Goal: Task Accomplishment & Management: Manage account settings

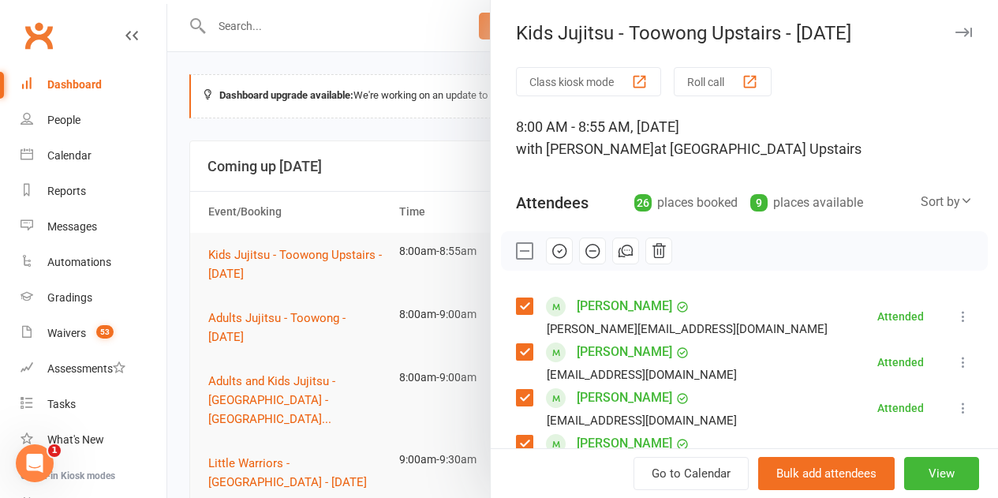
click at [290, 311] on div at bounding box center [582, 249] width 831 height 498
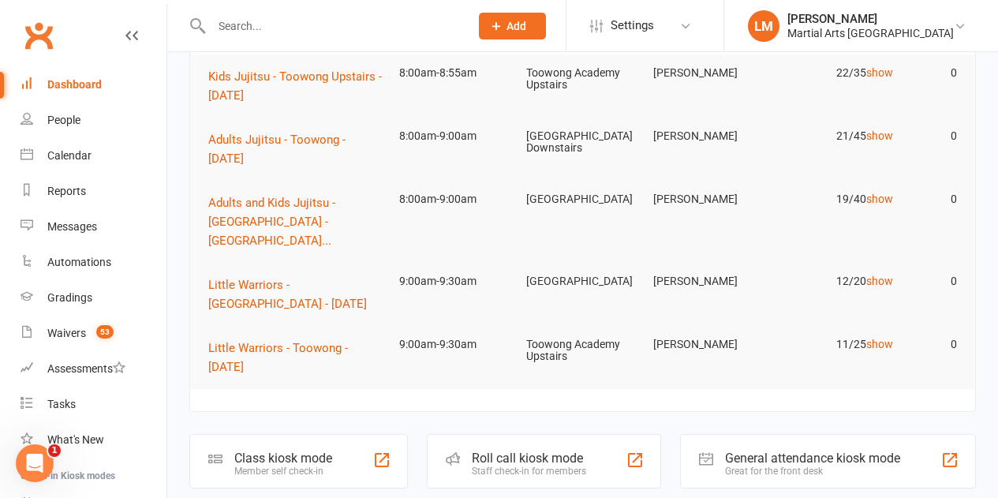
scroll to position [237, 0]
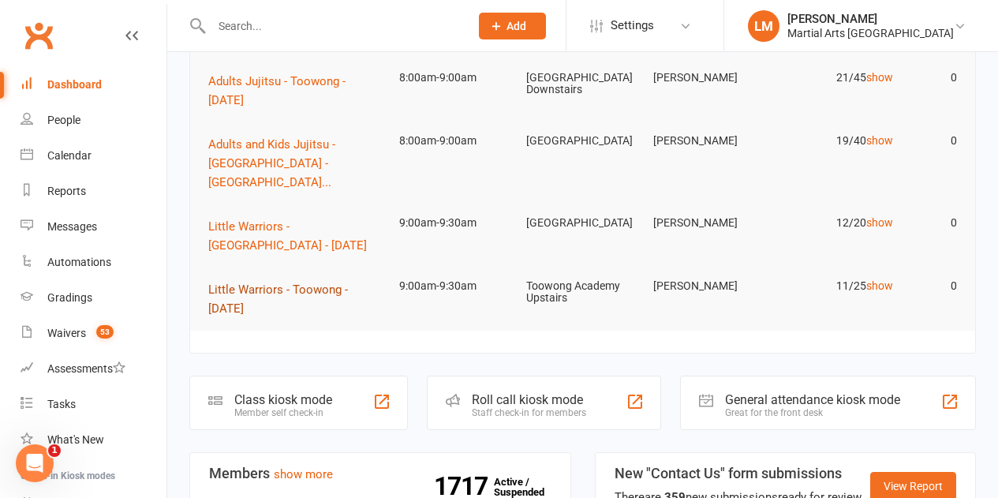
click at [267, 282] on span "Little Warriors - Toowong - Saturday" at bounding box center [278, 298] width 140 height 33
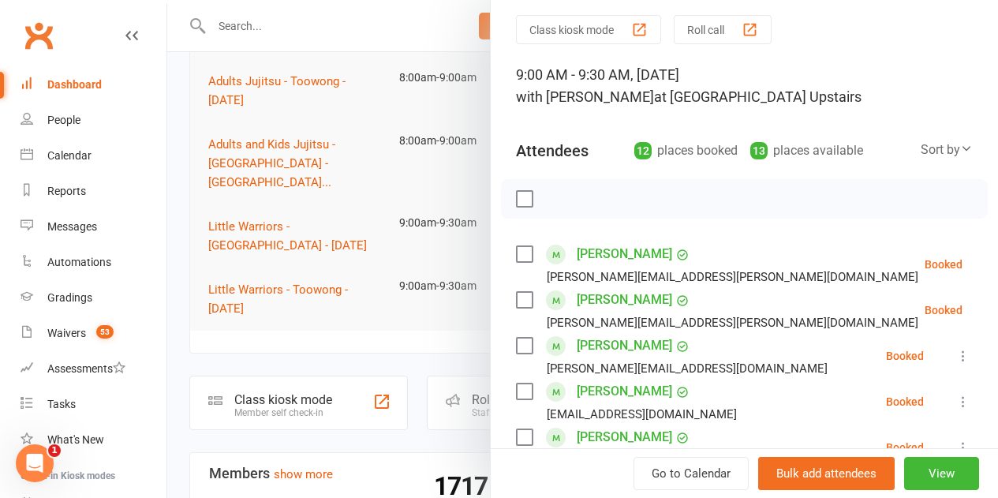
scroll to position [79, 0]
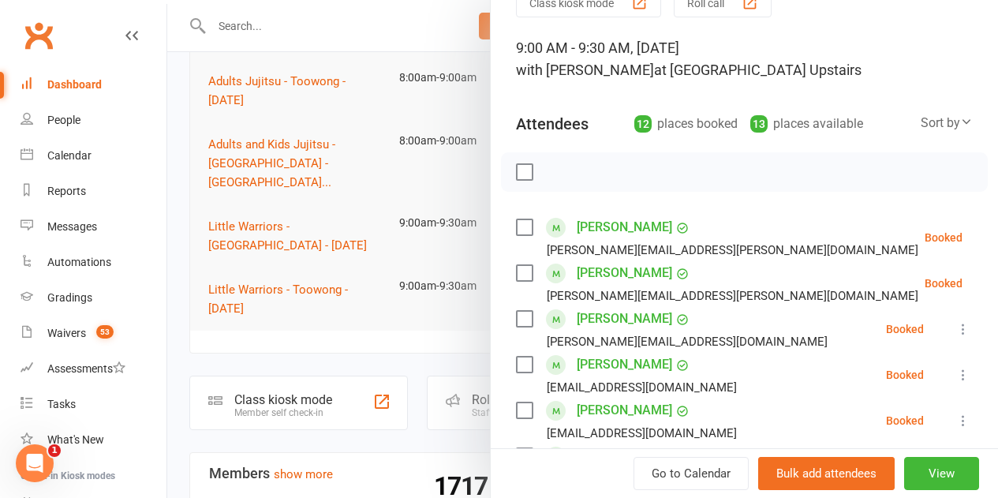
drag, startPoint x: 513, startPoint y: 229, endPoint x: 516, endPoint y: 290, distance: 61.6
click at [516, 231] on label at bounding box center [524, 227] width 16 height 16
click at [516, 268] on label at bounding box center [524, 273] width 16 height 16
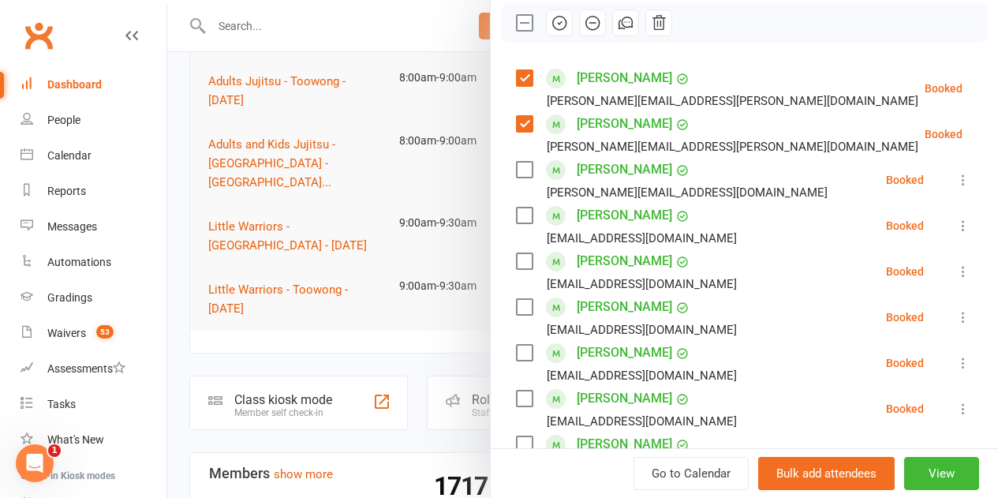
scroll to position [237, 0]
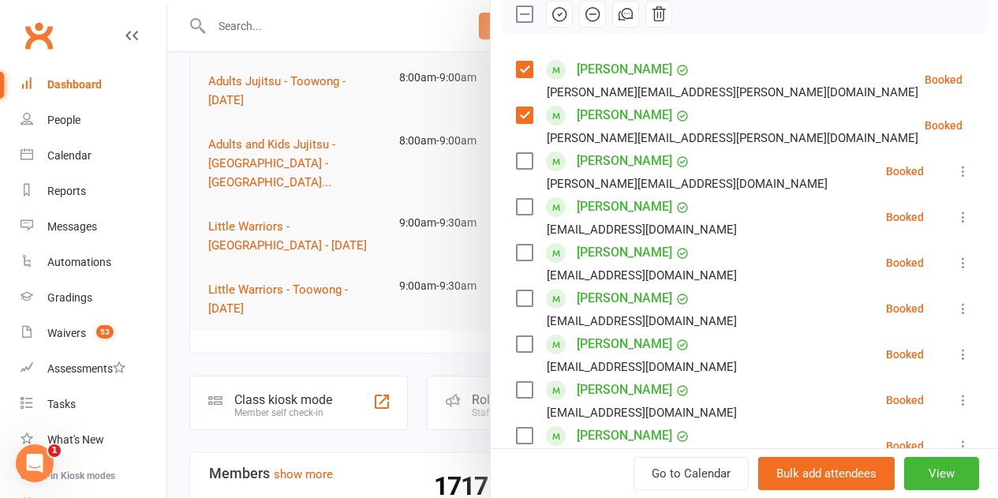
click at [516, 159] on label at bounding box center [524, 161] width 16 height 16
click at [516, 211] on label at bounding box center [524, 207] width 16 height 16
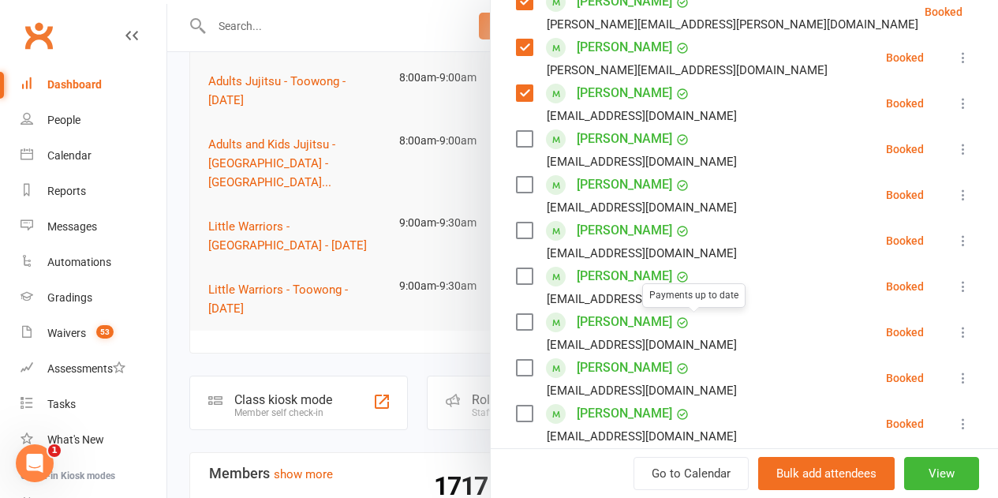
scroll to position [678, 0]
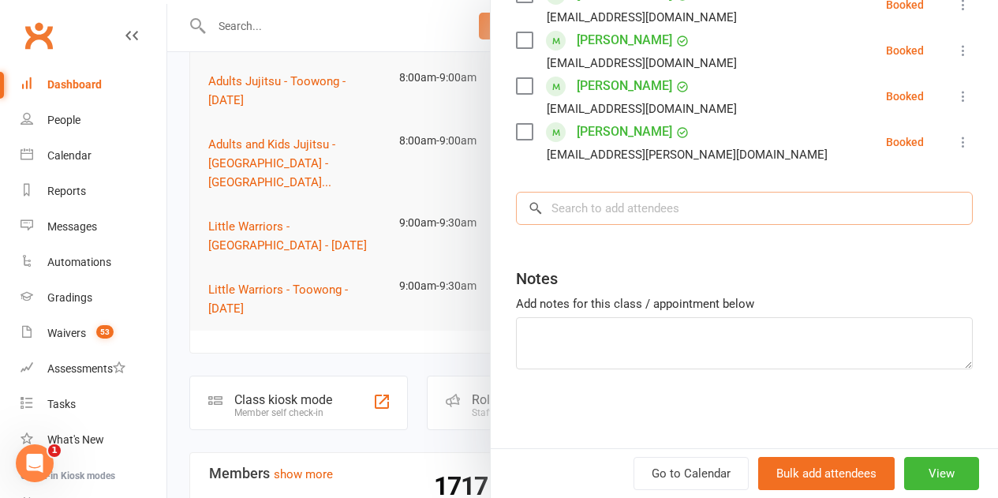
click at [581, 220] on input "search" at bounding box center [744, 208] width 457 height 33
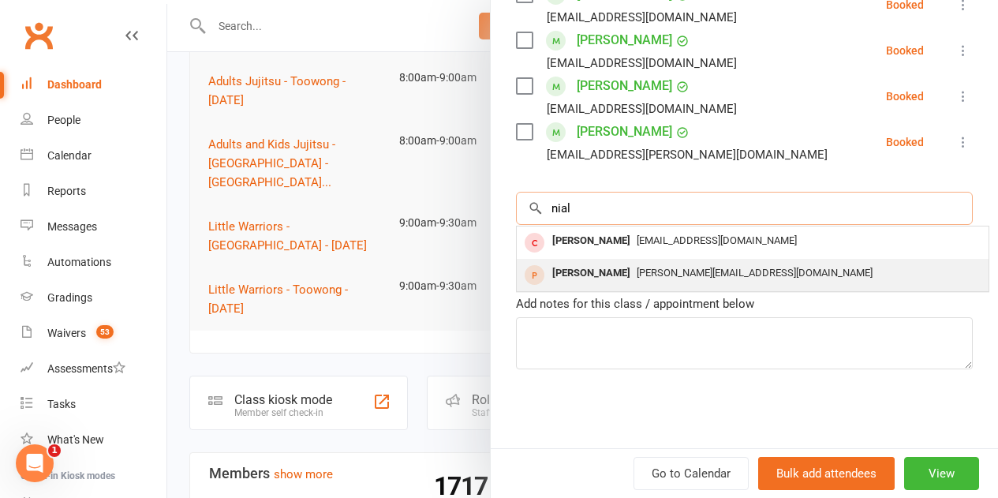
type input "nial"
click at [576, 272] on div "[PERSON_NAME]" at bounding box center [591, 273] width 91 height 23
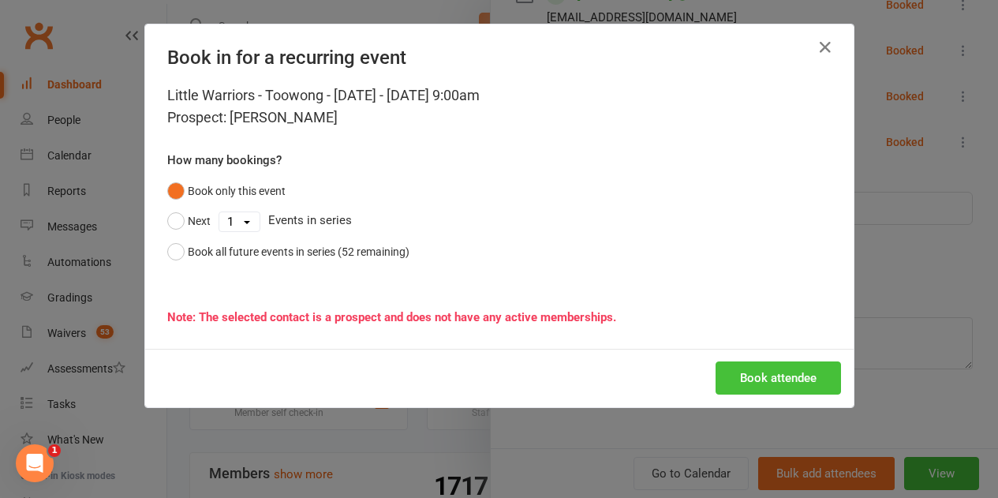
click at [739, 371] on button "Book attendee" at bounding box center [778, 377] width 125 height 33
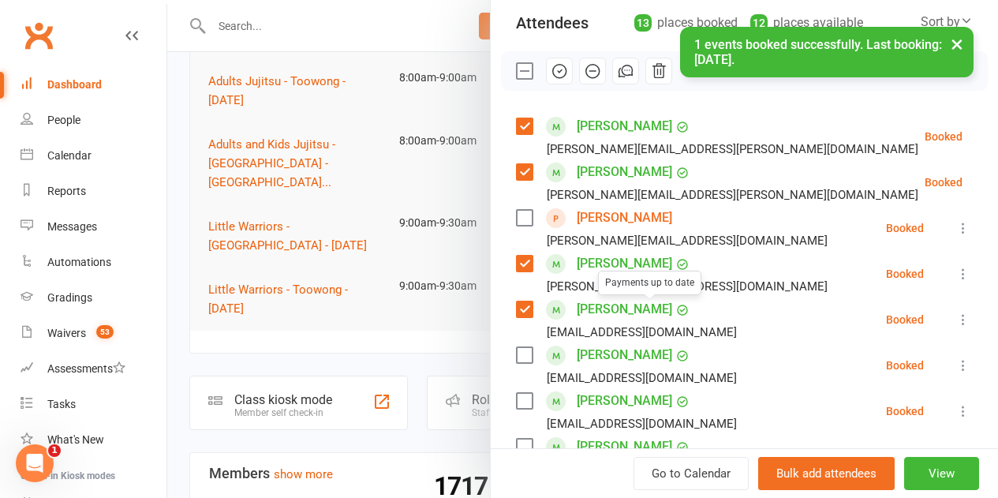
scroll to position [171, 0]
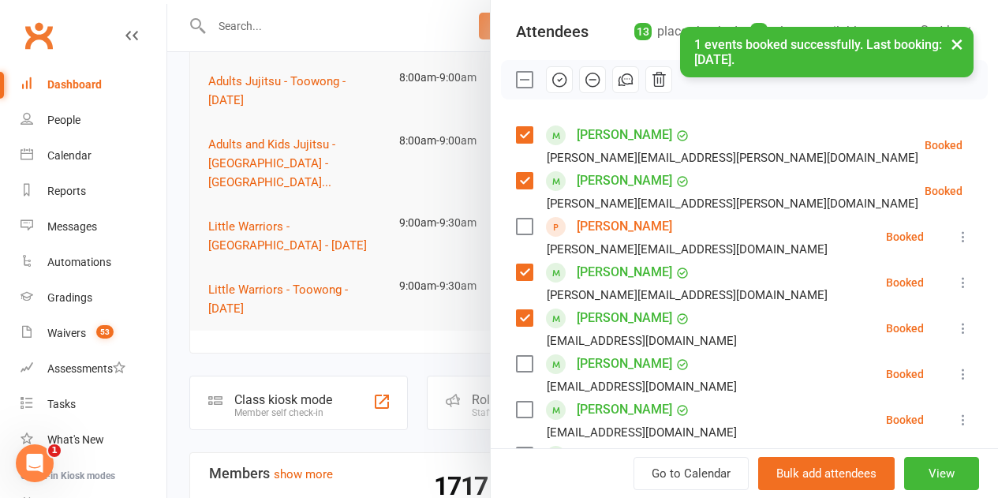
click at [516, 223] on label at bounding box center [524, 227] width 16 height 16
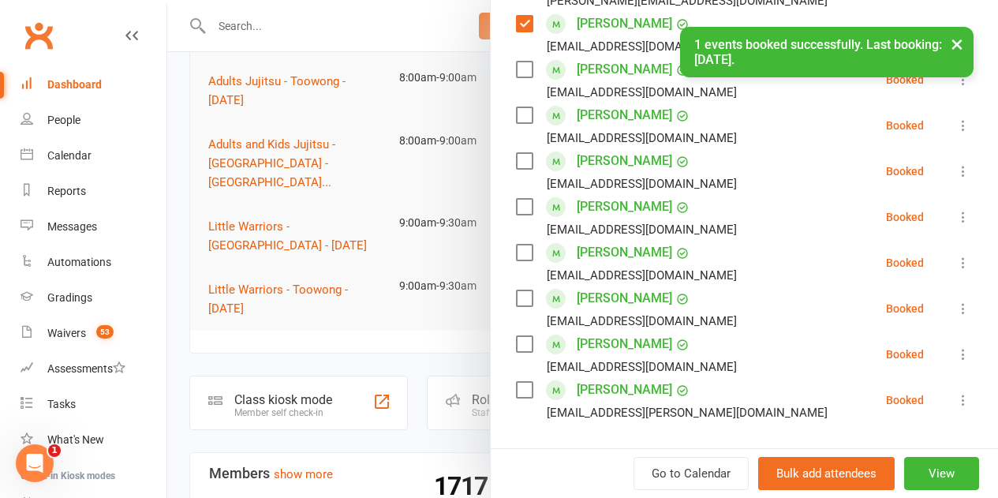
scroll to position [487, 0]
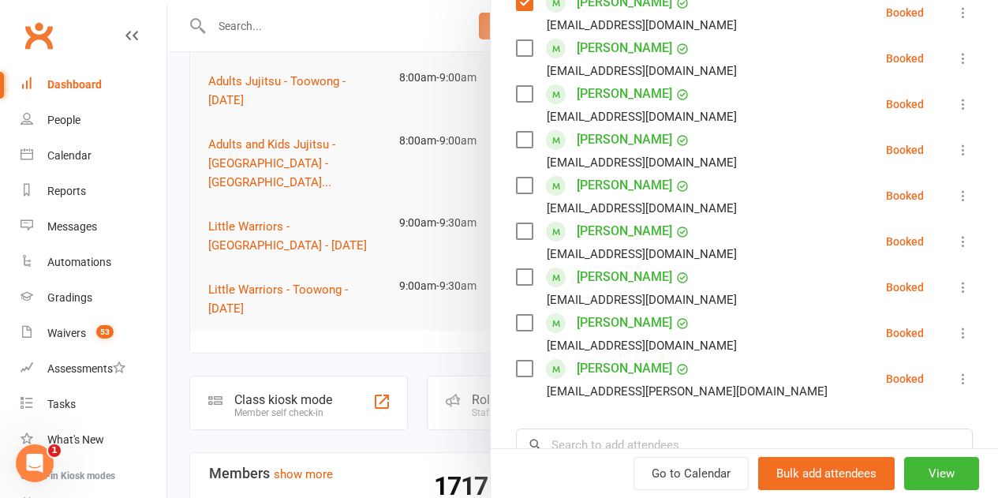
drag, startPoint x: 507, startPoint y: 136, endPoint x: 517, endPoint y: 129, distance: 11.8
click at [516, 136] on label at bounding box center [524, 140] width 16 height 16
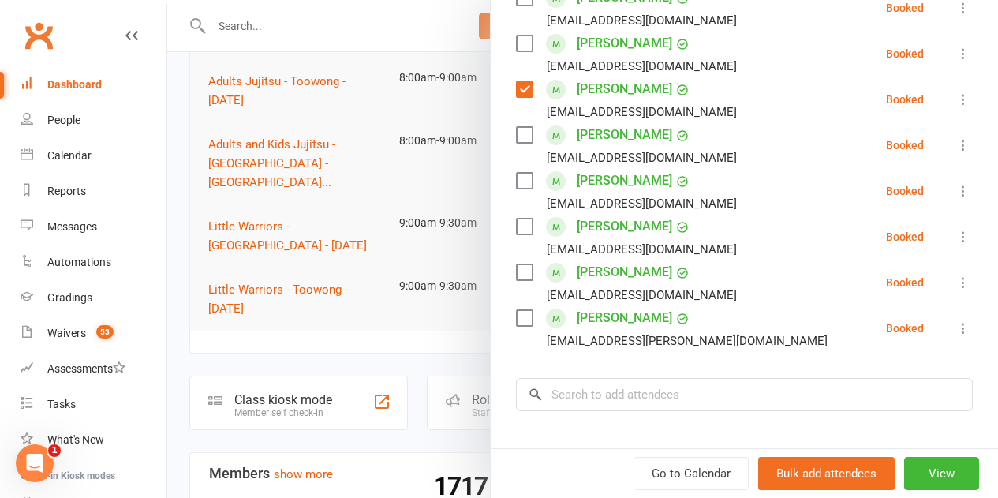
scroll to position [566, 0]
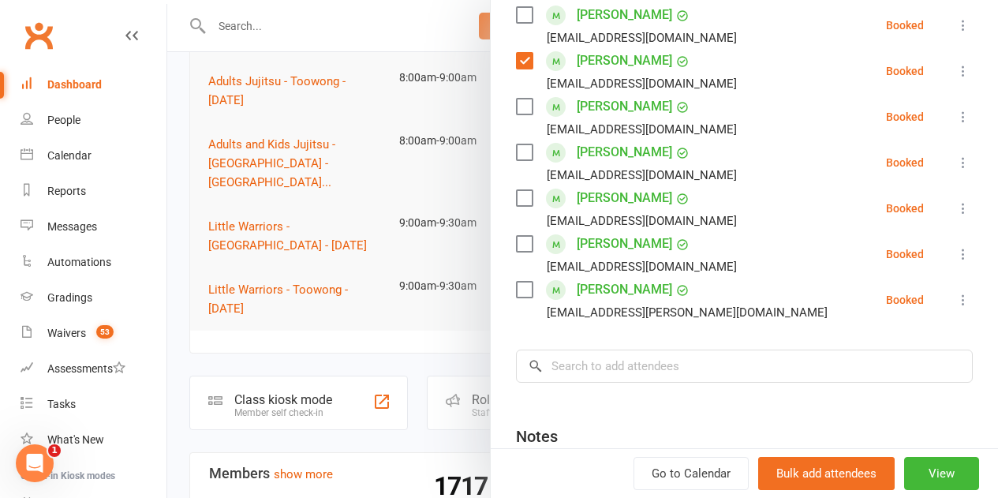
click at [516, 155] on label at bounding box center [524, 152] width 16 height 16
click at [516, 200] on label at bounding box center [524, 198] width 16 height 16
click at [519, 293] on label at bounding box center [524, 290] width 16 height 16
click at [551, 366] on input "search" at bounding box center [744, 365] width 457 height 33
click at [610, 364] on input "search" at bounding box center [744, 365] width 457 height 33
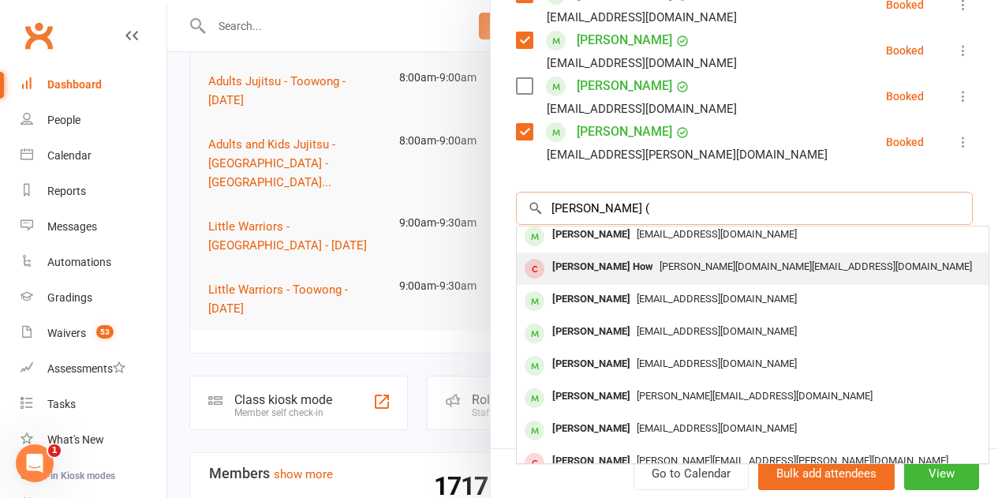
scroll to position [0, 0]
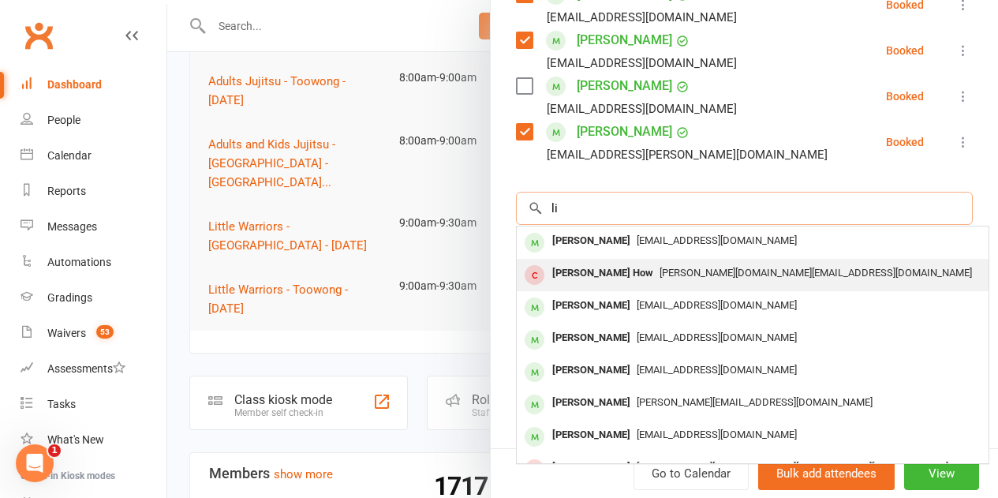
type input "l"
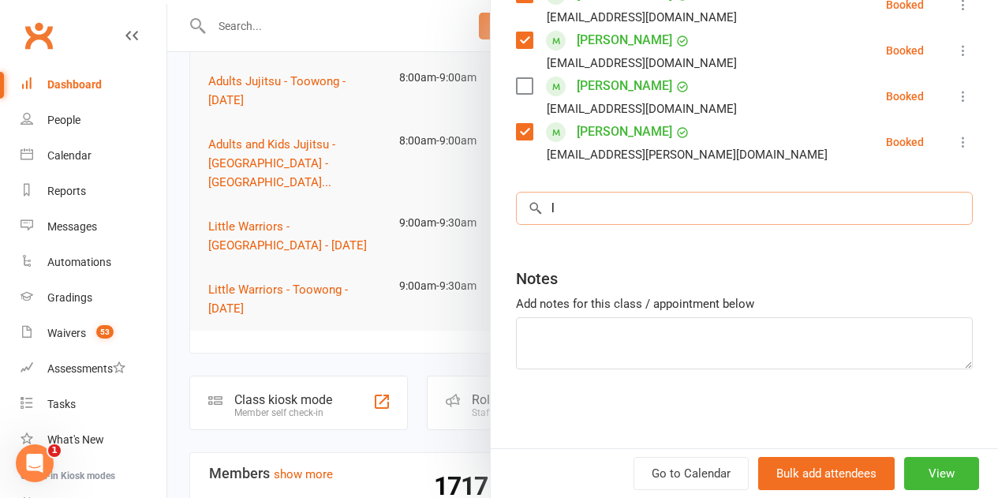
scroll to position [735, 0]
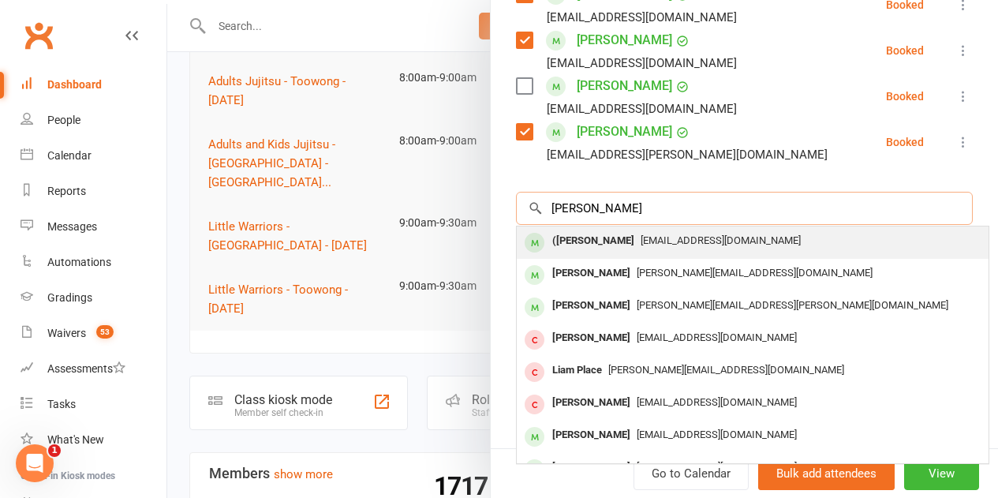
type input "liam bhone"
click at [594, 230] on div "([PERSON_NAME]" at bounding box center [593, 241] width 95 height 23
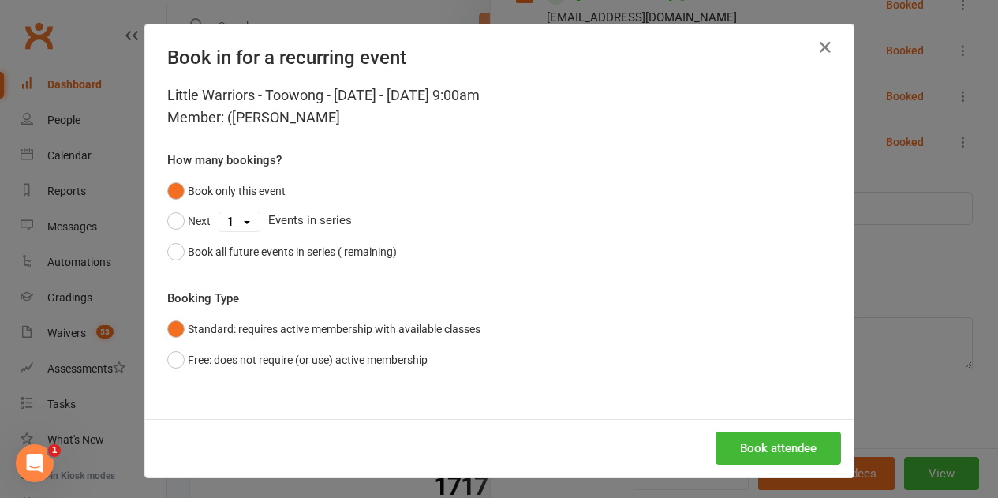
scroll to position [723, 0]
click at [226, 260] on div "Book all future events in series (52 remaining)" at bounding box center [299, 251] width 222 height 17
click at [745, 442] on button "Book attendee" at bounding box center [778, 448] width 125 height 33
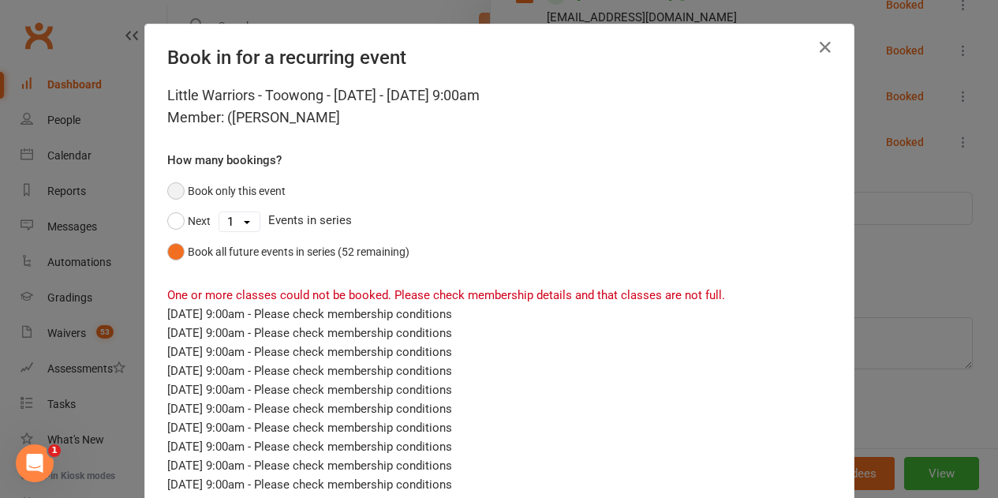
drag, startPoint x: 180, startPoint y: 189, endPoint x: 405, endPoint y: 305, distance: 253.3
click at [181, 189] on button "Book only this event" at bounding box center [226, 191] width 118 height 30
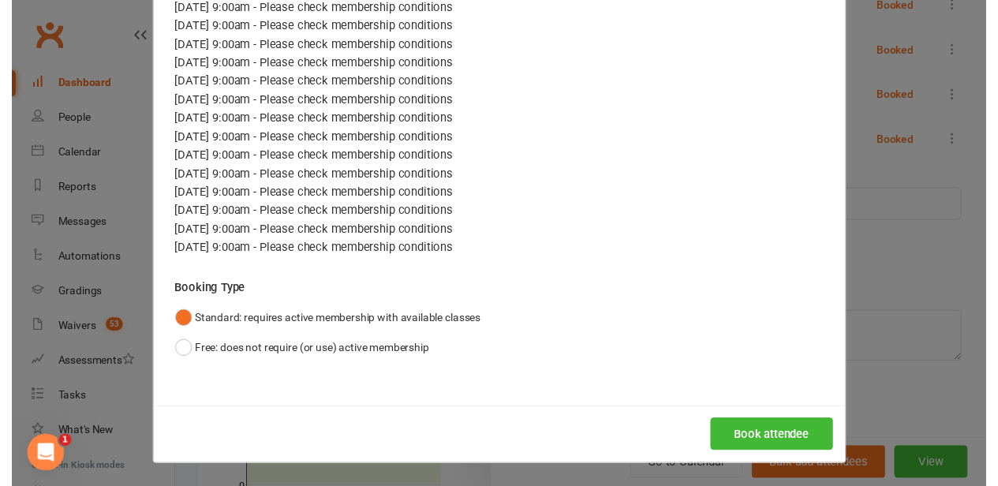
scroll to position [631, 0]
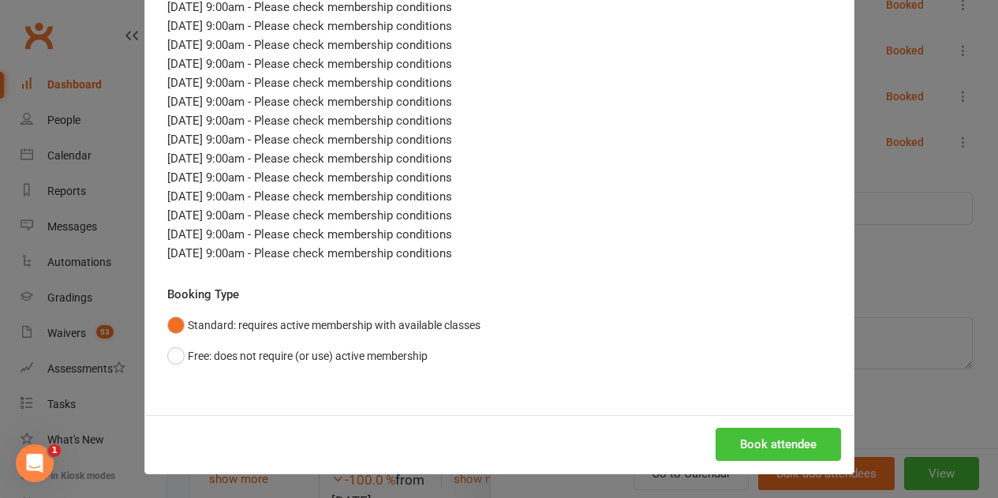
click at [745, 442] on button "Book attendee" at bounding box center [778, 444] width 125 height 33
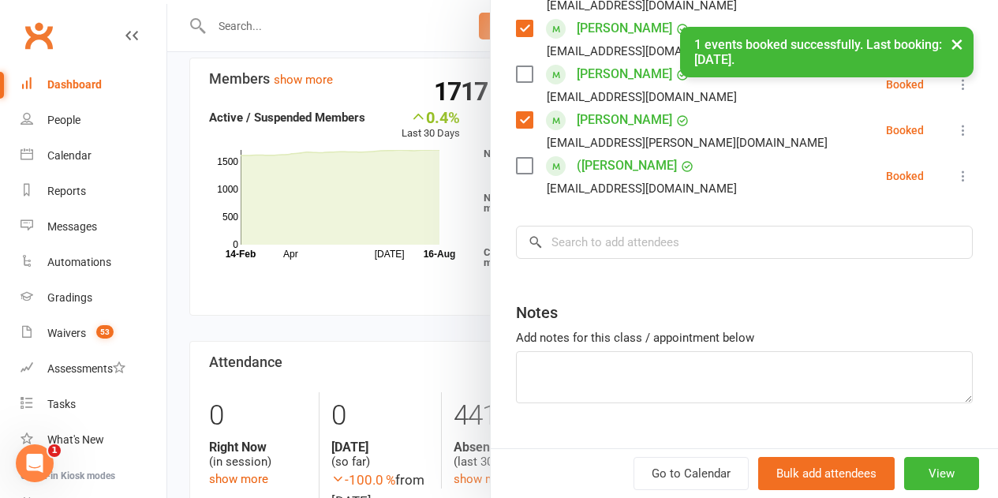
scroll to position [656, 0]
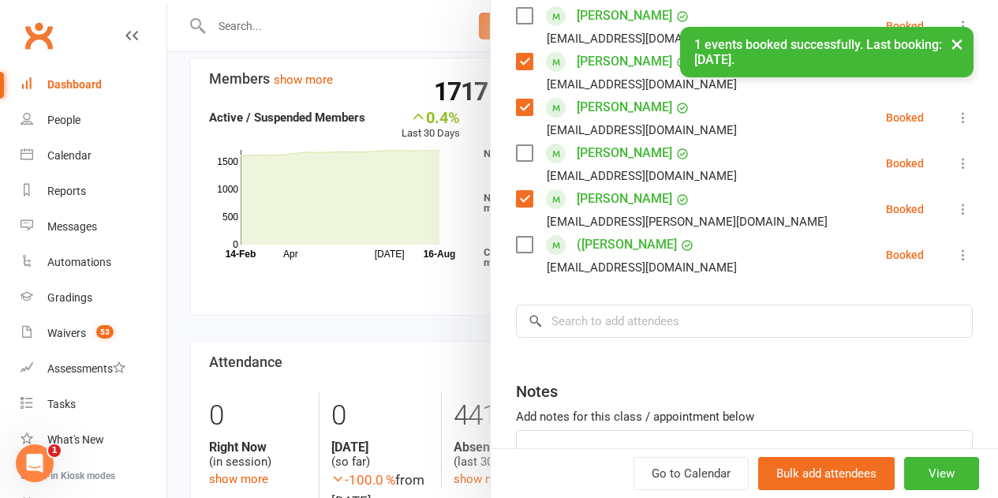
click at [516, 244] on label at bounding box center [524, 245] width 16 height 16
click at [572, 322] on input "search" at bounding box center [744, 321] width 457 height 33
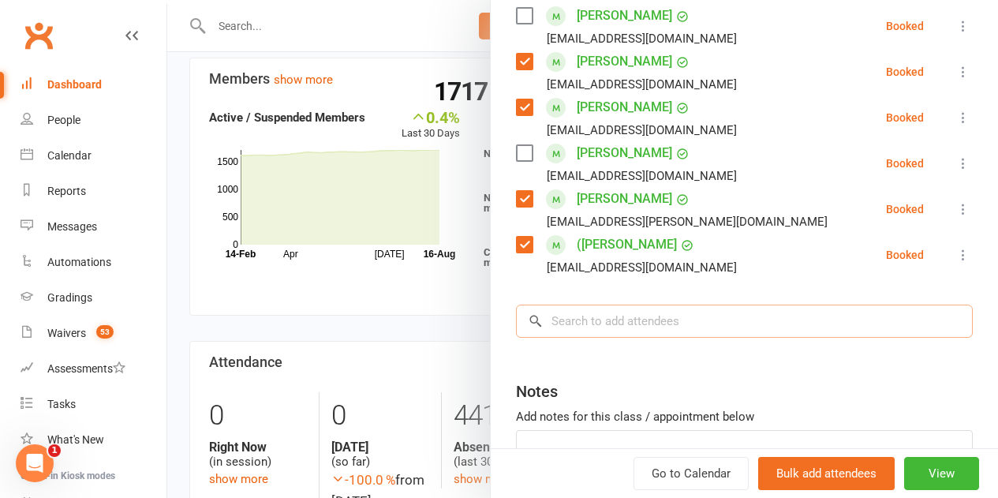
click at [592, 322] on input "search" at bounding box center [744, 321] width 457 height 33
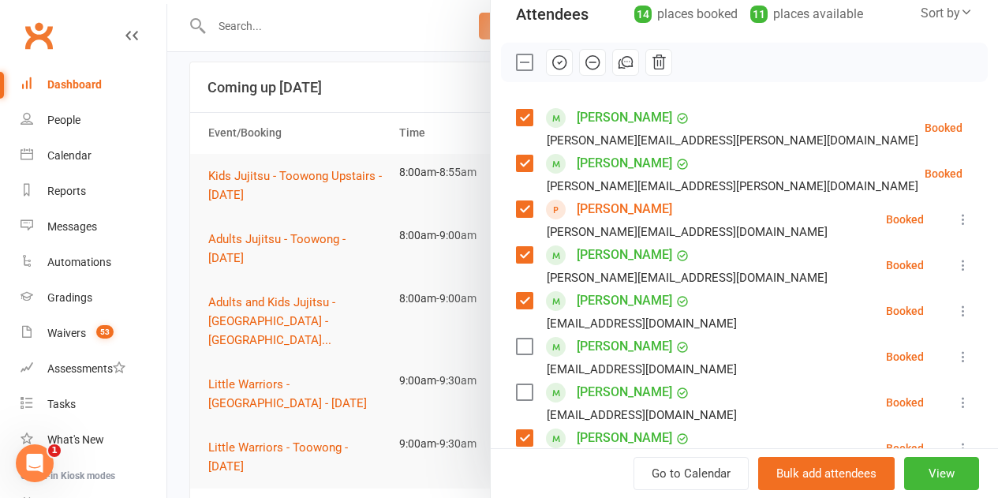
scroll to position [150, 0]
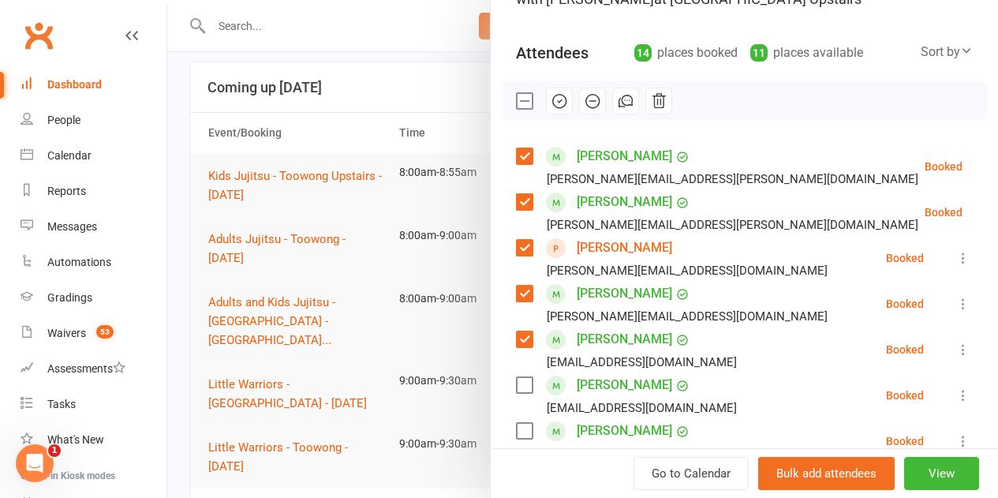
type input "isaac"
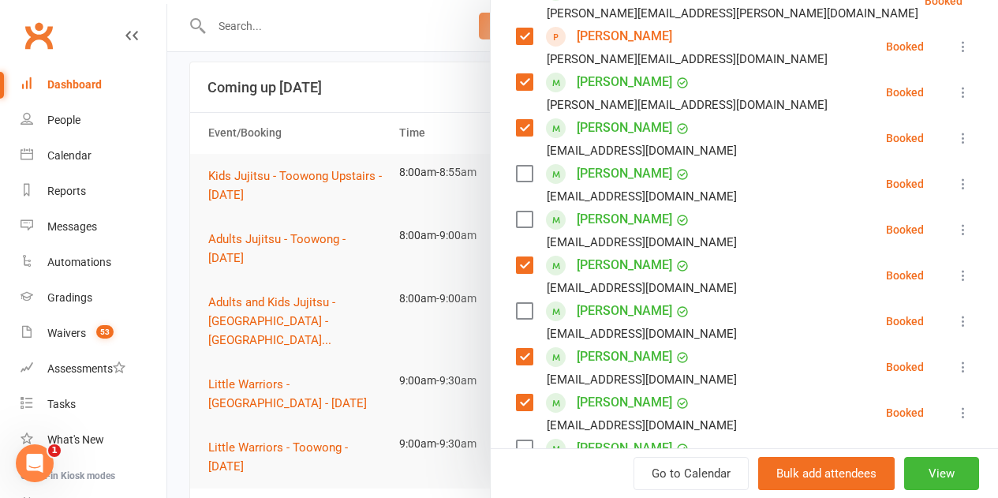
scroll to position [702, 0]
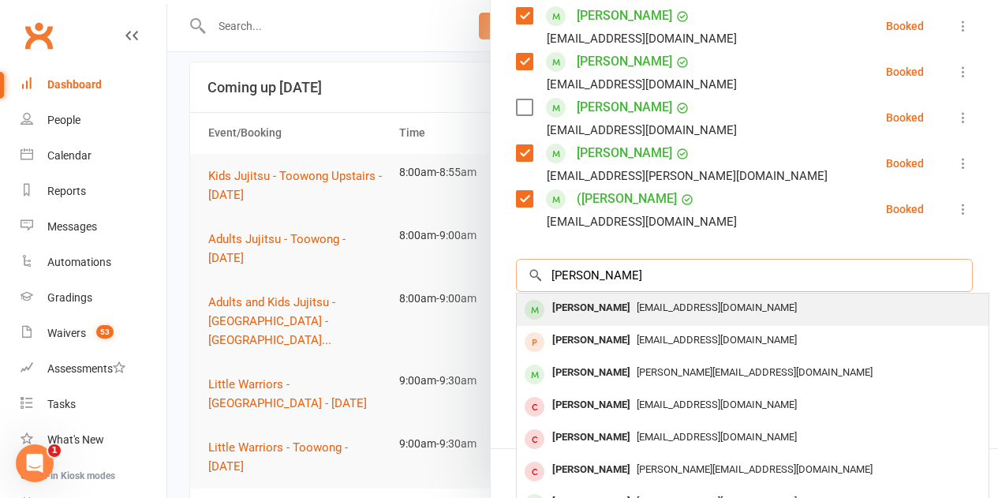
type input "isaac patters"
click at [637, 308] on span "Rubylu357@hotmail.com" at bounding box center [717, 307] width 160 height 12
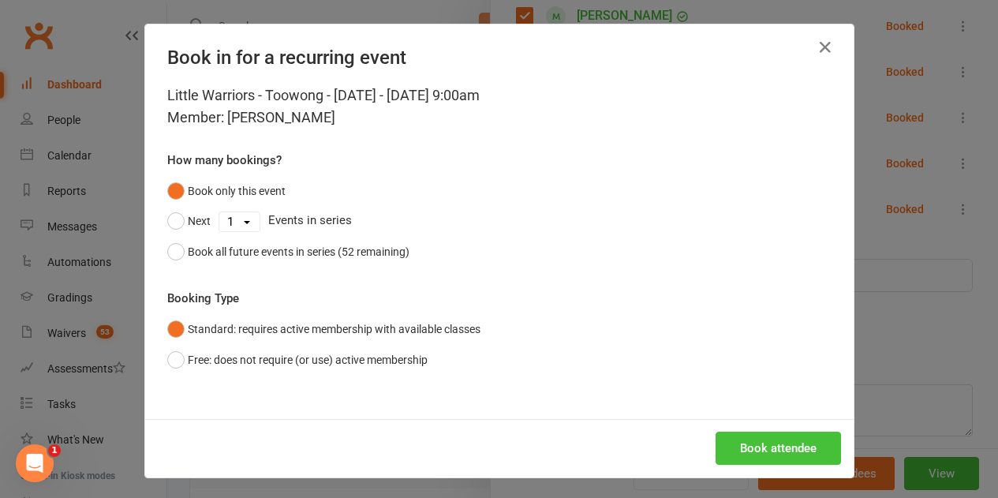
click at [756, 440] on button "Book attendee" at bounding box center [778, 448] width 125 height 33
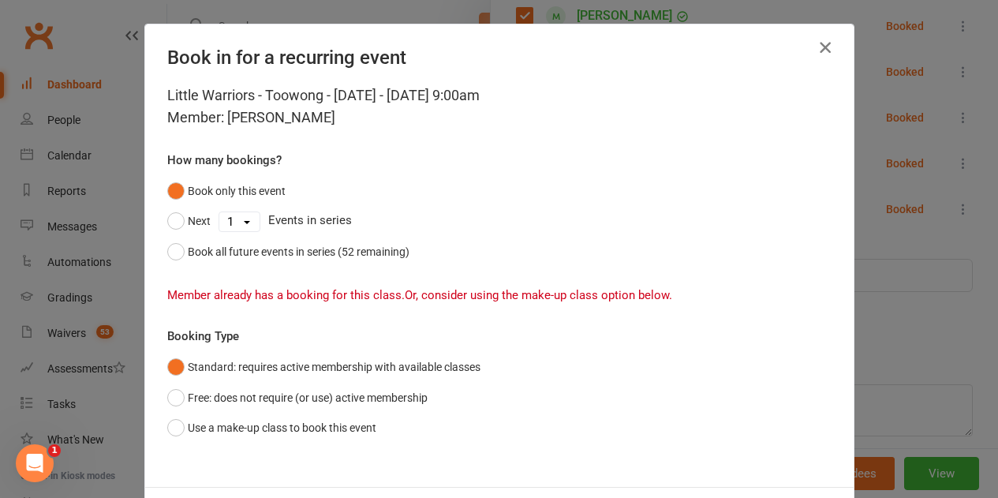
click at [816, 39] on icon "button" at bounding box center [825, 47] width 19 height 19
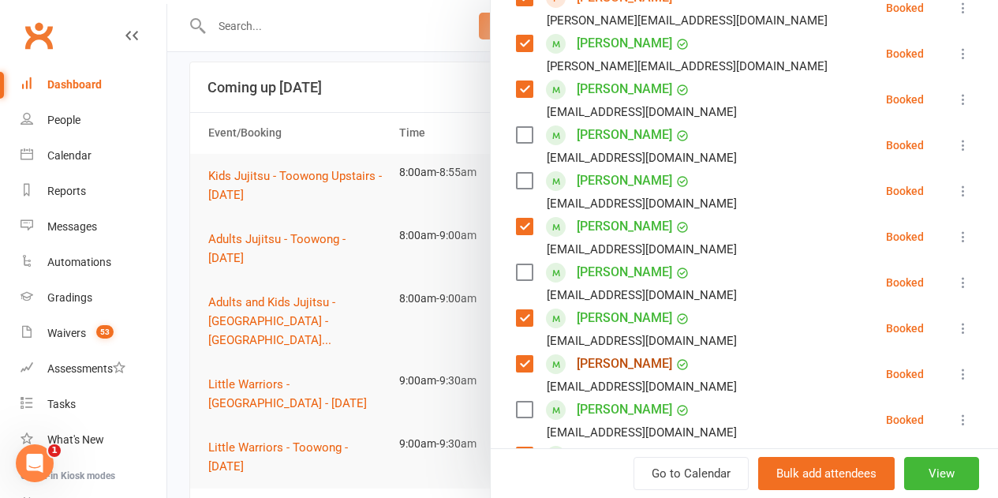
scroll to position [387, 0]
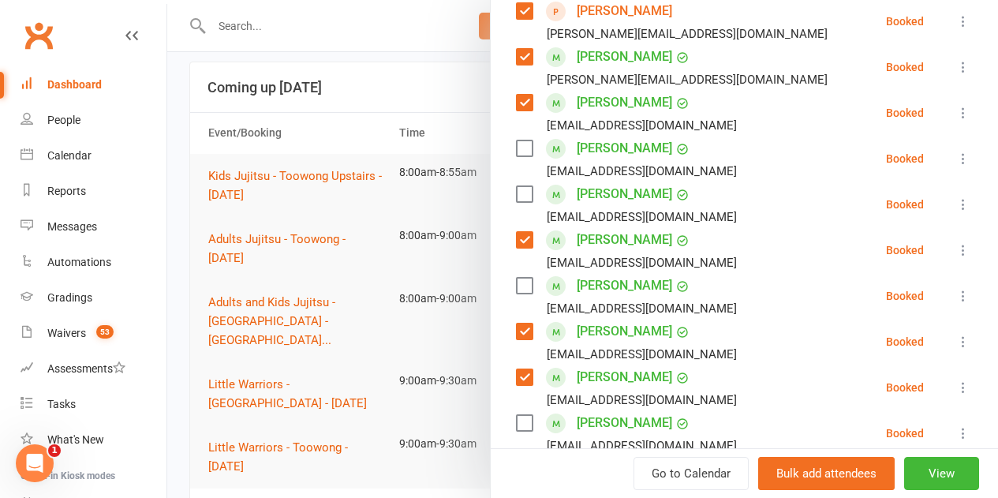
click at [516, 193] on label at bounding box center [524, 194] width 16 height 16
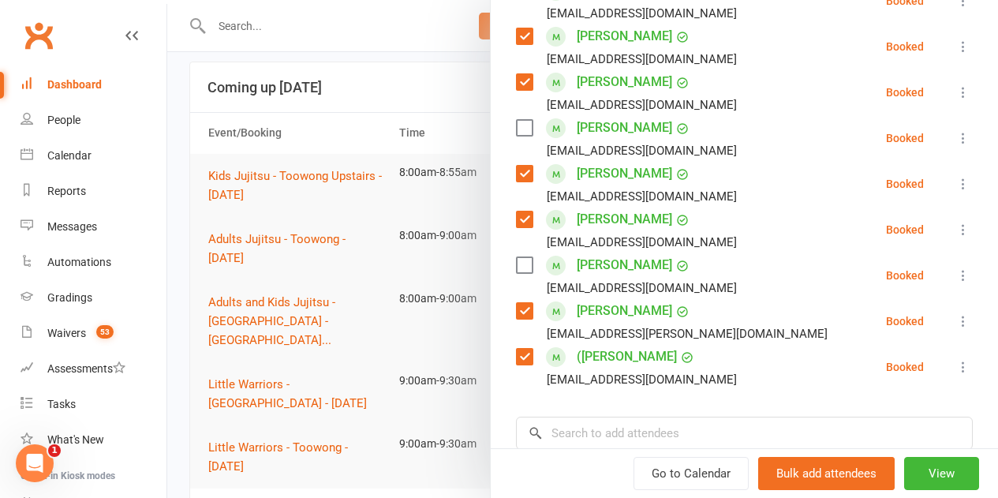
scroll to position [623, 0]
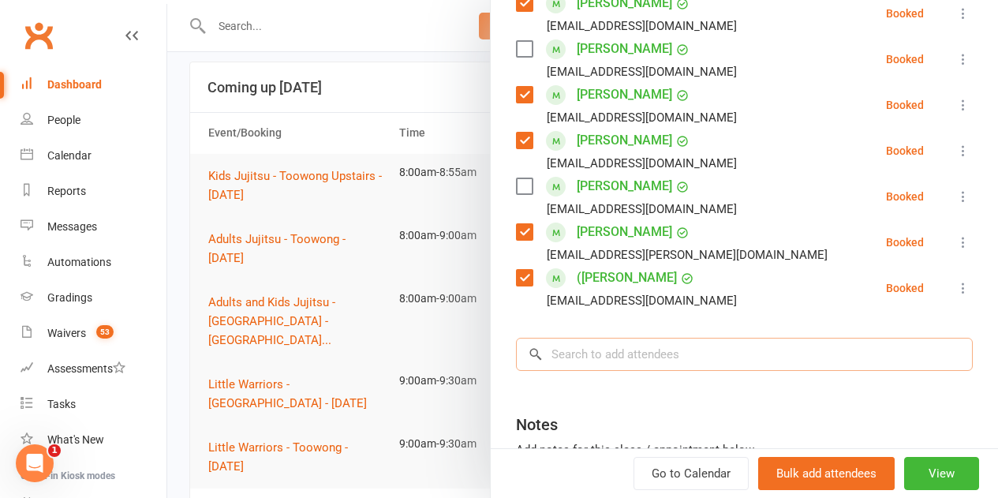
drag, startPoint x: 589, startPoint y: 357, endPoint x: 574, endPoint y: 364, distance: 16.6
click at [592, 357] on input "search" at bounding box center [744, 354] width 457 height 33
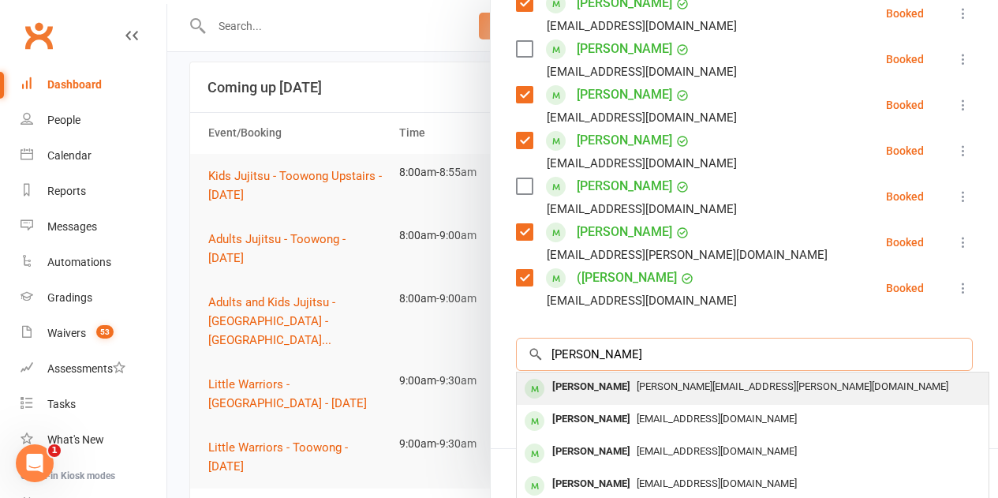
type input "gabriel sanders"
click at [588, 381] on div "[PERSON_NAME]" at bounding box center [591, 387] width 91 height 23
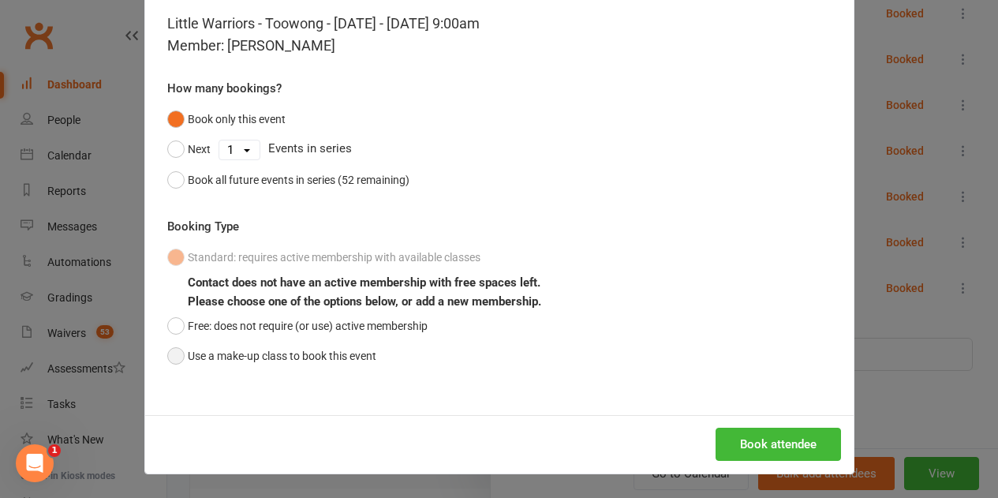
click at [255, 362] on button "Use a make-up class to book this event" at bounding box center [271, 356] width 209 height 30
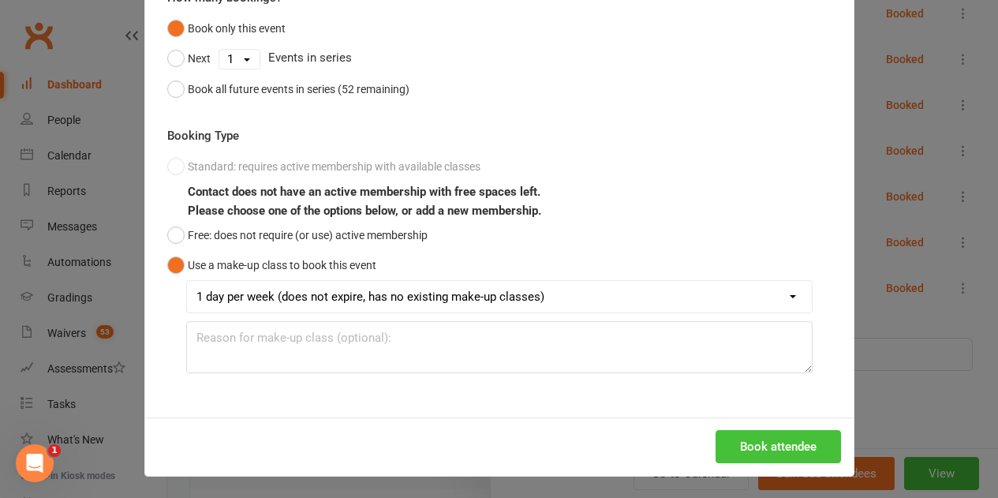
scroll to position [165, 0]
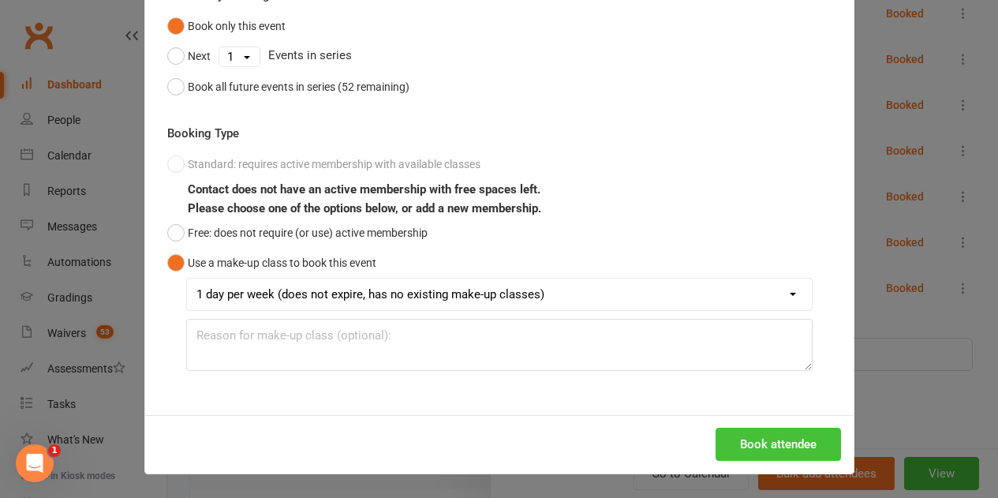
click at [752, 447] on button "Book attendee" at bounding box center [778, 444] width 125 height 33
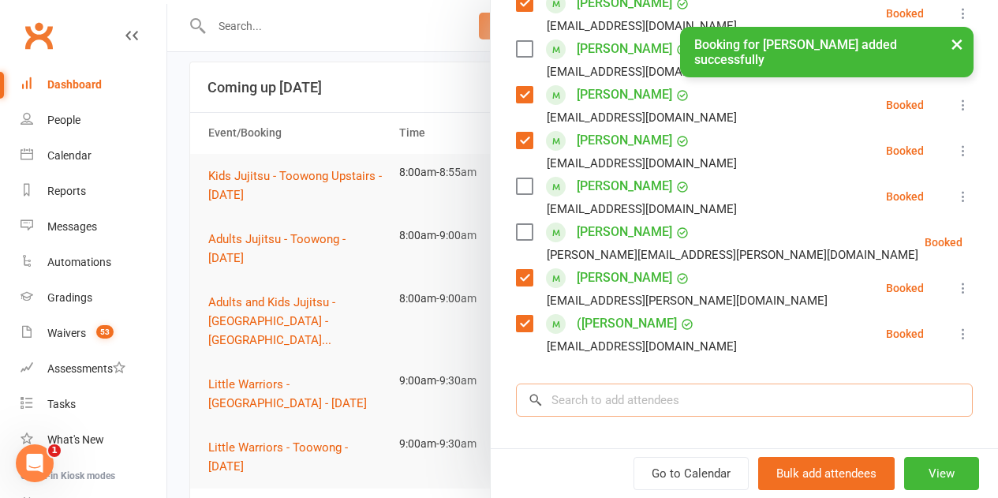
click at [566, 401] on input "search" at bounding box center [744, 399] width 457 height 33
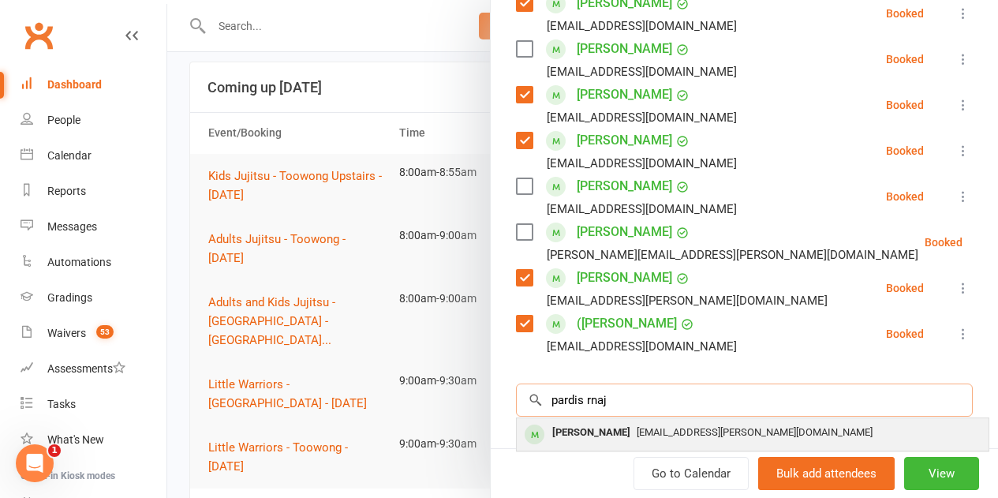
type input "pardis rnaj"
click at [589, 426] on div "[PERSON_NAME]" at bounding box center [591, 432] width 91 height 23
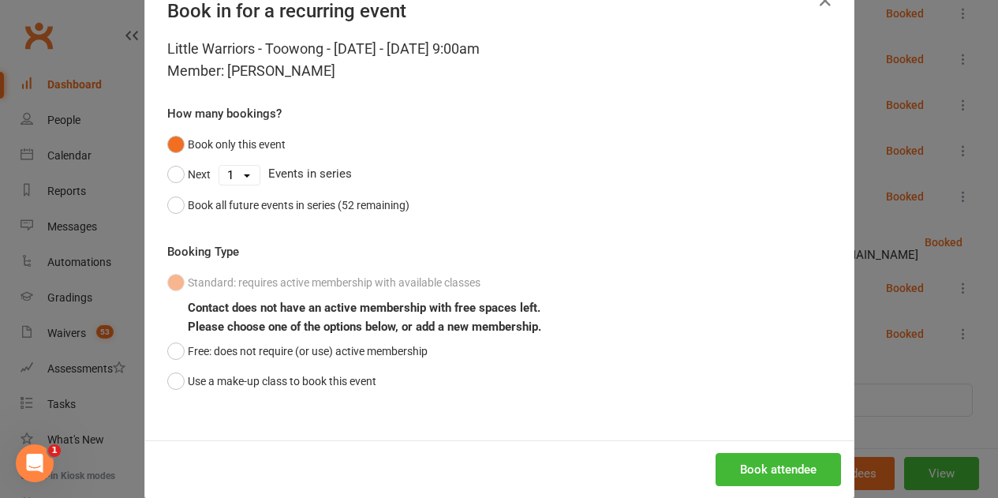
scroll to position [72, 0]
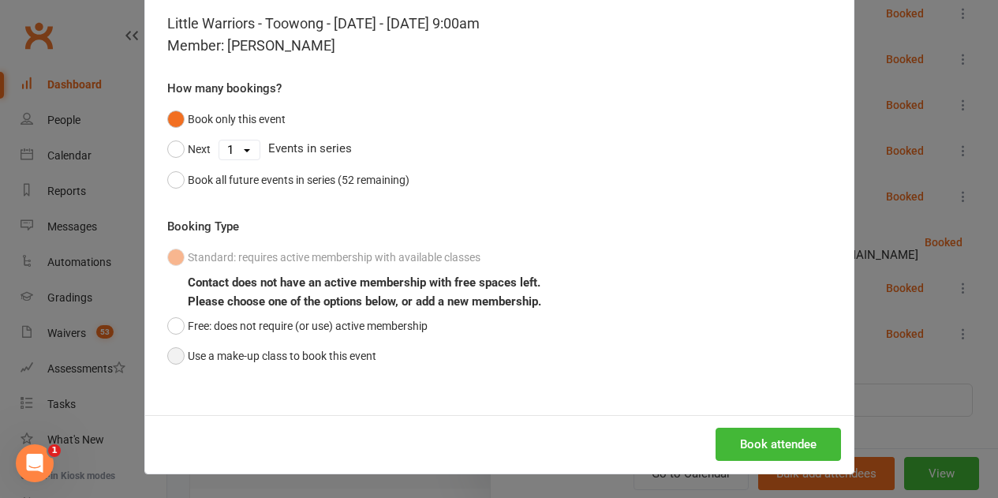
click at [225, 357] on button "Use a make-up class to book this event" at bounding box center [271, 356] width 209 height 30
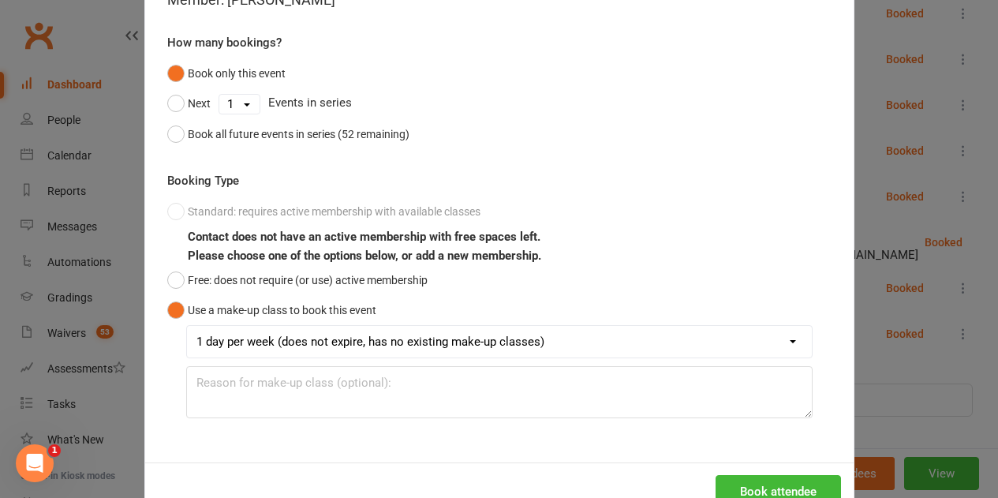
scroll to position [165, 0]
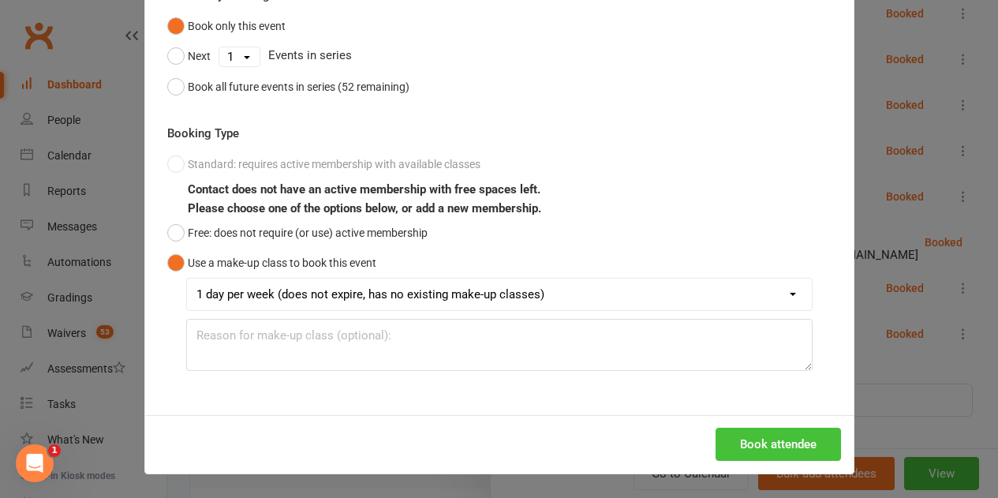
click at [753, 443] on button "Book attendee" at bounding box center [778, 444] width 125 height 33
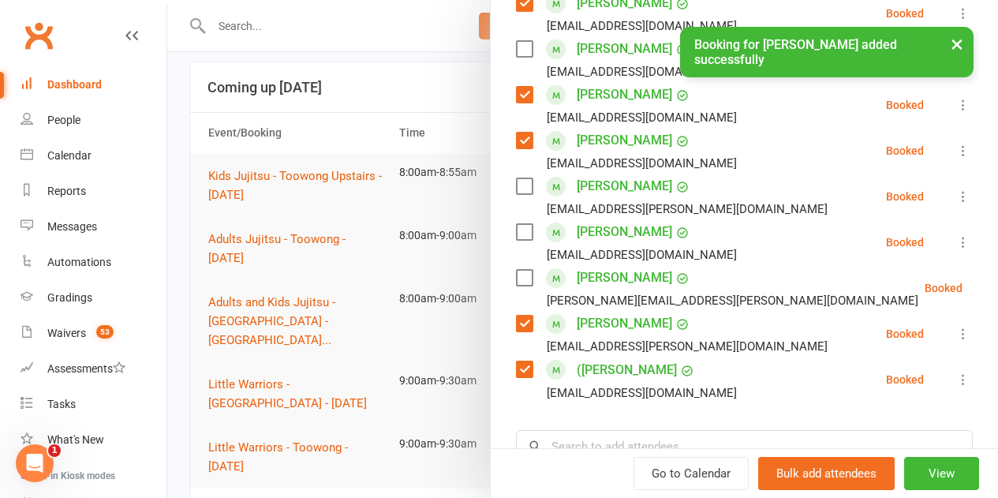
scroll to position [702, 0]
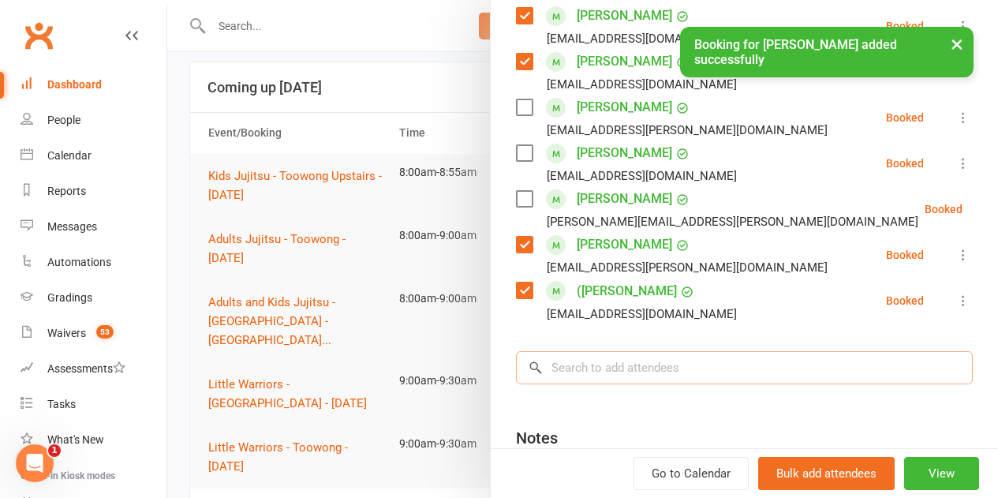
click at [581, 364] on input "search" at bounding box center [744, 367] width 457 height 33
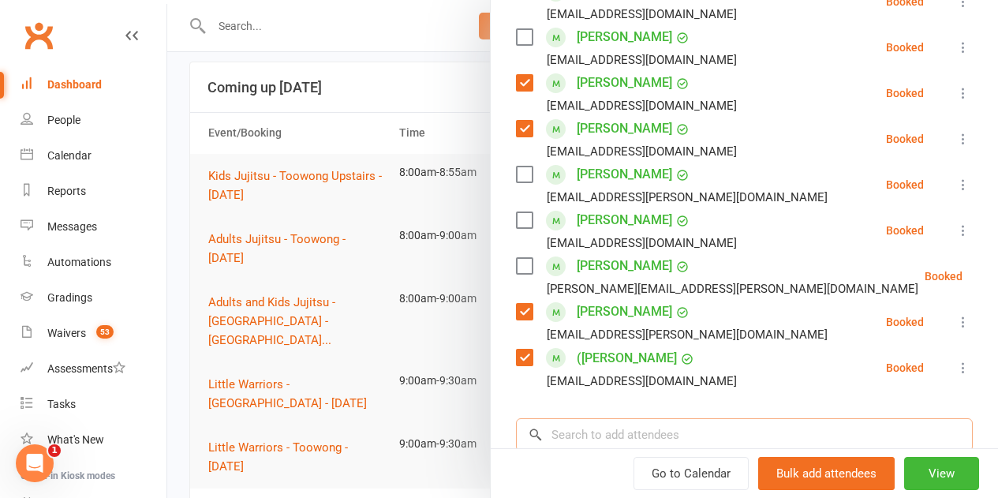
scroll to position [544, 0]
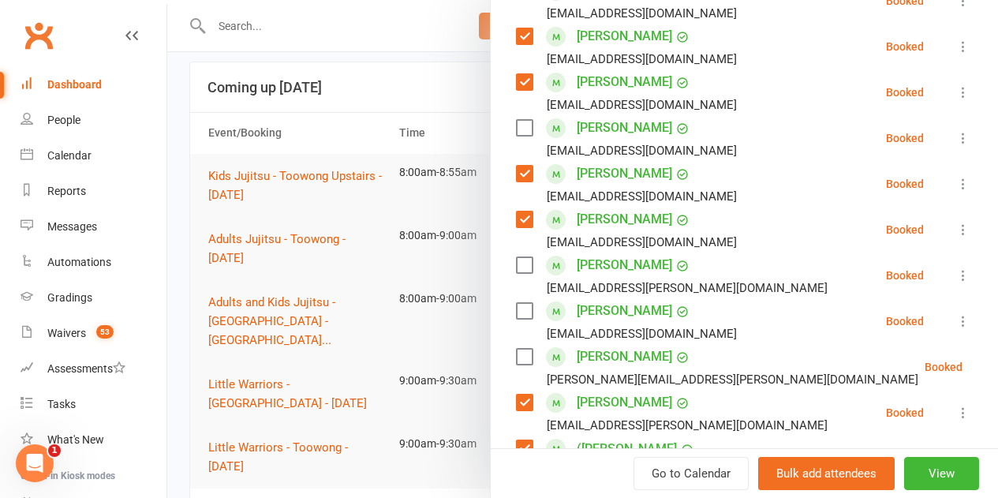
click at [516, 313] on label at bounding box center [524, 311] width 16 height 16
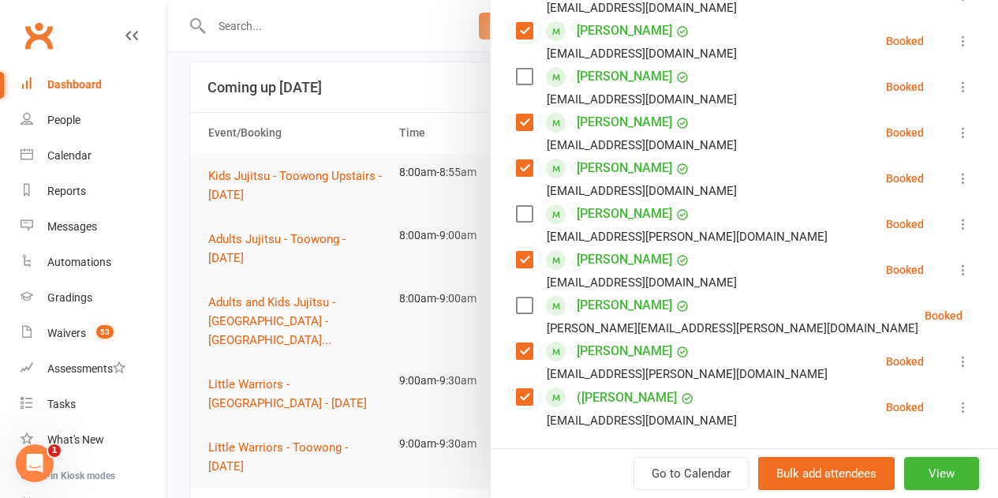
scroll to position [623, 0]
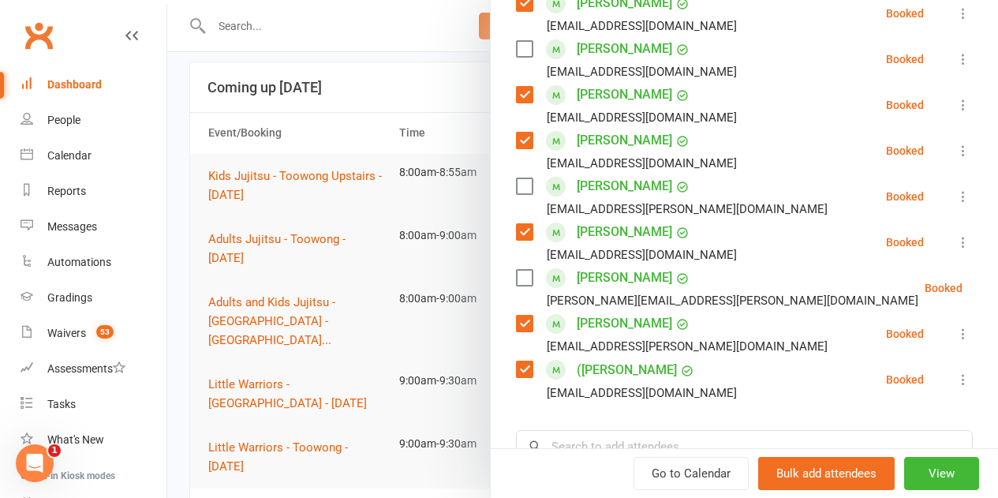
click at [516, 276] on label at bounding box center [524, 278] width 16 height 16
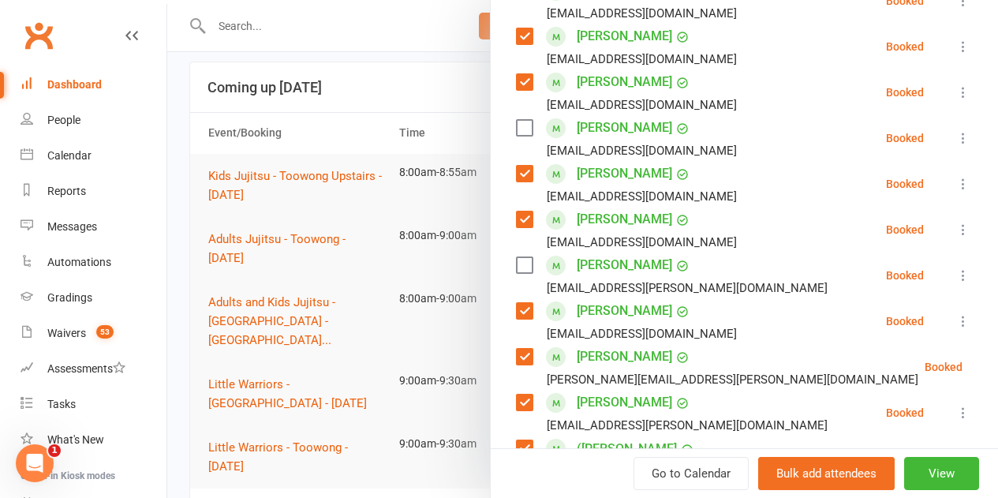
click at [516, 263] on label at bounding box center [524, 265] width 16 height 16
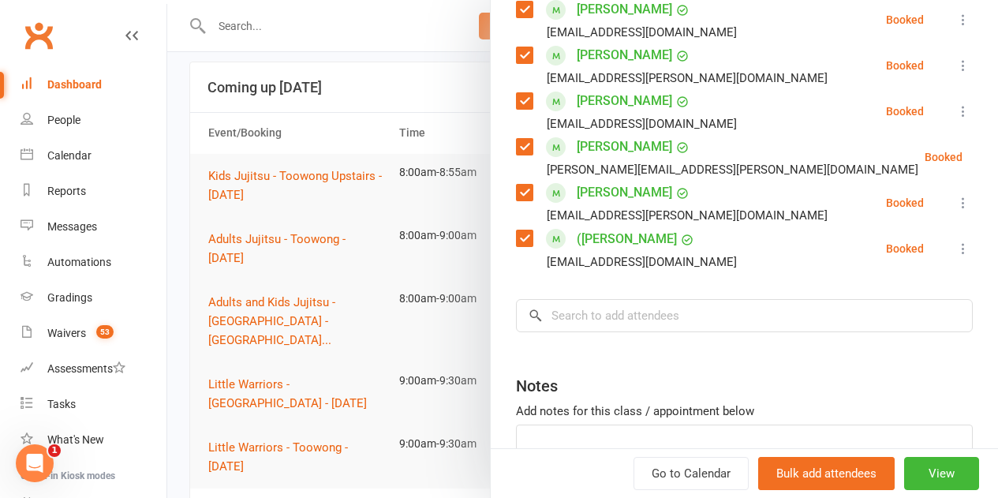
scroll to position [781, 0]
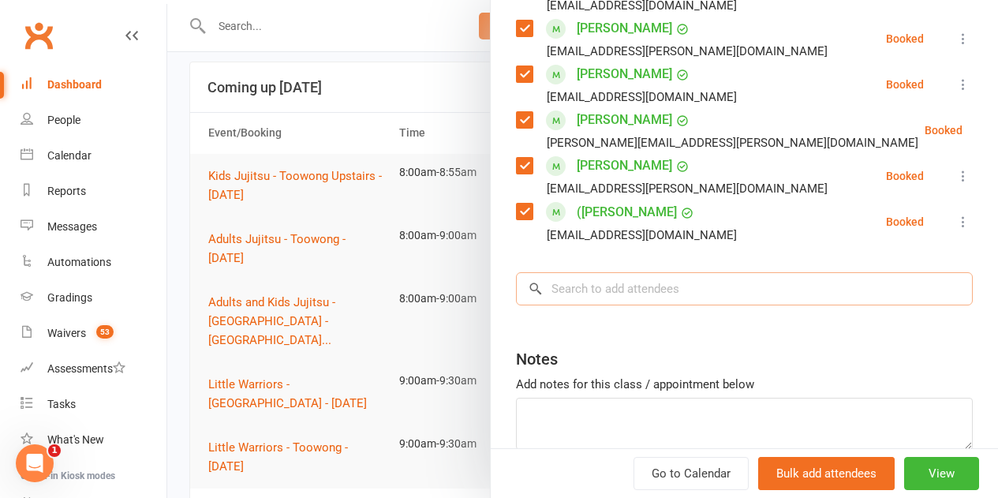
drag, startPoint x: 598, startPoint y: 297, endPoint x: 583, endPoint y: 282, distance: 20.6
click at [598, 297] on input "search" at bounding box center [744, 288] width 457 height 33
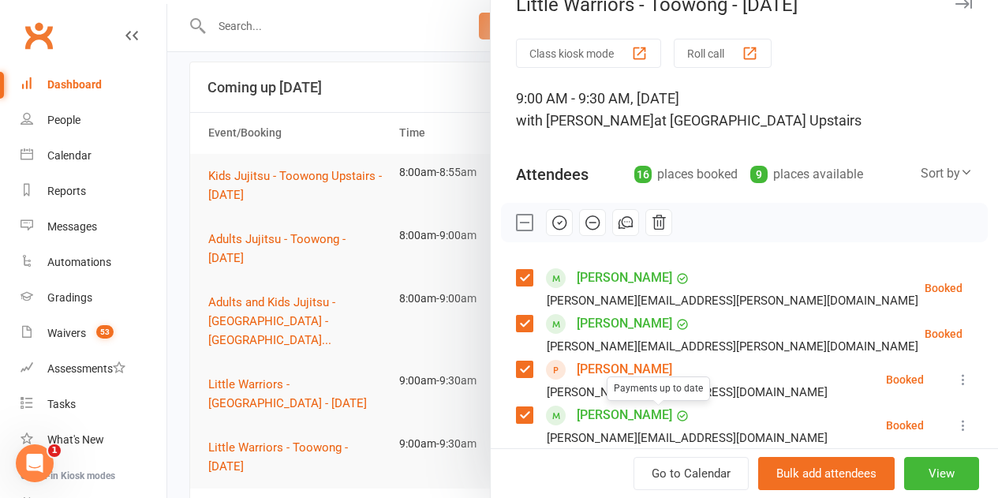
scroll to position [0, 0]
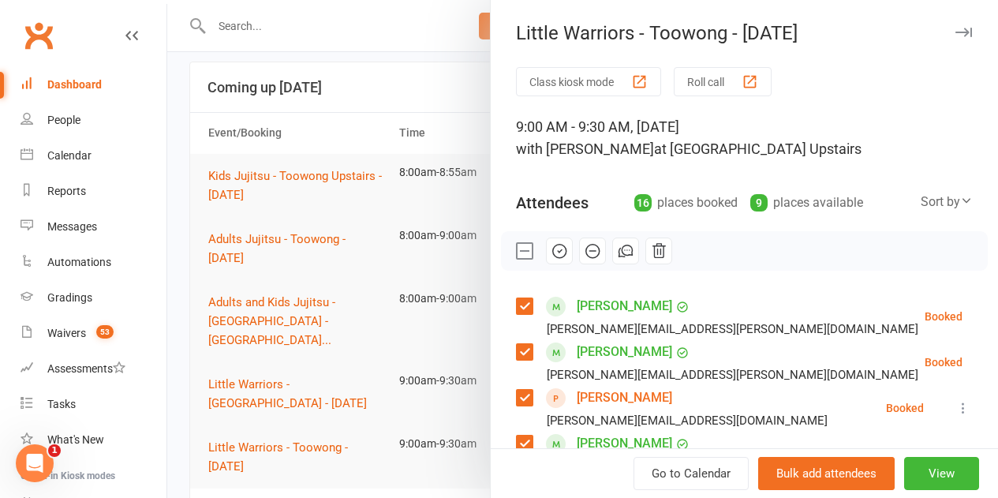
drag, startPoint x: 555, startPoint y: 254, endPoint x: 570, endPoint y: 54, distance: 201.0
click at [555, 255] on icon "button" at bounding box center [559, 250] width 17 height 17
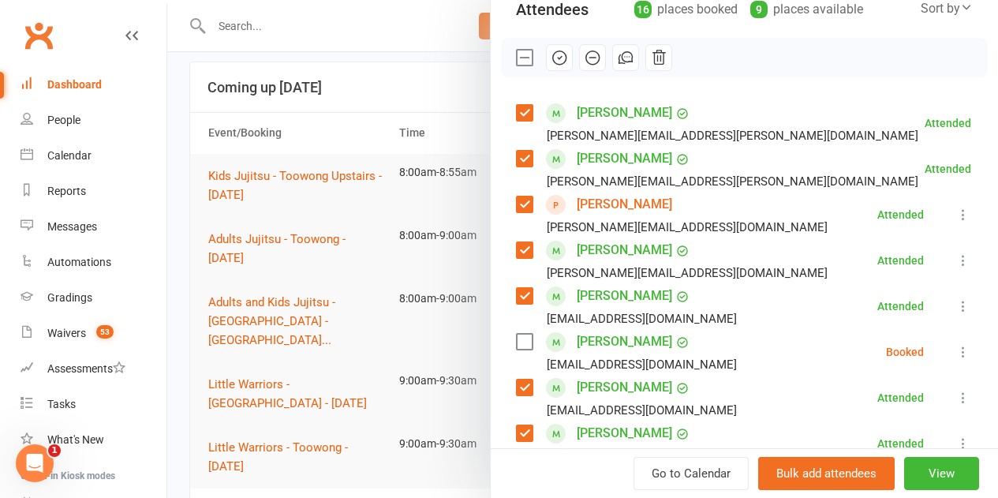
scroll to position [158, 0]
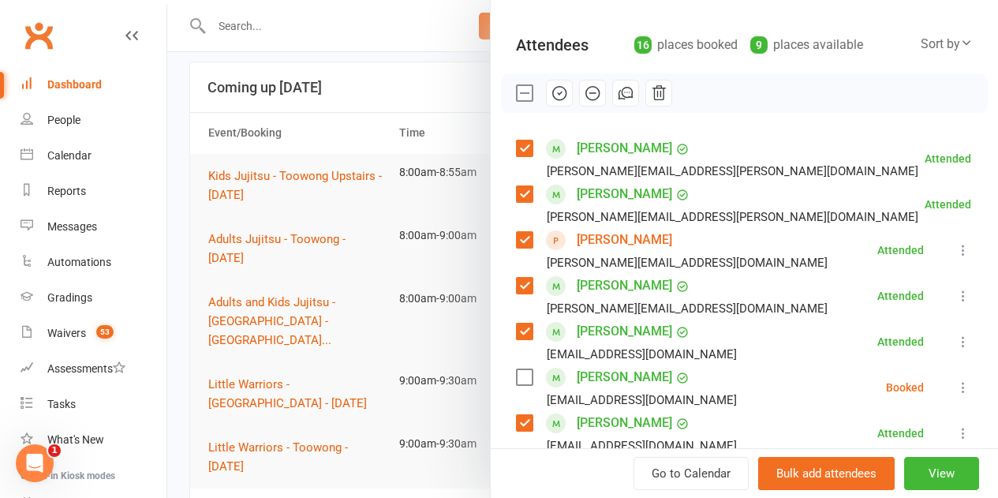
click at [516, 88] on label at bounding box center [524, 93] width 16 height 16
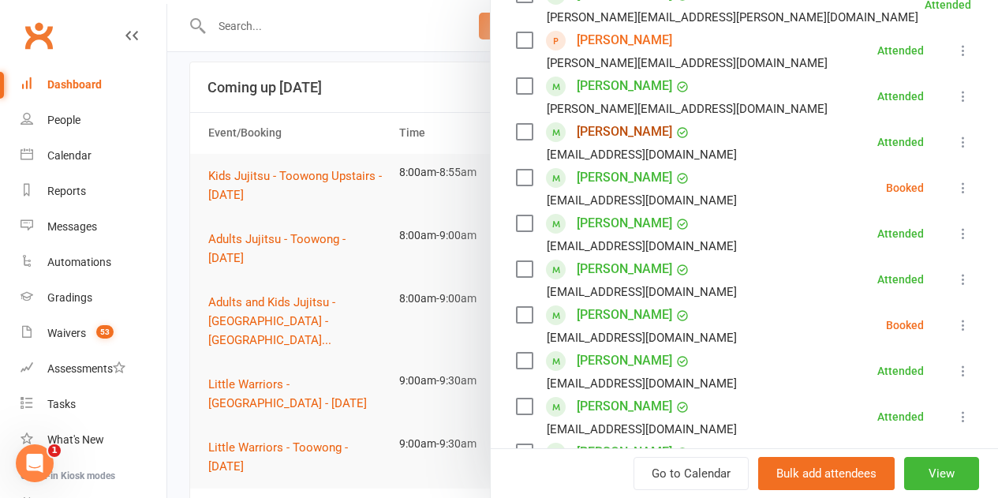
scroll to position [394, 0]
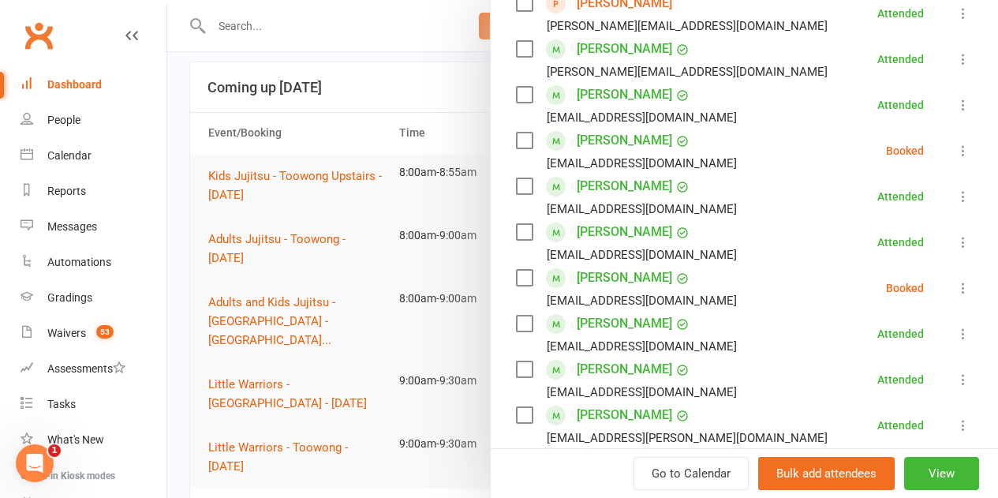
click at [516, 136] on label at bounding box center [524, 141] width 16 height 16
click at [516, 281] on label at bounding box center [524, 278] width 16 height 16
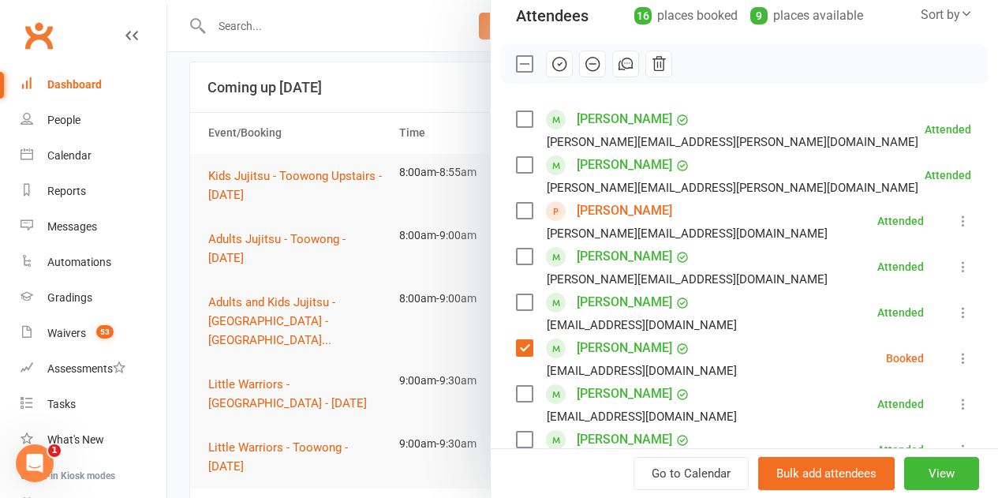
scroll to position [79, 0]
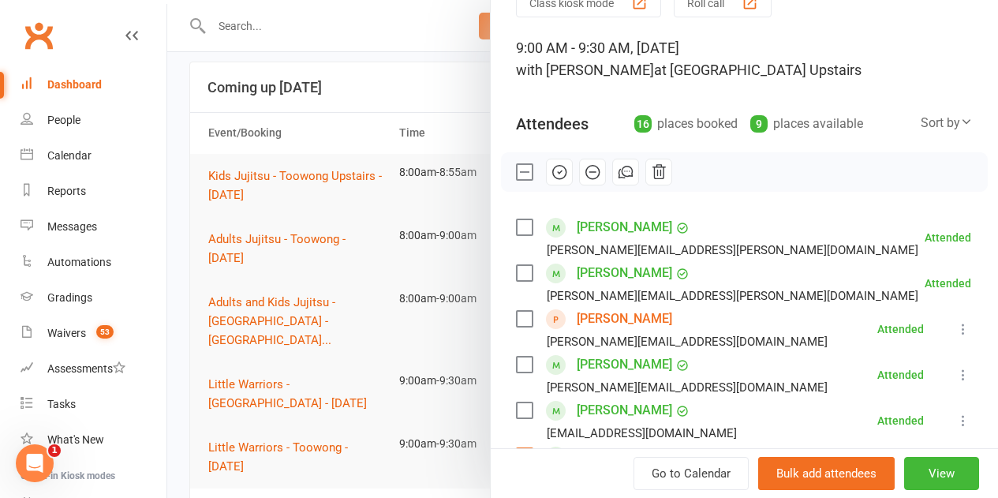
click at [584, 177] on icon "button" at bounding box center [592, 171] width 17 height 17
click at [516, 172] on label at bounding box center [524, 172] width 16 height 16
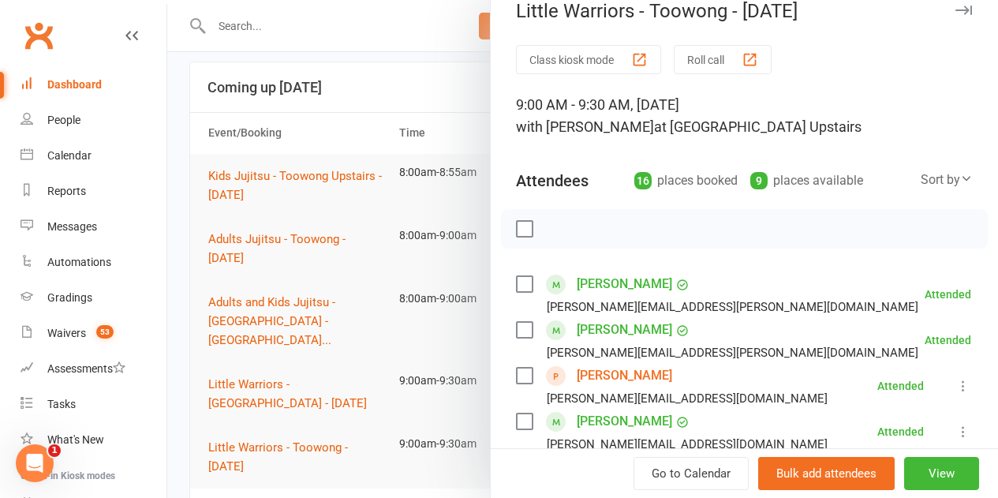
scroll to position [0, 0]
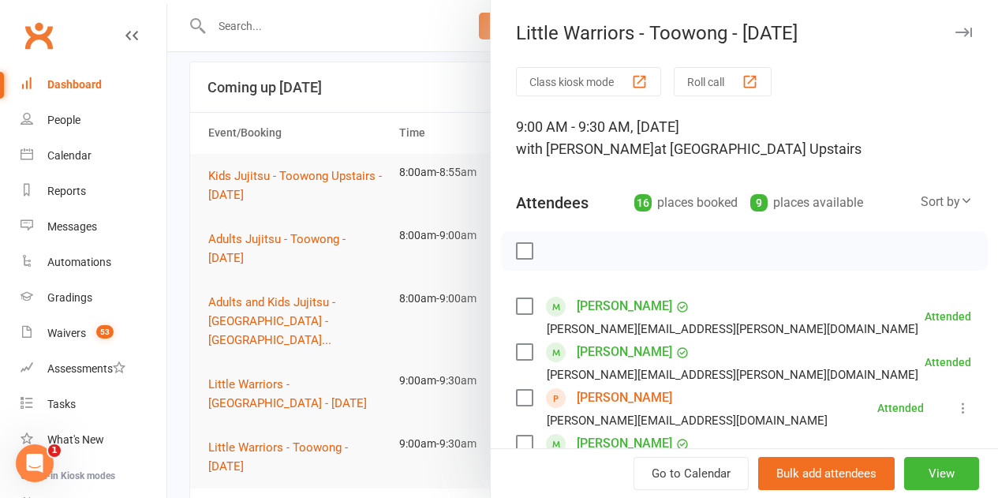
click at [387, 178] on div at bounding box center [582, 249] width 831 height 498
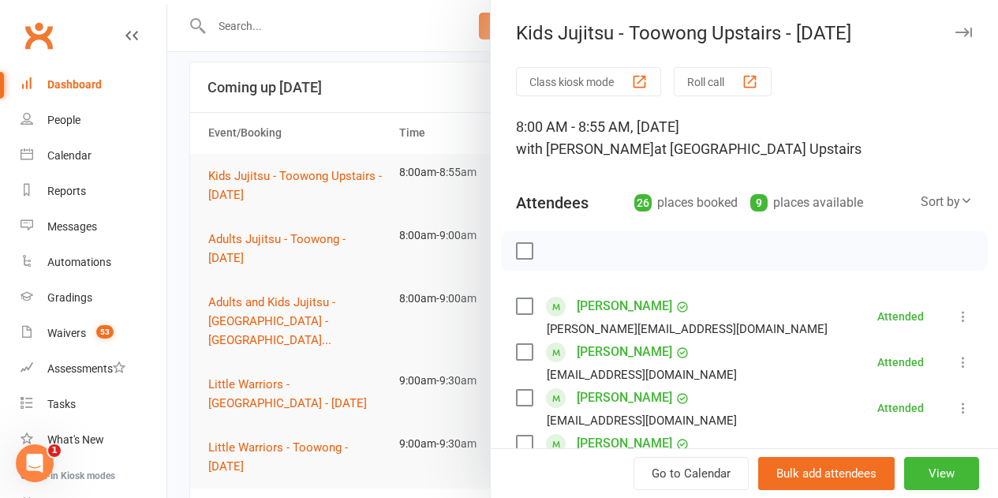
click at [220, 28] on div at bounding box center [582, 249] width 831 height 498
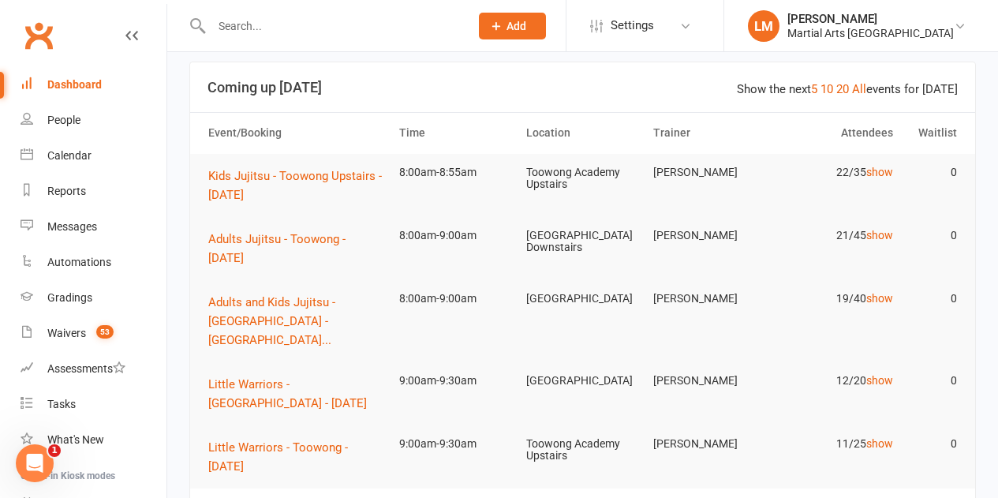
click at [253, 28] on input "text" at bounding box center [333, 26] width 252 height 22
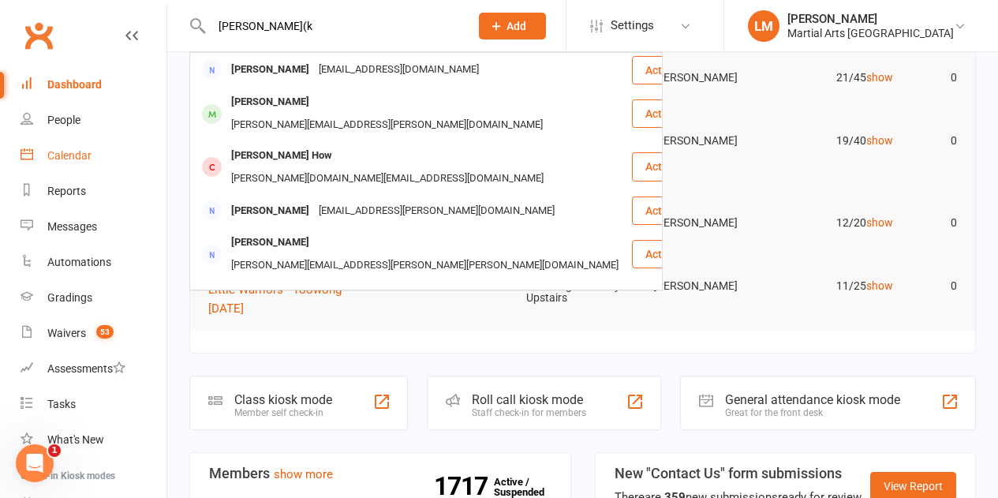
type input "liam(k"
click at [77, 160] on div "Calendar" at bounding box center [69, 155] width 44 height 13
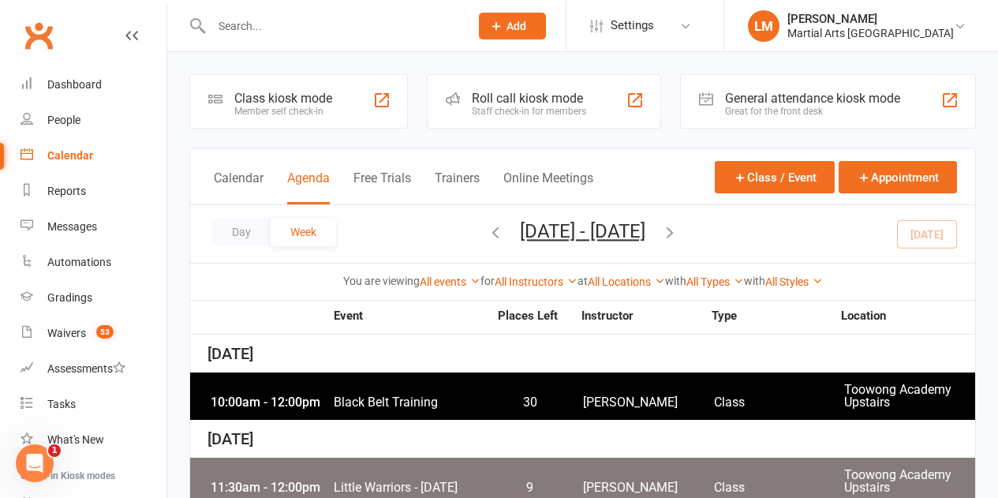
click at [487, 237] on icon "button" at bounding box center [495, 231] width 17 height 17
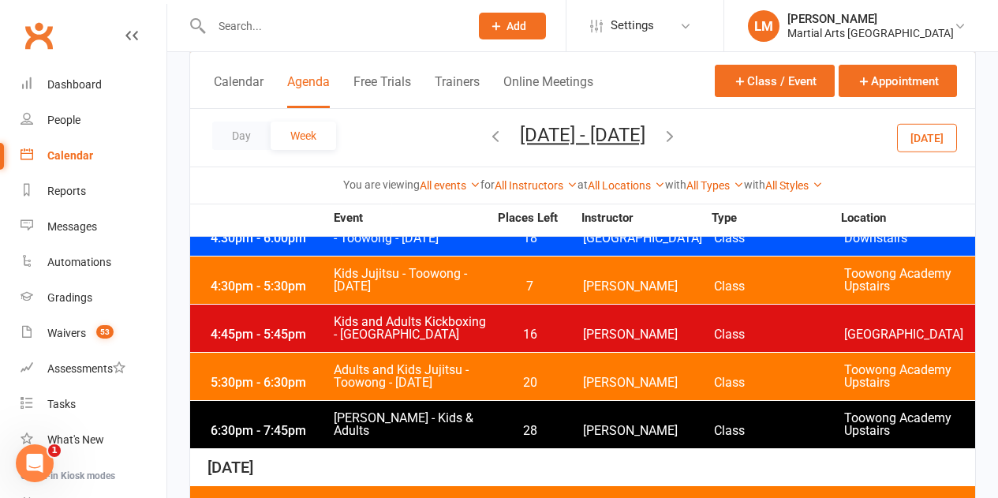
scroll to position [4339, 0]
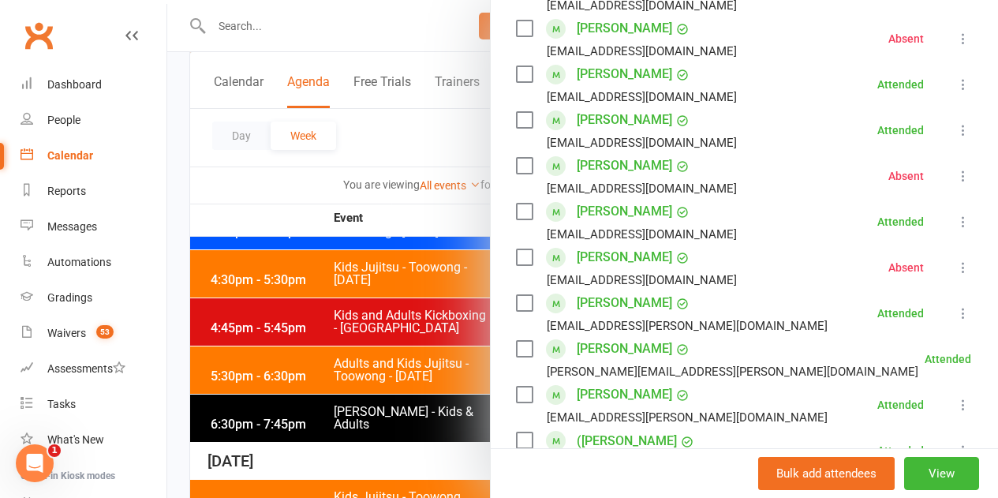
scroll to position [631, 0]
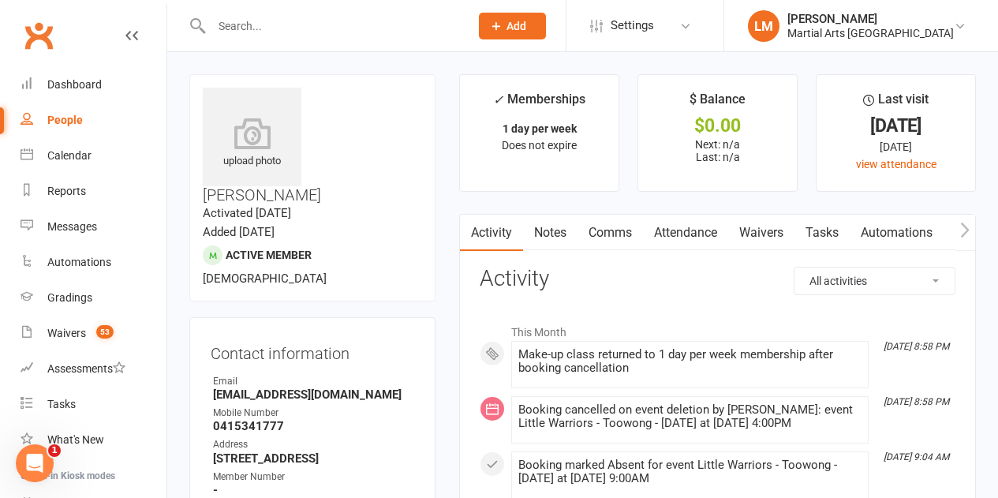
click at [252, 17] on input "text" at bounding box center [333, 26] width 252 height 22
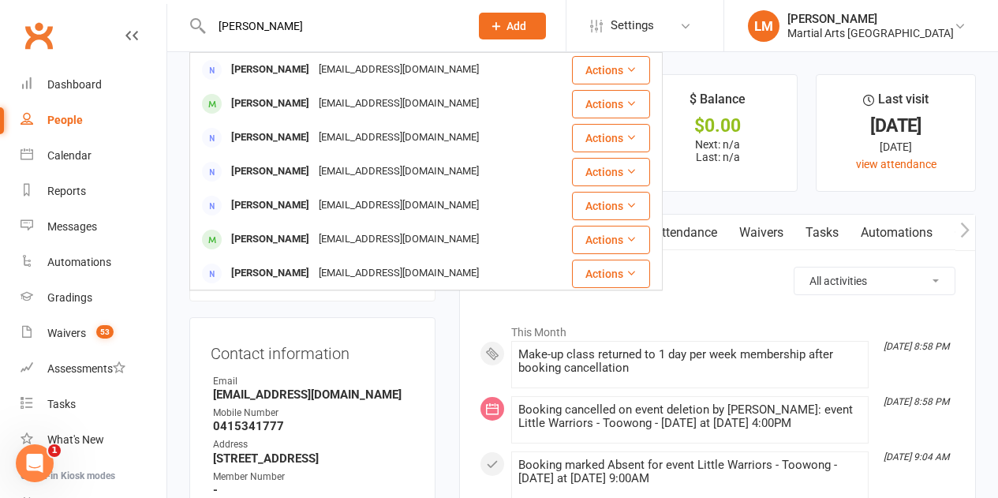
type input "patterson"
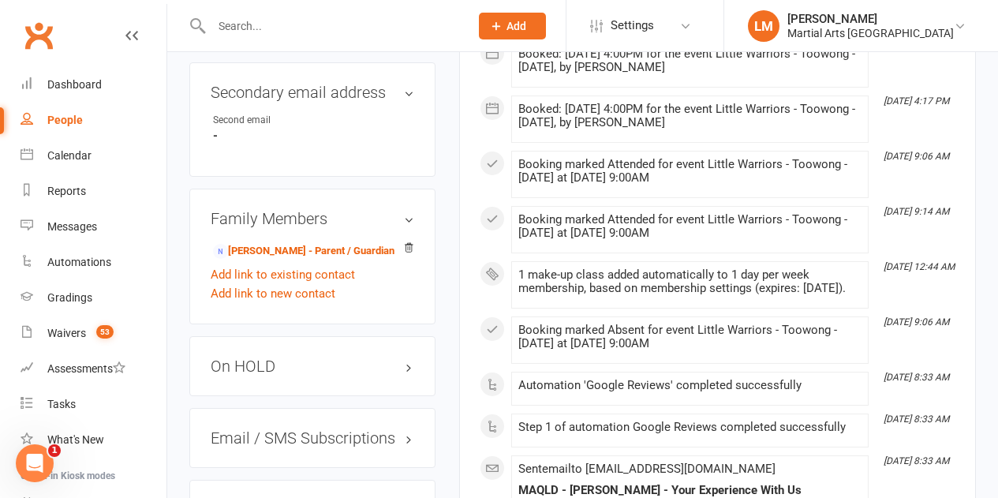
scroll to position [1104, 0]
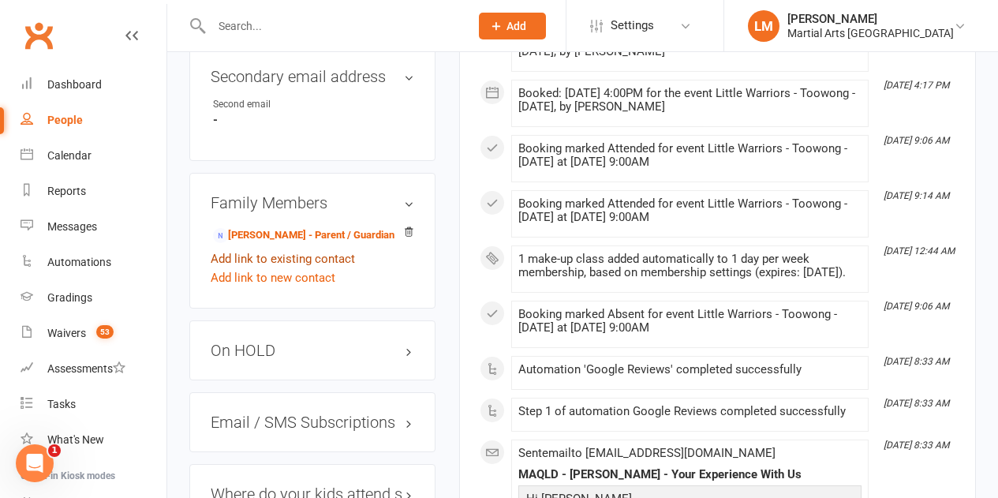
click at [293, 249] on link "Add link to existing contact" at bounding box center [283, 258] width 144 height 19
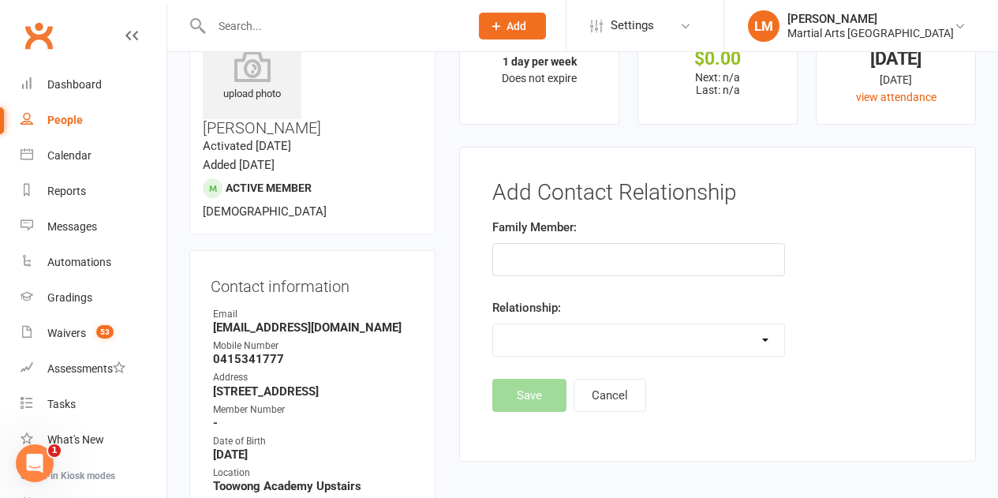
click at [548, 260] on input "text" at bounding box center [638, 259] width 292 height 33
click at [262, 31] on input "text" at bounding box center [333, 26] width 252 height 22
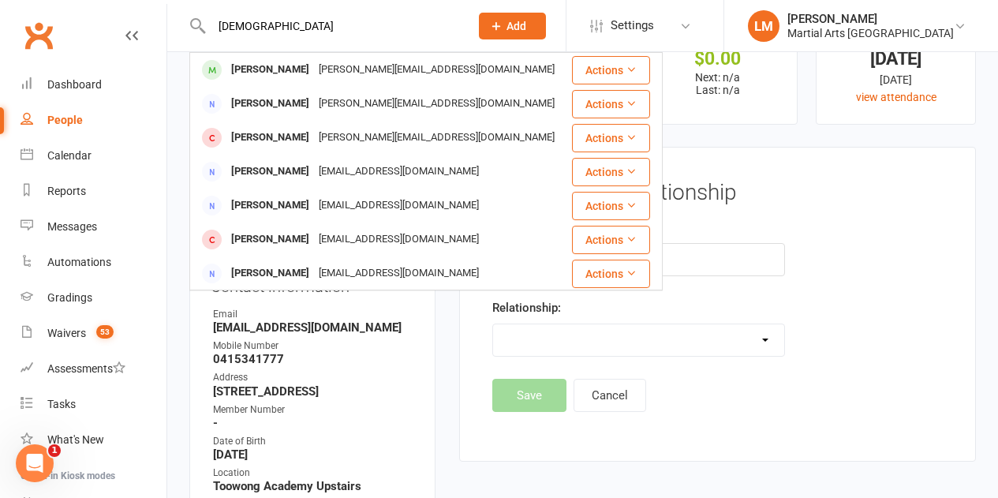
type input "isaa"
click at [840, 163] on div "Add Contact Relationship Family Member: Relationship: Parent / Guardian Child S…" at bounding box center [717, 304] width 517 height 315
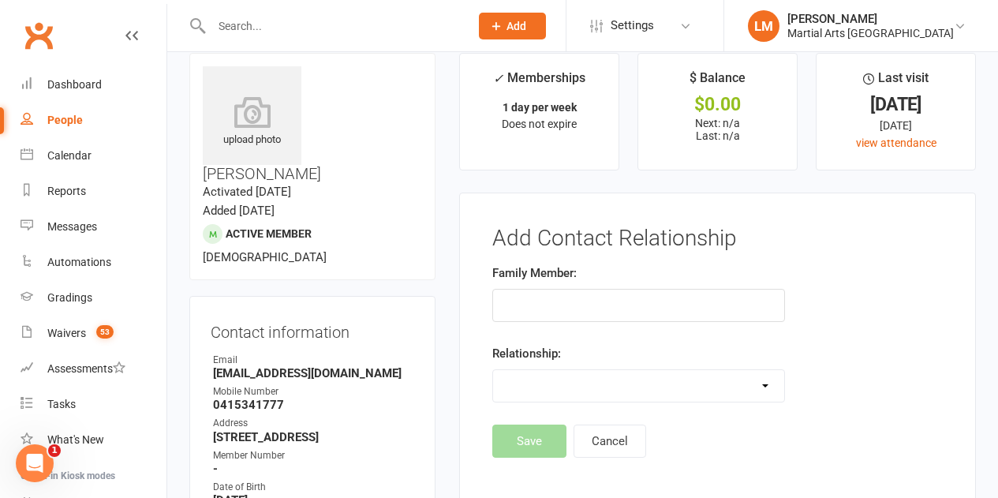
scroll to position [0, 0]
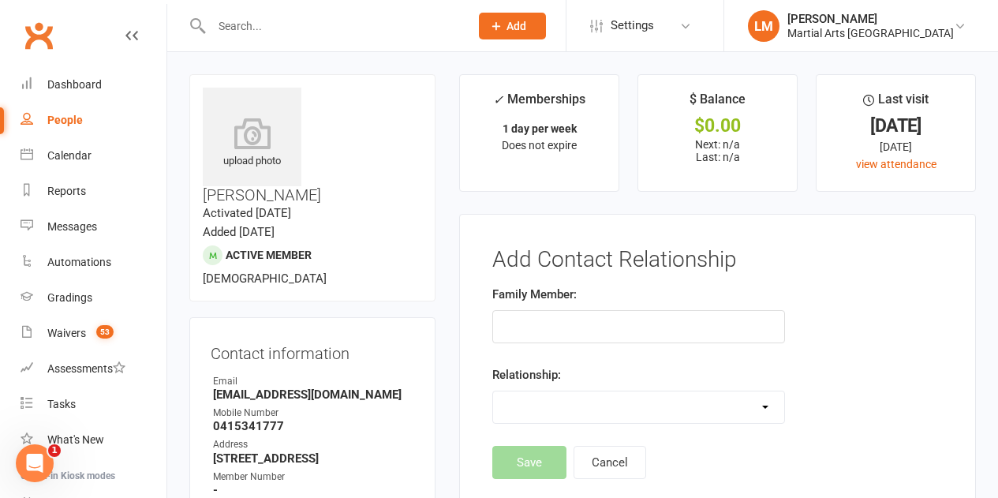
click at [247, 34] on input "text" at bounding box center [333, 26] width 252 height 22
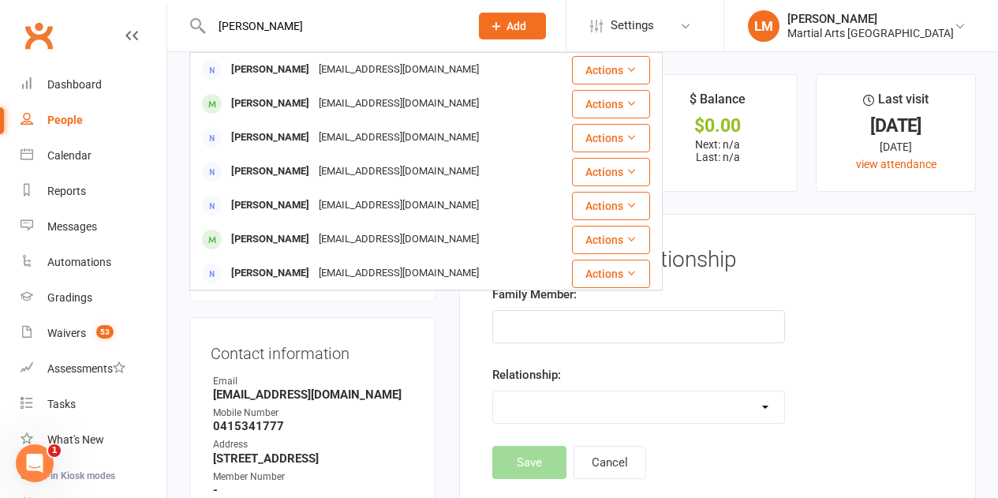
click at [215, 25] on input "patterson" at bounding box center [333, 26] width 252 height 22
type input "patterson"
drag, startPoint x: 305, startPoint y: 26, endPoint x: 0, endPoint y: -18, distance: 308.5
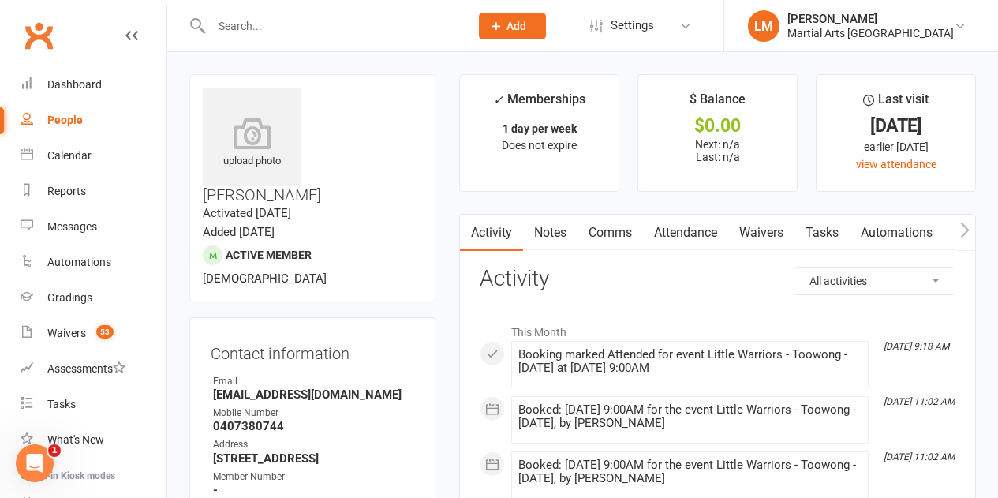
click at [350, 42] on div at bounding box center [323, 25] width 269 height 51
click at [349, 28] on input "text" at bounding box center [333, 26] width 252 height 22
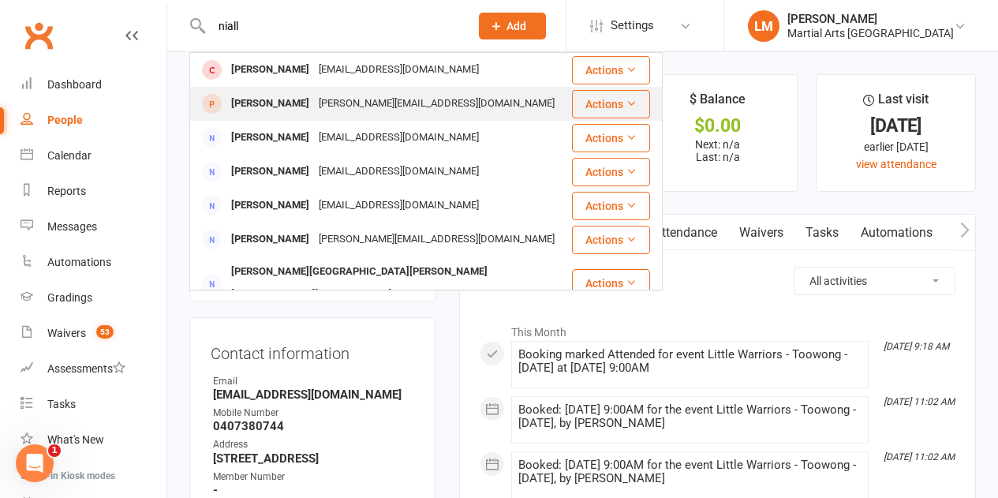
type input "niall"
click at [271, 105] on div "[PERSON_NAME]" at bounding box center [270, 103] width 88 height 23
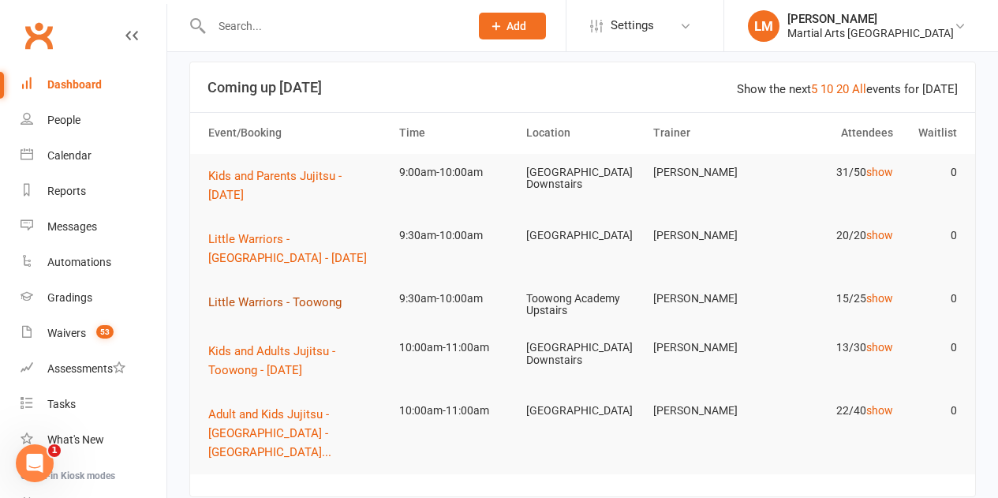
click at [238, 301] on span "Little Warriors - Toowong" at bounding box center [274, 302] width 133 height 14
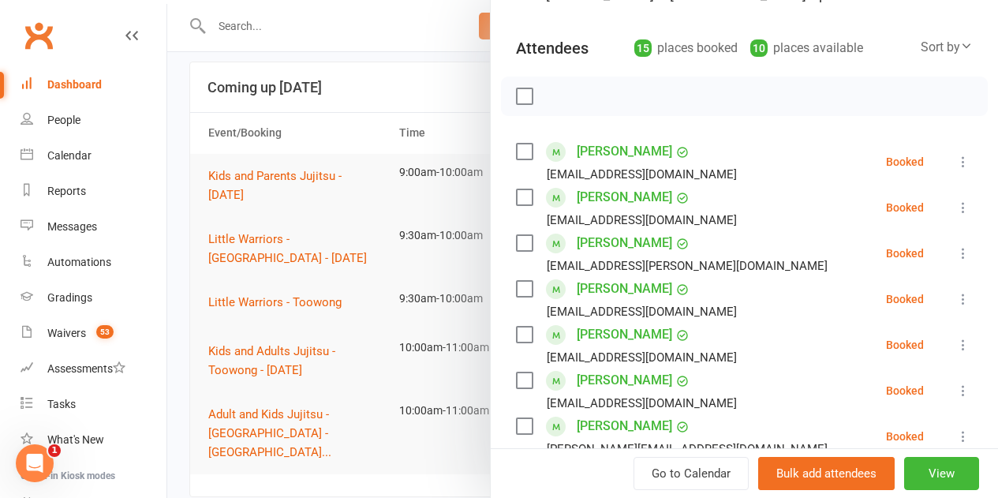
scroll to position [158, 0]
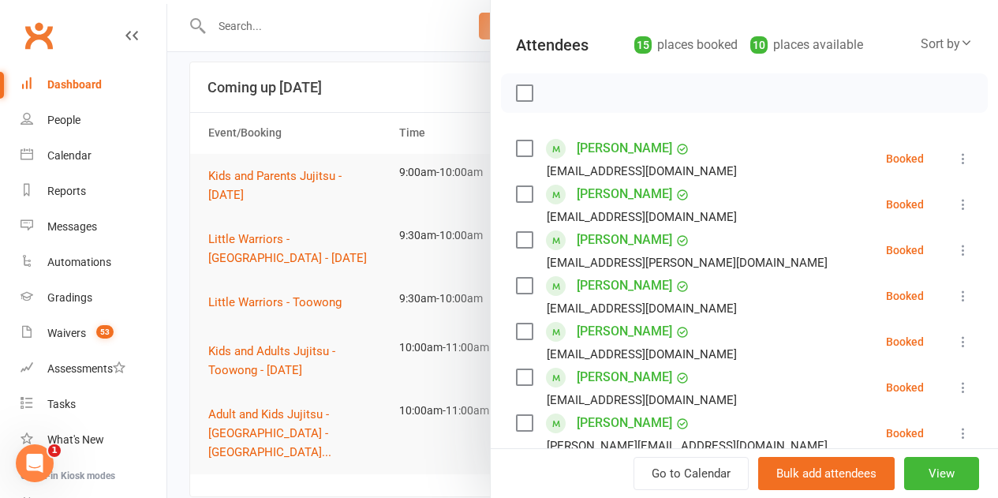
click at [518, 153] on label at bounding box center [524, 148] width 16 height 16
click at [518, 192] on label at bounding box center [524, 194] width 16 height 16
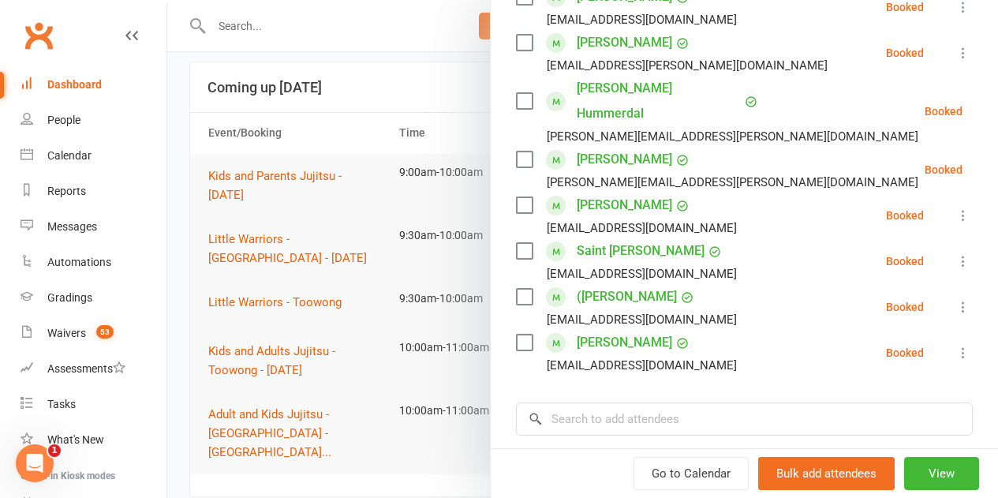
scroll to position [631, 0]
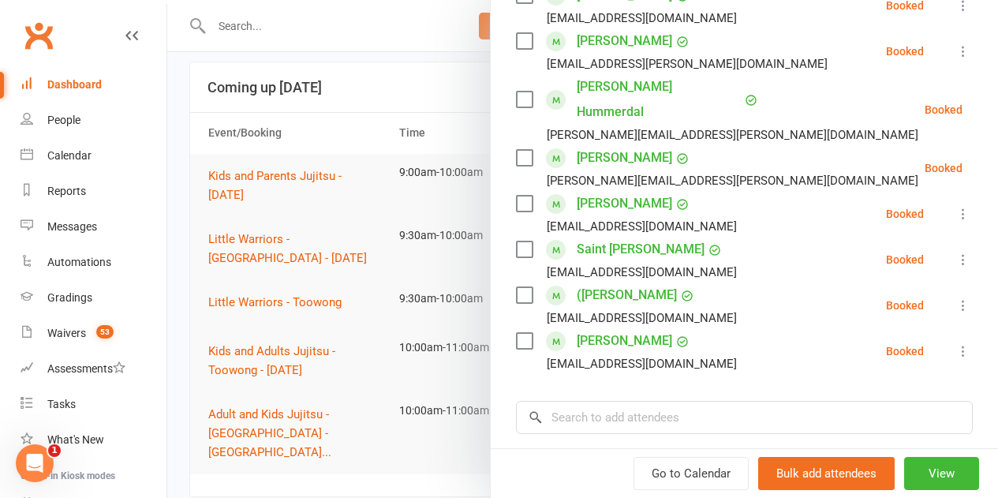
click at [516, 241] on label at bounding box center [524, 249] width 16 height 16
click at [518, 333] on label at bounding box center [524, 341] width 16 height 16
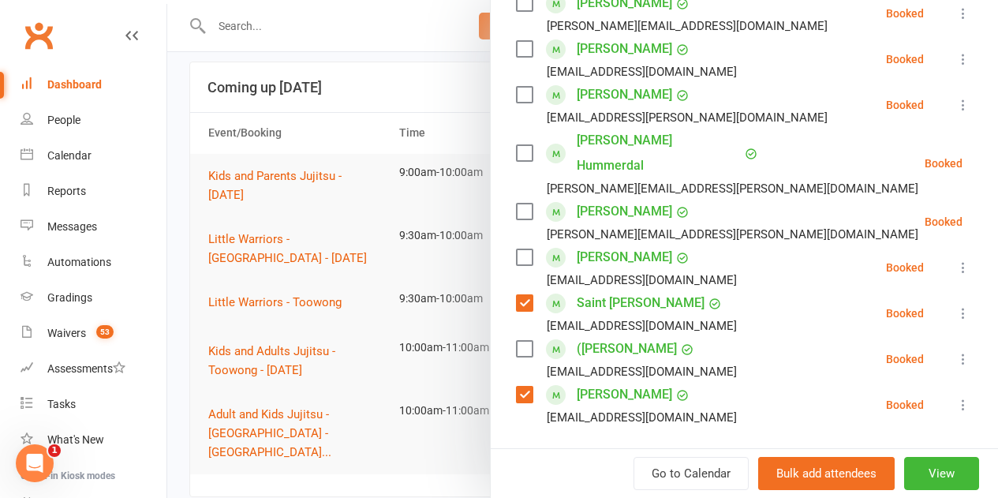
scroll to position [552, 0]
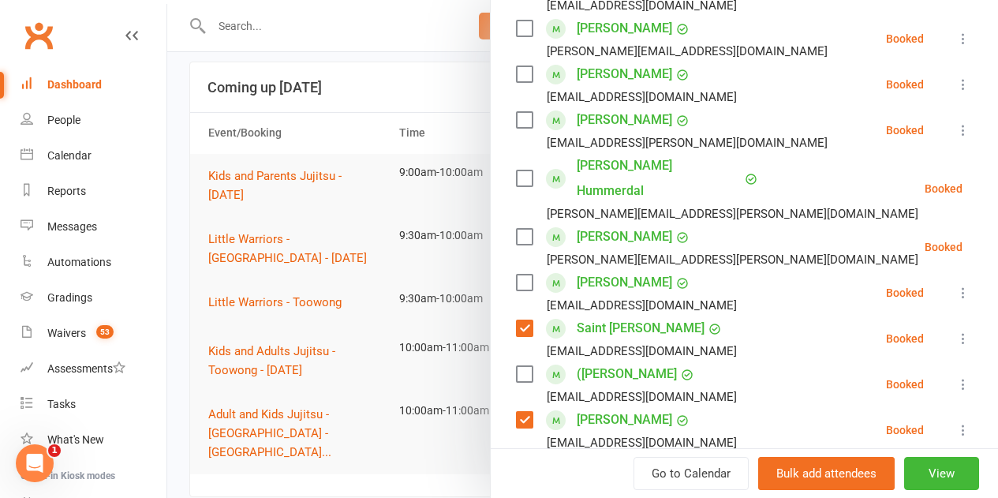
click at [518, 275] on label at bounding box center [524, 283] width 16 height 16
click at [516, 170] on label at bounding box center [524, 178] width 16 height 16
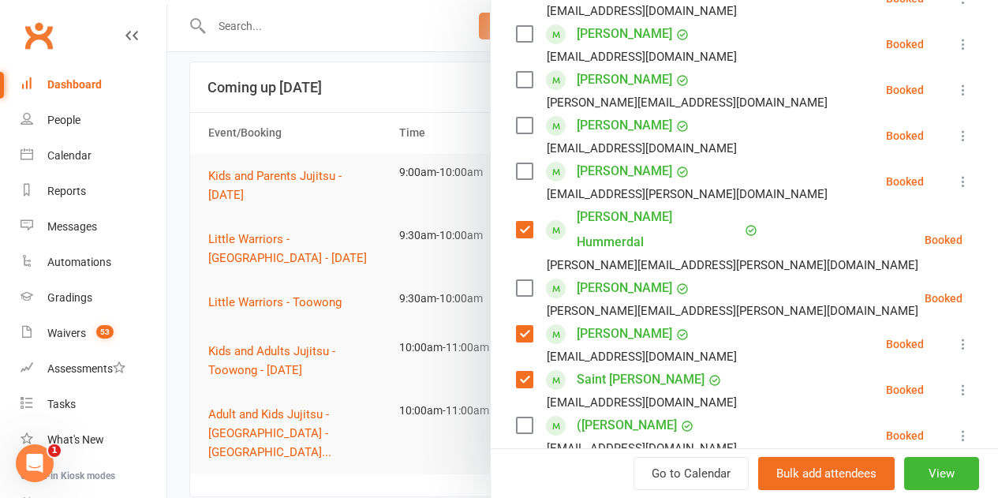
scroll to position [473, 0]
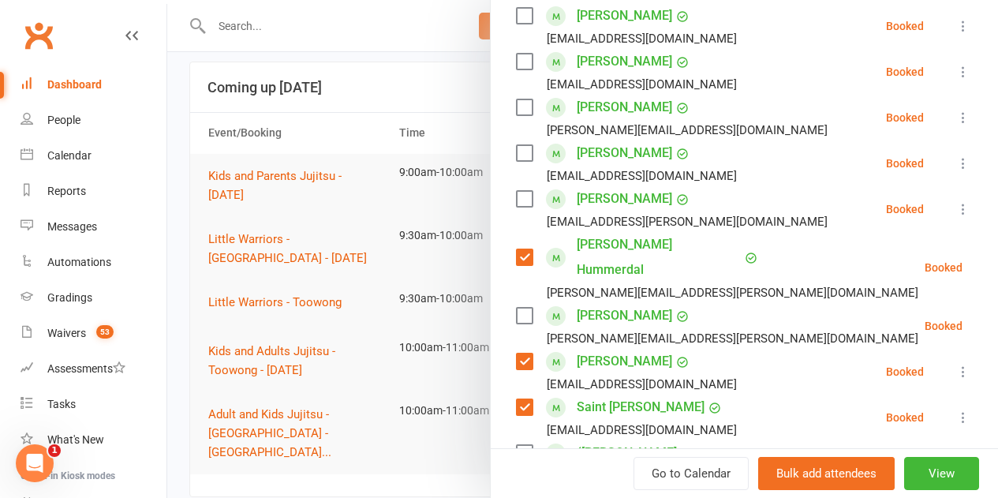
click at [516, 139] on div "veronika.halasz@gmail.com" at bounding box center [675, 130] width 318 height 21
click at [516, 158] on label at bounding box center [524, 153] width 16 height 16
click at [516, 107] on label at bounding box center [524, 107] width 16 height 16
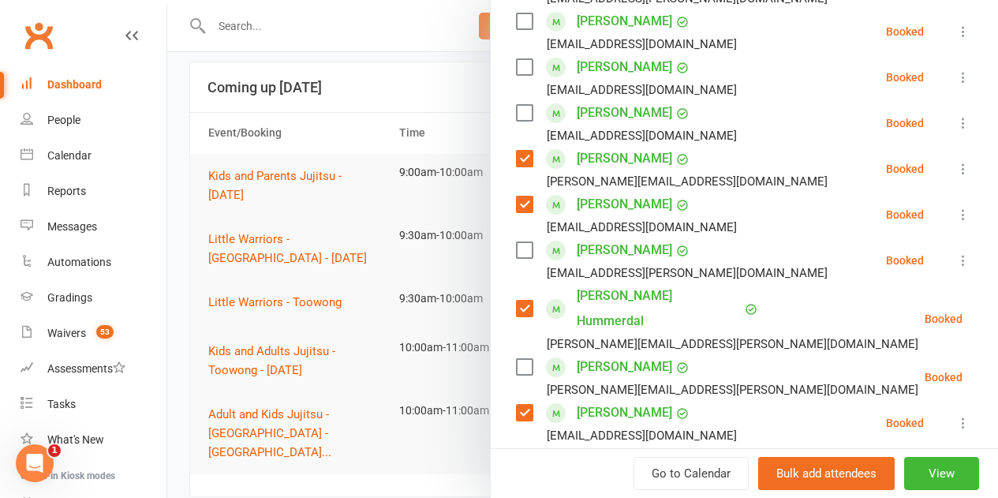
scroll to position [394, 0]
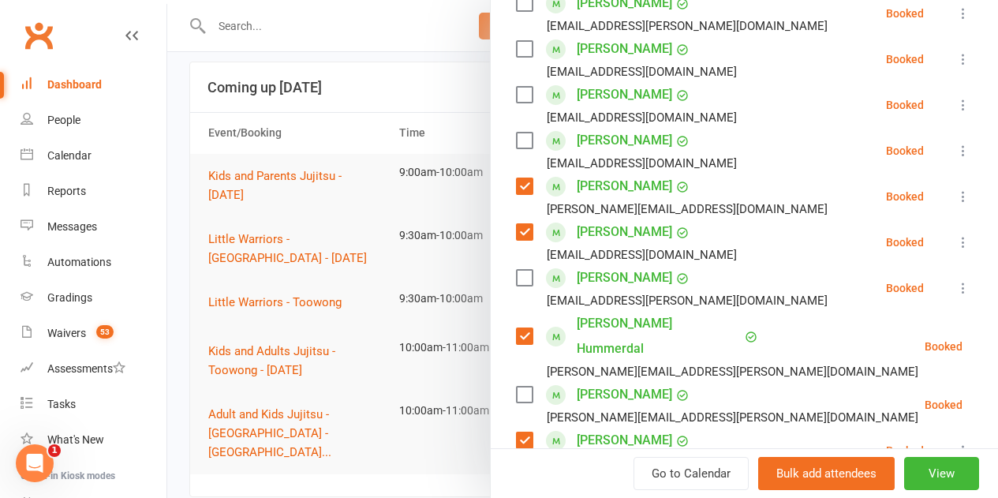
click at [516, 138] on label at bounding box center [524, 141] width 16 height 16
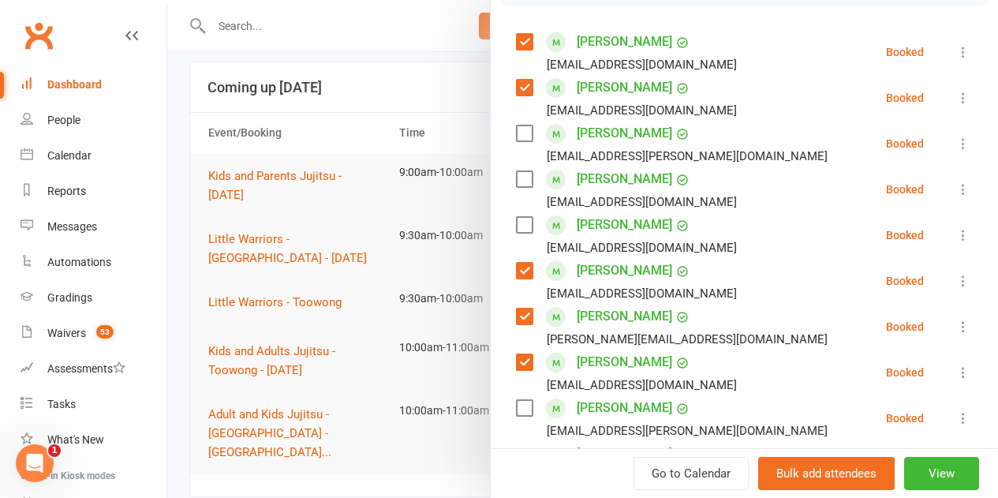
scroll to position [237, 0]
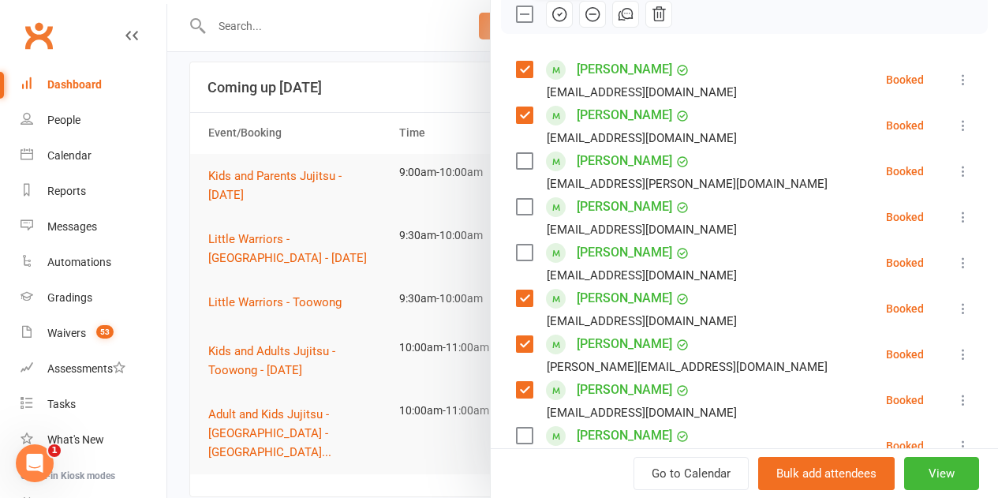
click at [559, 13] on icon "button" at bounding box center [560, 14] width 2 height 2
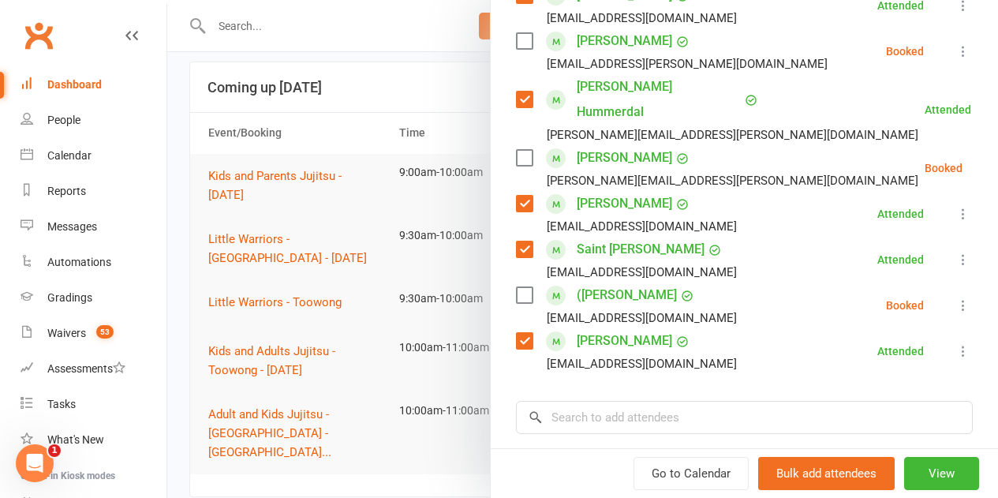
scroll to position [789, 0]
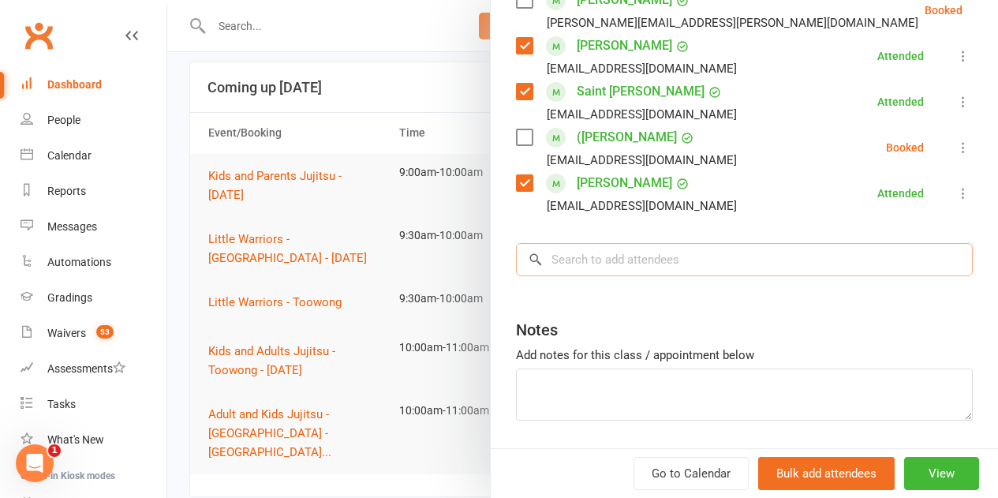
click at [578, 243] on input "search" at bounding box center [744, 259] width 457 height 33
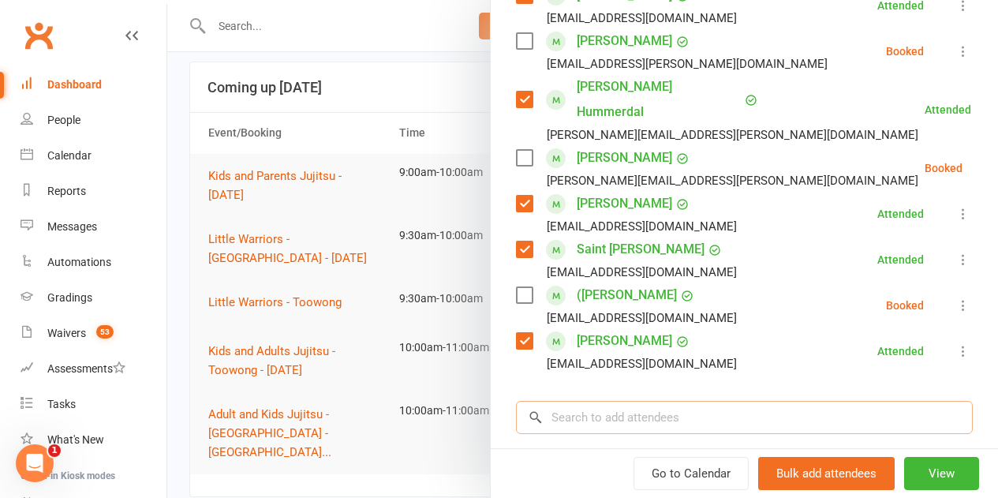
scroll to position [710, 0]
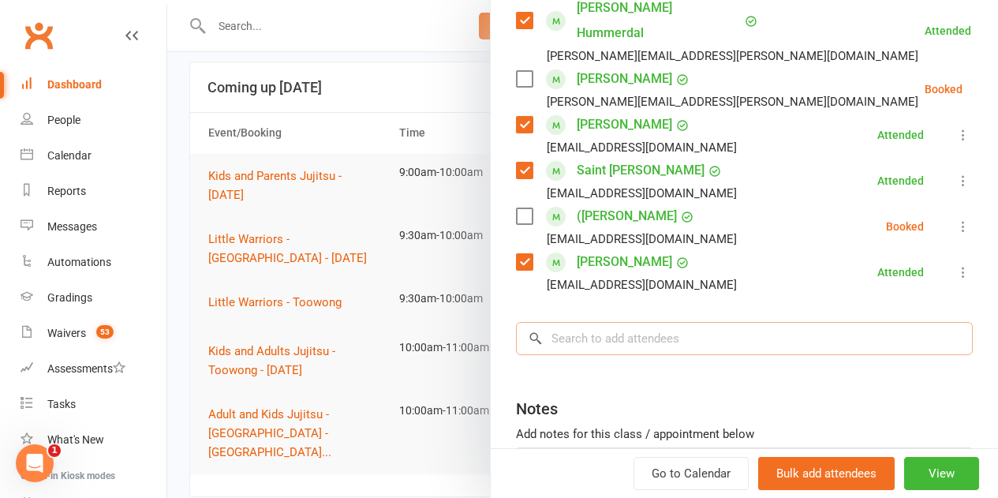
click at [584, 322] on input "search" at bounding box center [744, 338] width 457 height 33
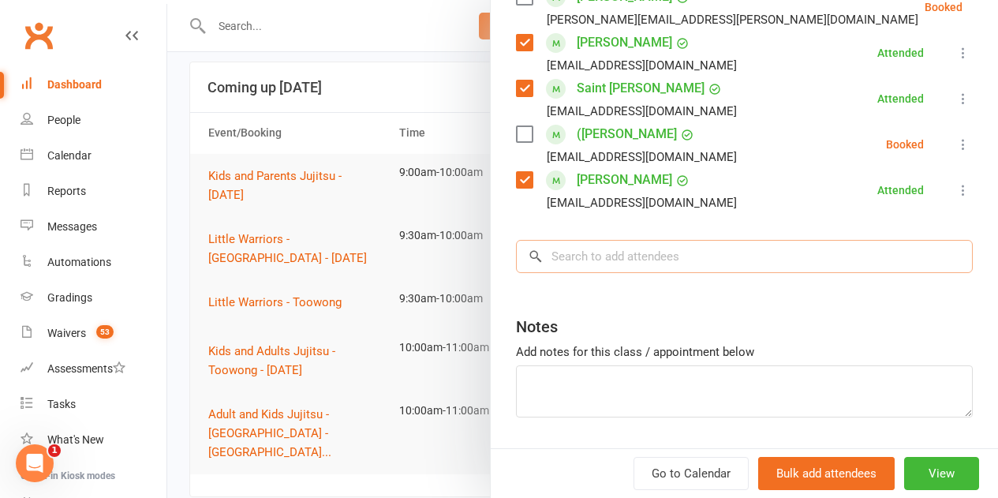
scroll to position [815, 0]
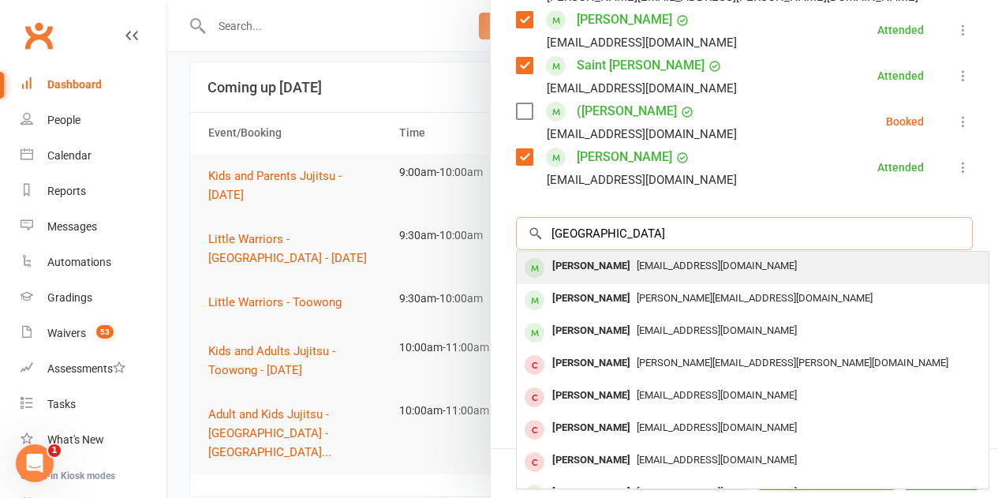
type input "milan"
click at [569, 255] on div "[PERSON_NAME]" at bounding box center [591, 266] width 91 height 23
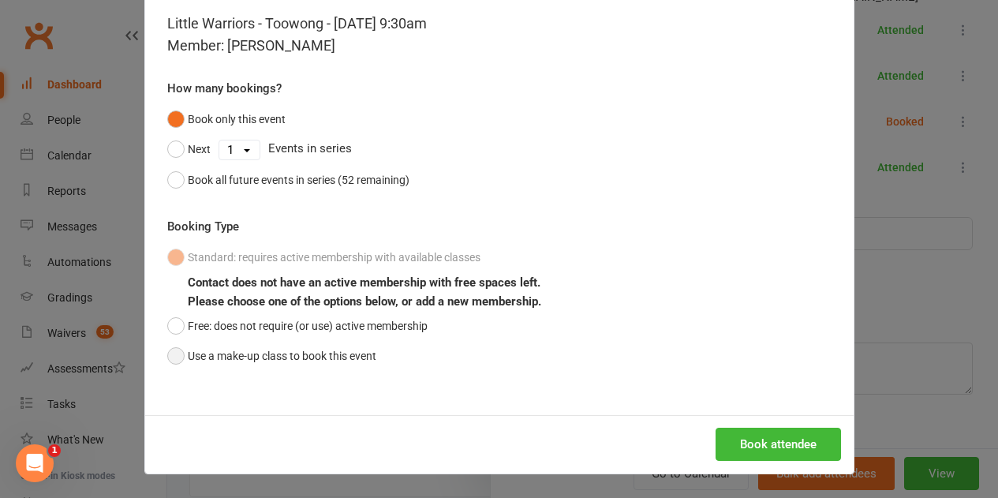
click at [305, 352] on button "Use a make-up class to book this event" at bounding box center [271, 356] width 209 height 30
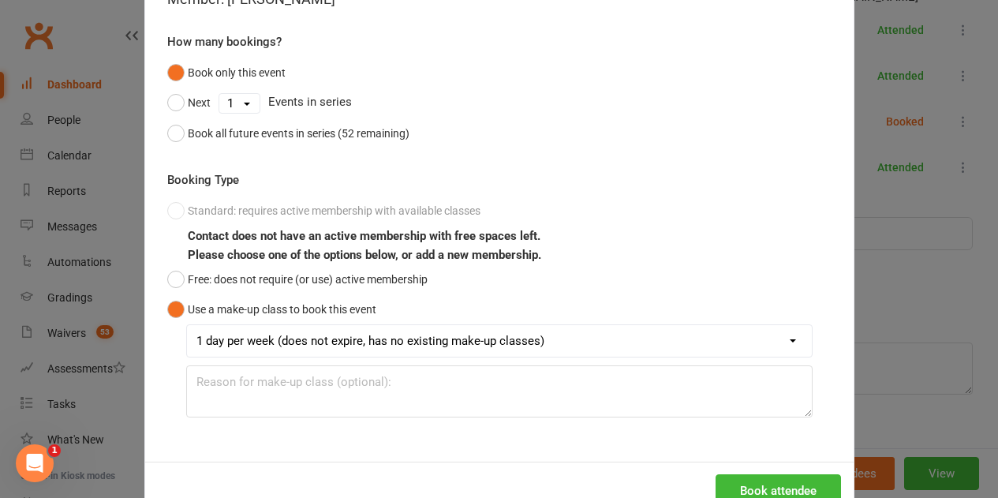
scroll to position [165, 0]
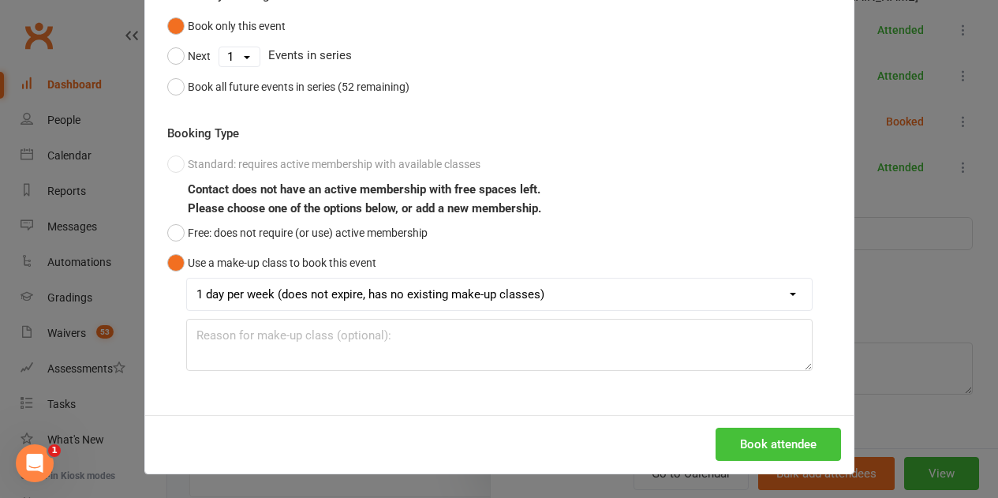
click at [736, 441] on button "Book attendee" at bounding box center [778, 444] width 125 height 33
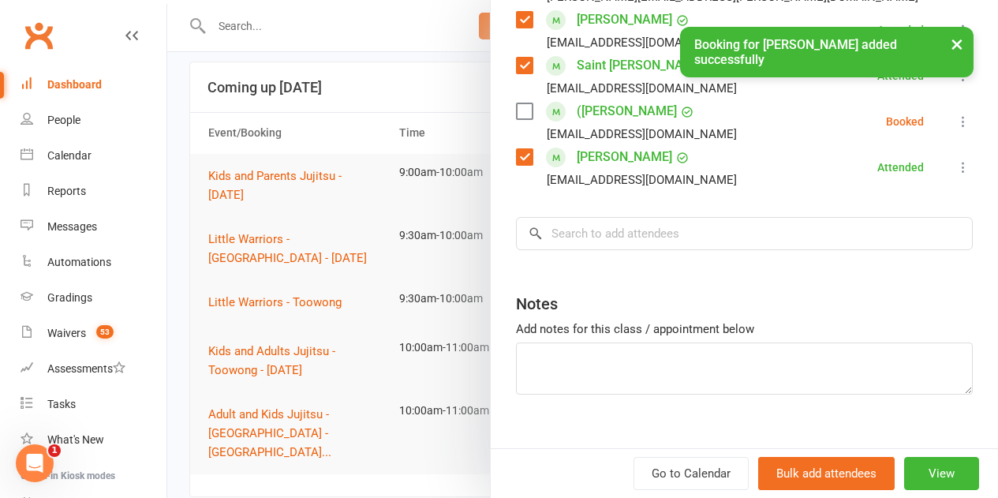
scroll to position [861, 0]
click at [590, 217] on input "search" at bounding box center [744, 233] width 457 height 33
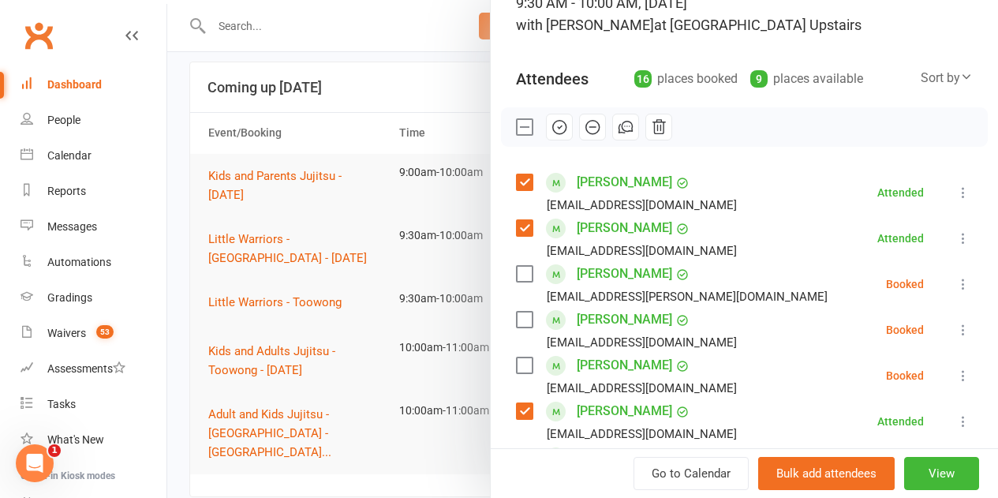
scroll to position [0, 0]
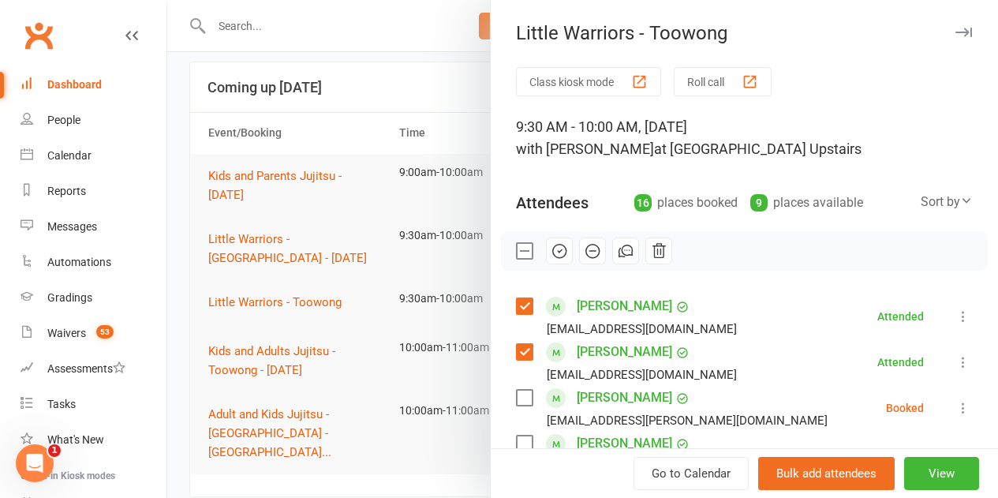
drag, startPoint x: 544, startPoint y: 253, endPoint x: 557, endPoint y: 53, distance: 200.8
click at [551, 253] on icon "button" at bounding box center [559, 250] width 17 height 17
click at [516, 253] on label at bounding box center [524, 251] width 16 height 16
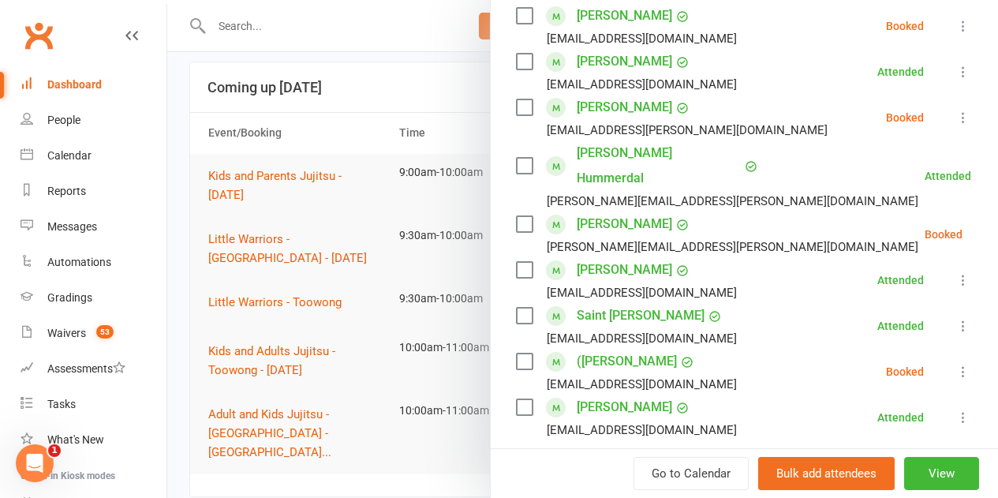
scroll to position [789, 0]
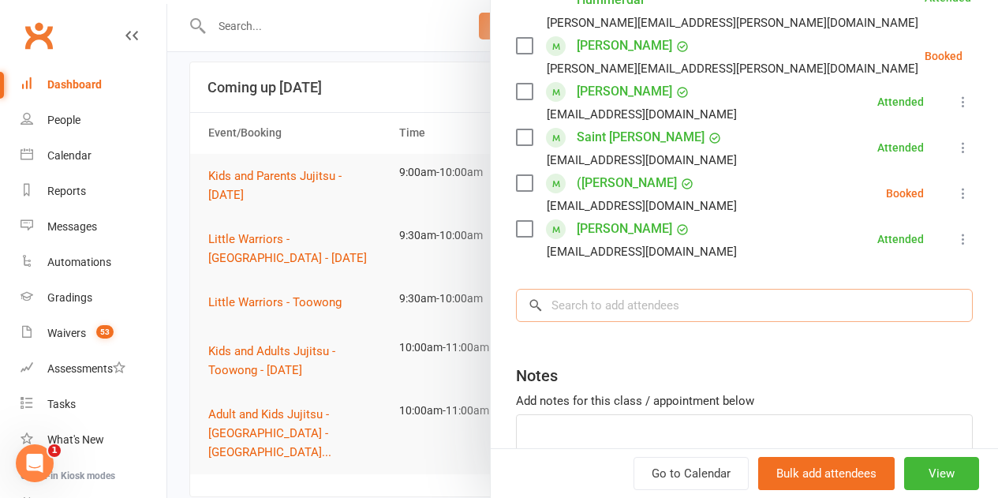
click at [603, 296] on input "search" at bounding box center [744, 305] width 457 height 33
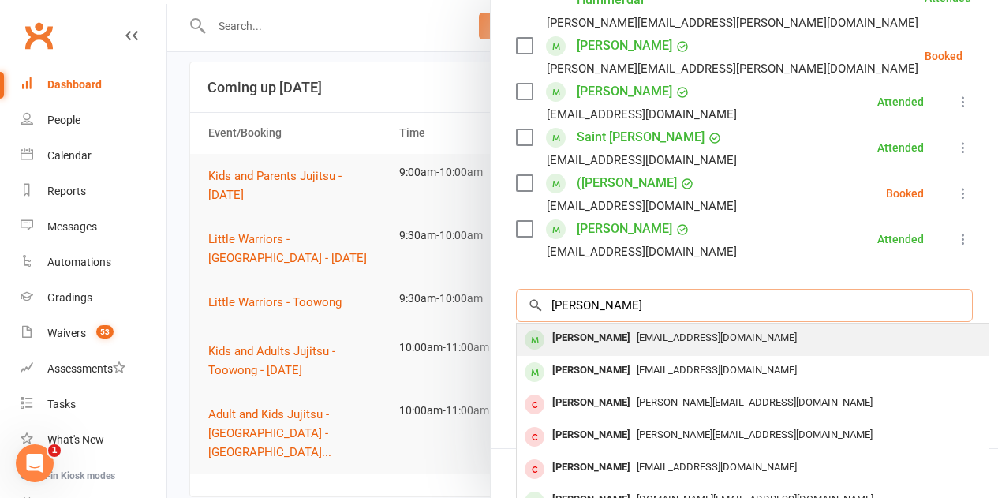
type input "noah litzow"
click at [584, 327] on div "[PERSON_NAME]" at bounding box center [591, 338] width 91 height 23
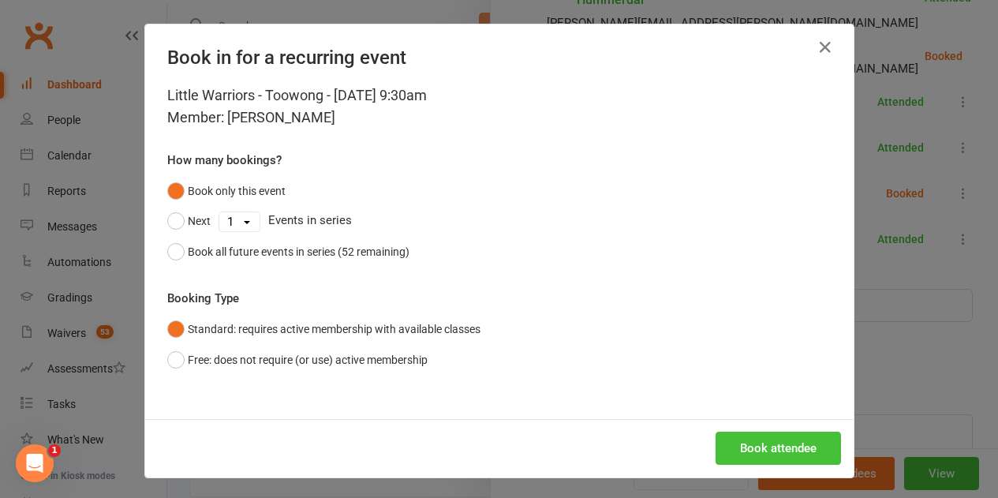
click at [774, 431] on div "Book attendee" at bounding box center [499, 448] width 708 height 58
click at [772, 441] on button "Book attendee" at bounding box center [778, 448] width 125 height 33
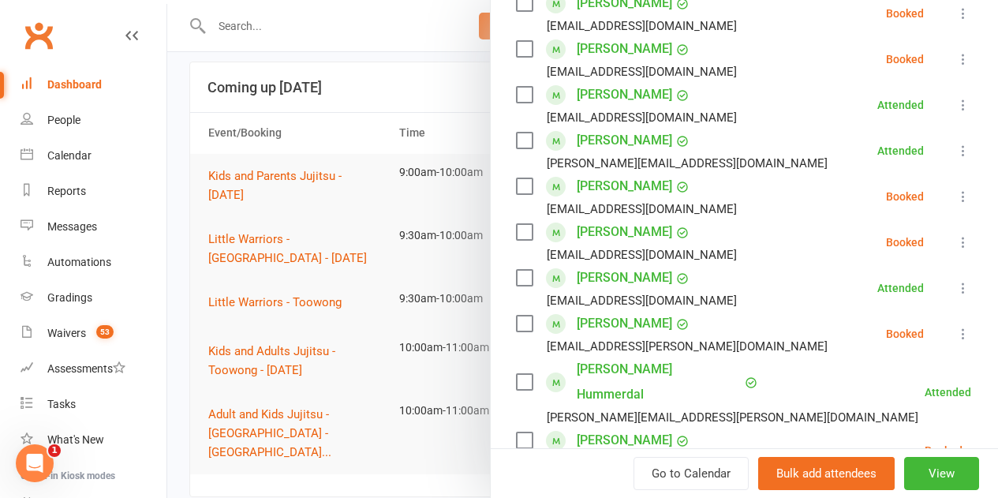
scroll to position [519, 0]
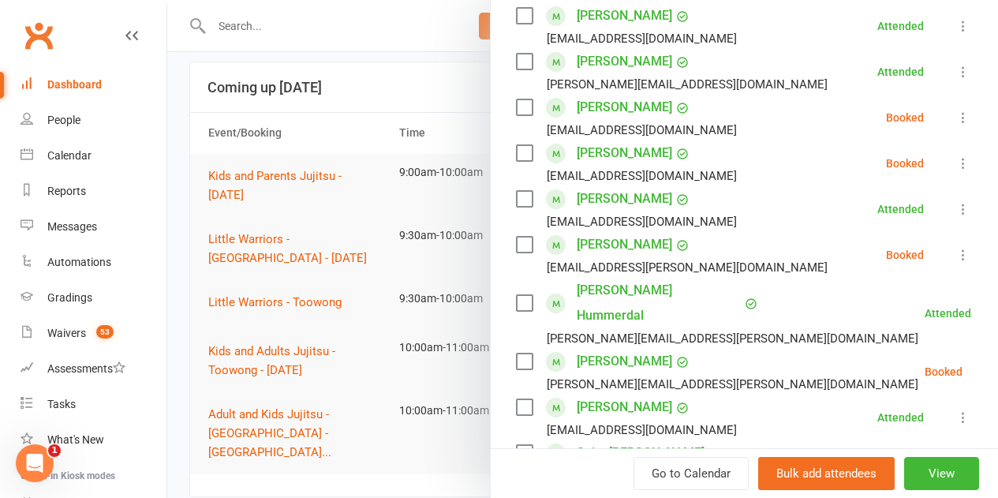
click at [518, 153] on label at bounding box center [524, 153] width 16 height 16
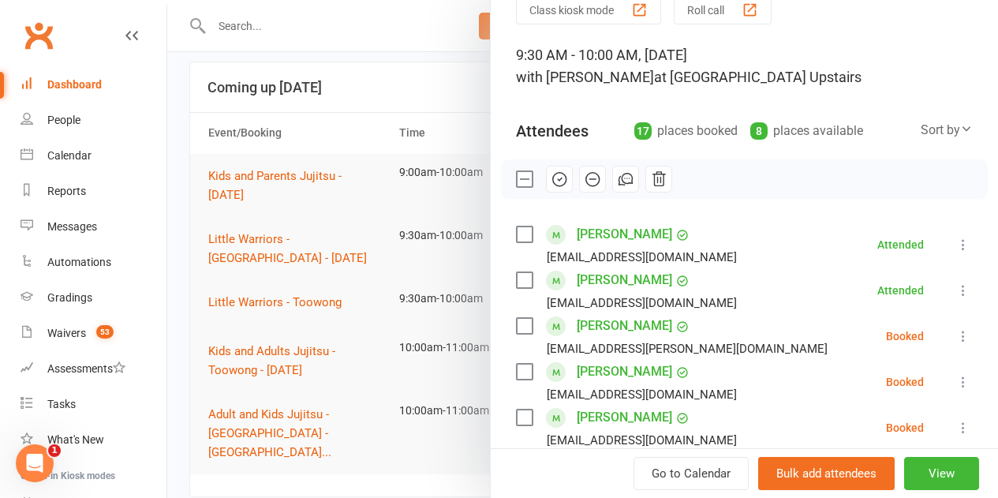
scroll to position [46, 0]
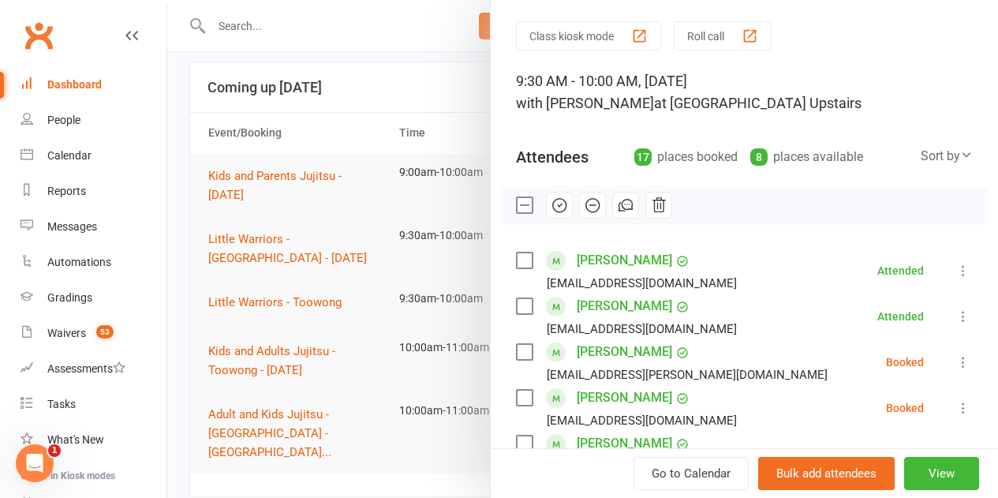
click at [551, 200] on icon "button" at bounding box center [559, 204] width 17 height 17
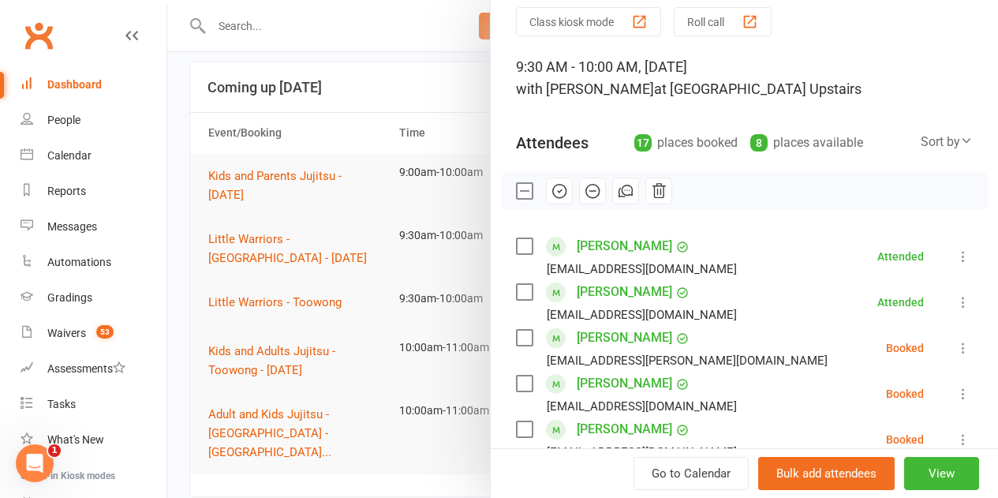
scroll to position [0, 0]
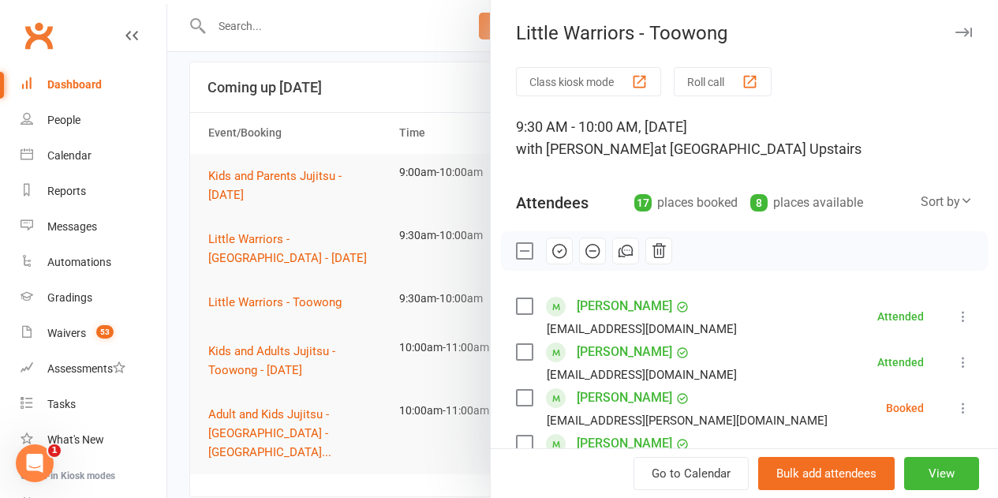
click at [518, 249] on label at bounding box center [524, 251] width 16 height 16
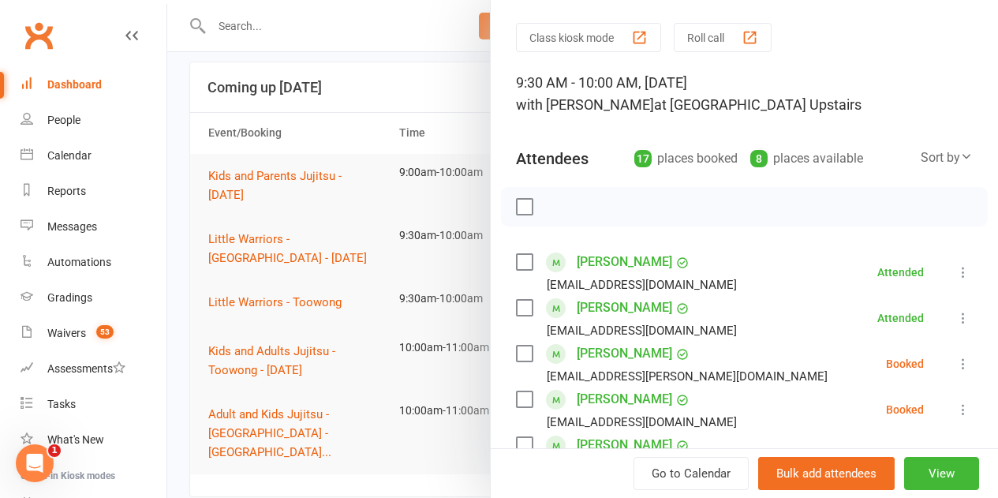
scroll to position [79, 0]
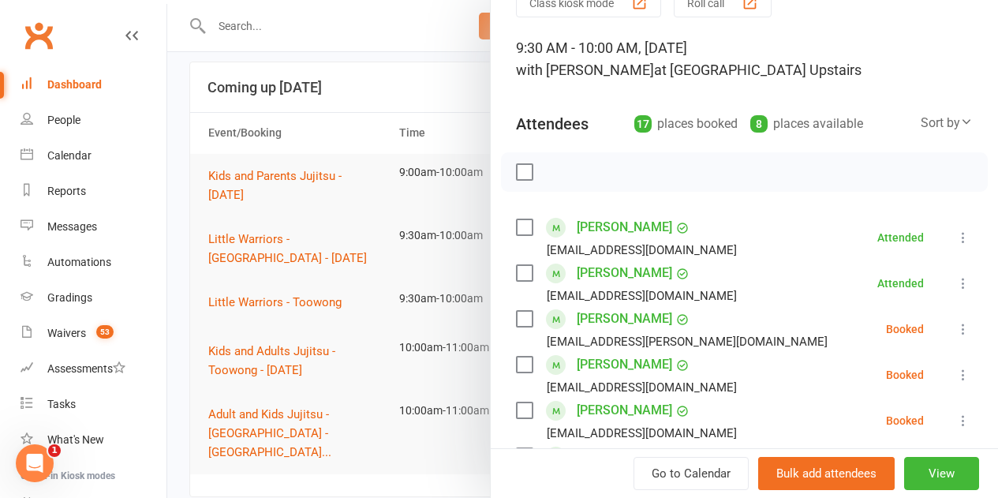
drag, startPoint x: 514, startPoint y: 320, endPoint x: 513, endPoint y: 337, distance: 16.6
click at [516, 321] on label at bounding box center [524, 319] width 16 height 16
click at [516, 366] on label at bounding box center [524, 365] width 16 height 16
click at [516, 414] on label at bounding box center [524, 410] width 16 height 16
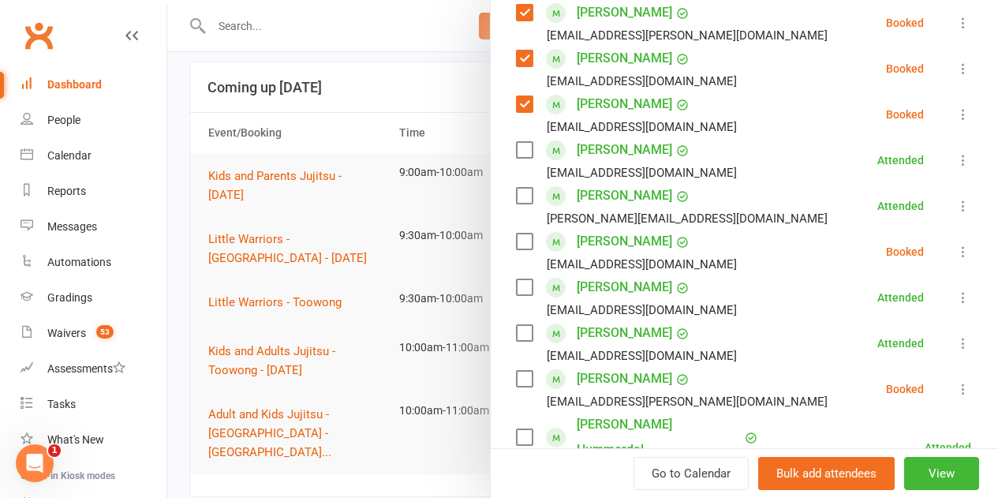
scroll to position [552, 0]
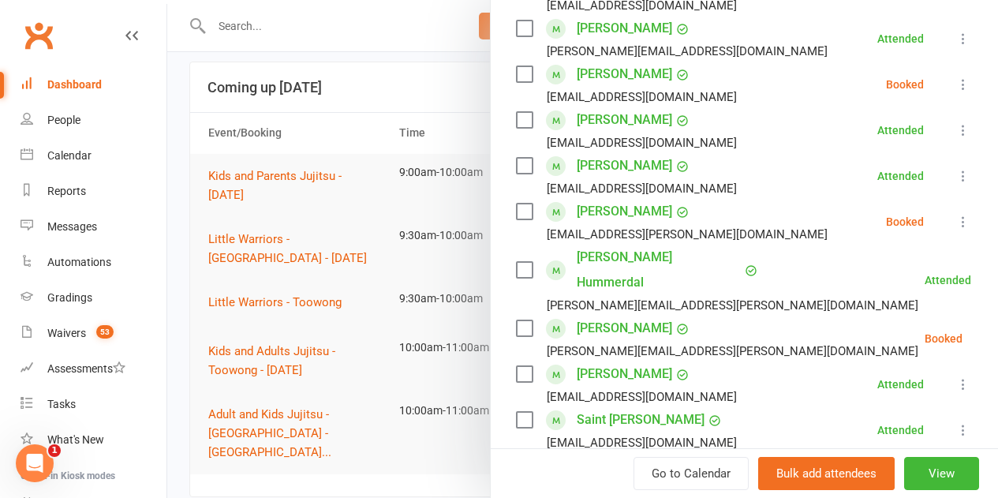
drag, startPoint x: 513, startPoint y: 214, endPoint x: 508, endPoint y: 263, distance: 49.1
click at [516, 218] on label at bounding box center [524, 212] width 16 height 16
drag, startPoint x: 514, startPoint y: 304, endPoint x: 521, endPoint y: 320, distance: 17.7
click at [516, 320] on label at bounding box center [524, 328] width 16 height 16
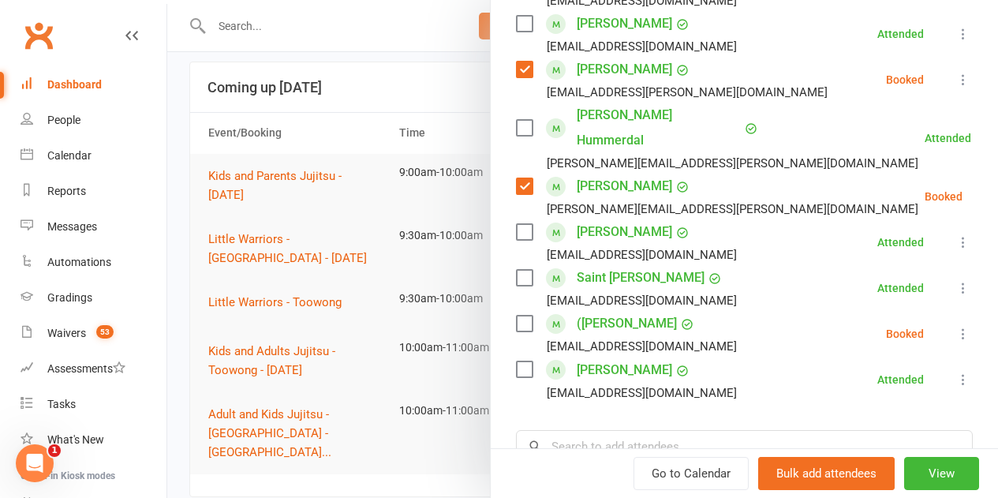
scroll to position [710, 0]
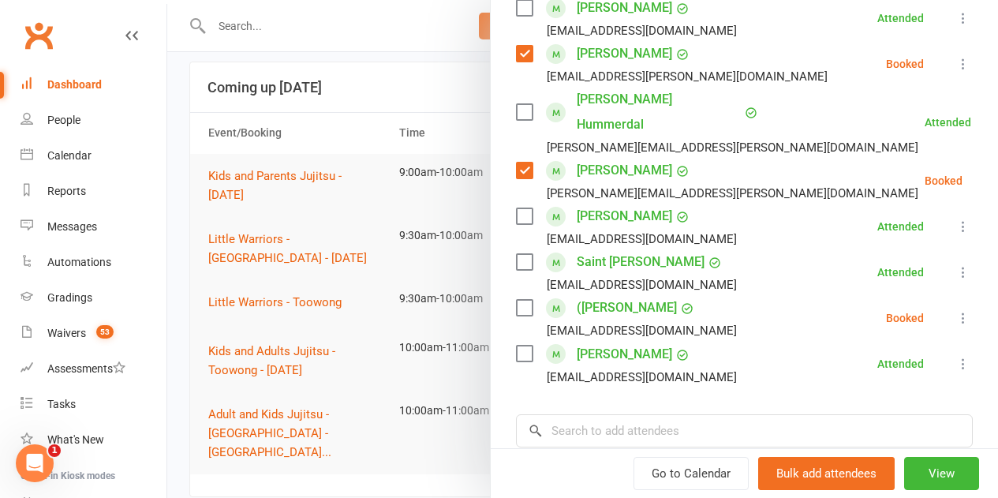
click at [516, 300] on label at bounding box center [524, 308] width 16 height 16
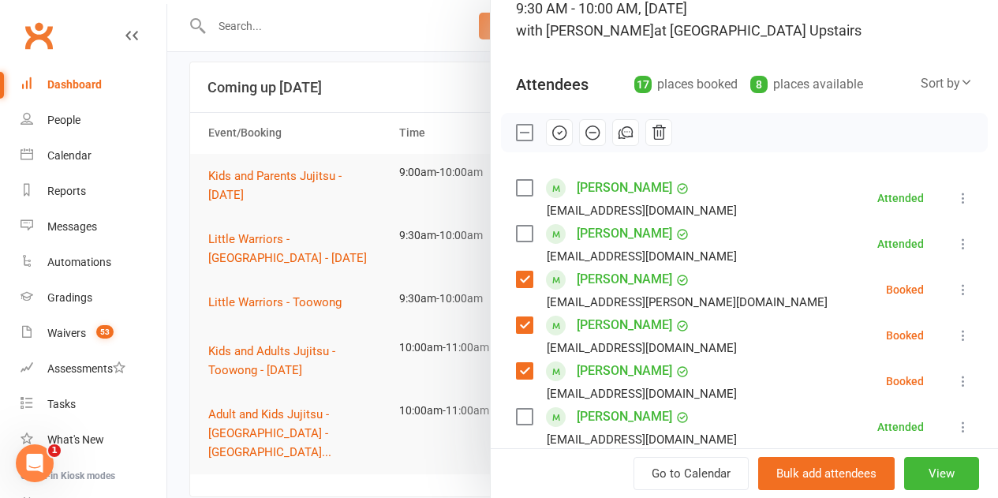
scroll to position [0, 0]
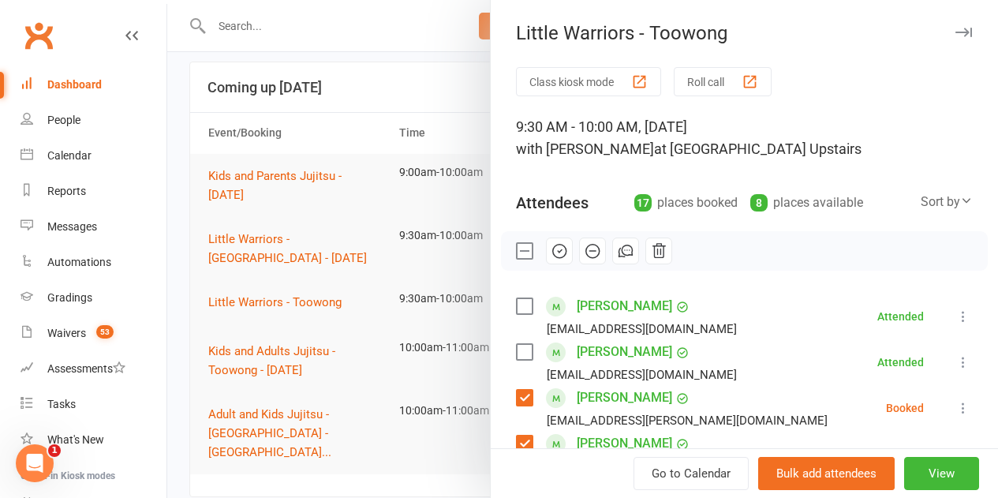
click at [589, 251] on icon "button" at bounding box center [592, 251] width 6 height 0
click at [516, 253] on label at bounding box center [524, 251] width 16 height 16
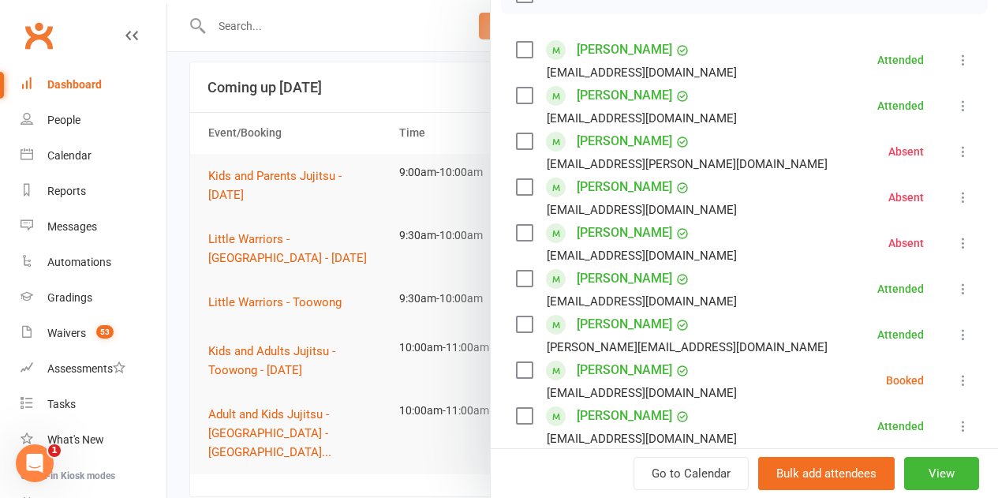
scroll to position [394, 0]
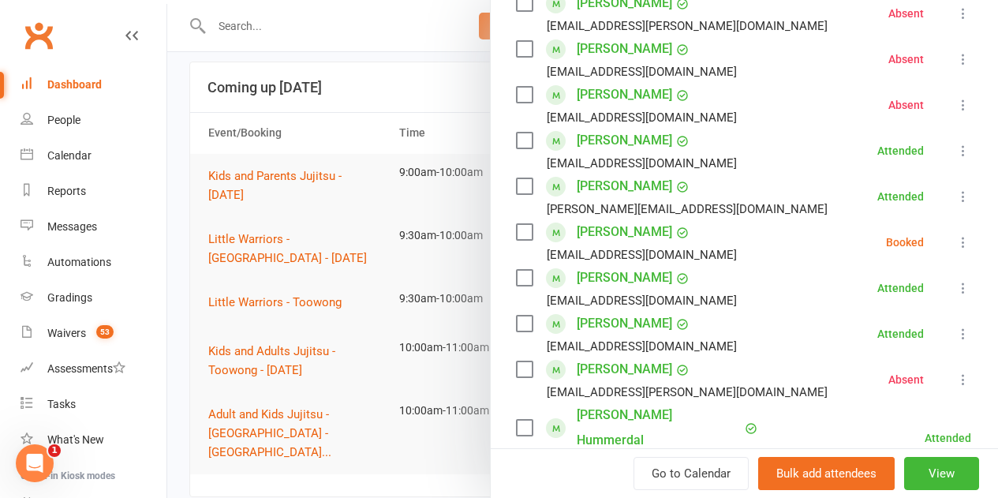
click at [516, 233] on label at bounding box center [524, 232] width 16 height 16
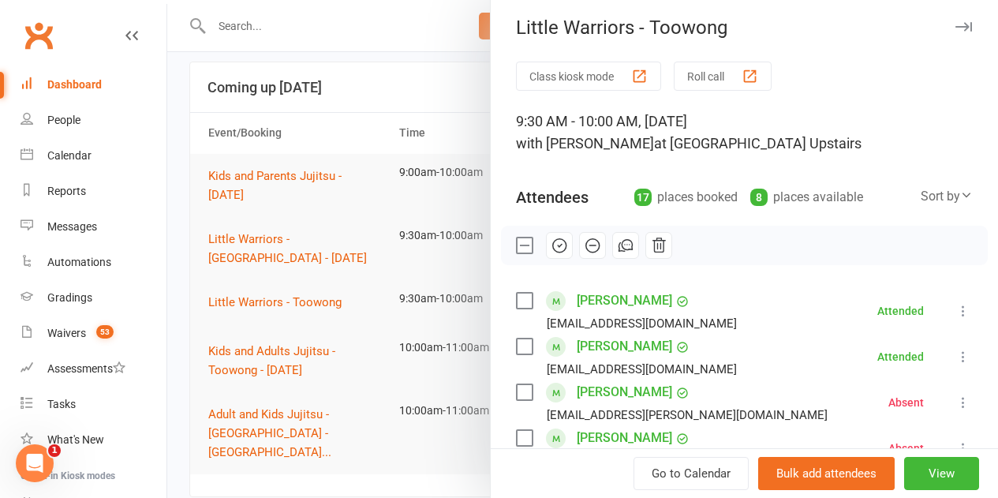
scroll to position [0, 0]
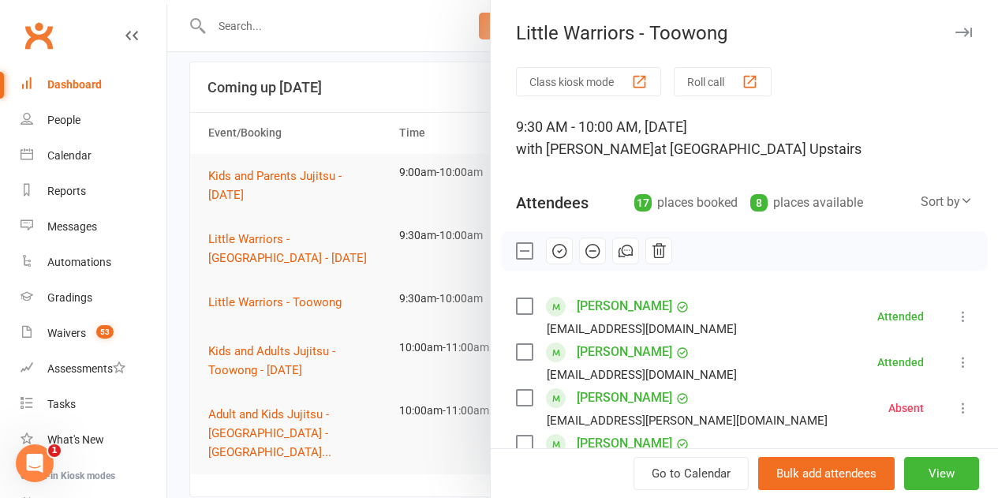
drag, startPoint x: 547, startPoint y: 260, endPoint x: 570, endPoint y: 57, distance: 204.0
click at [548, 258] on button "button" at bounding box center [559, 250] width 27 height 27
click at [339, 139] on div at bounding box center [582, 249] width 831 height 498
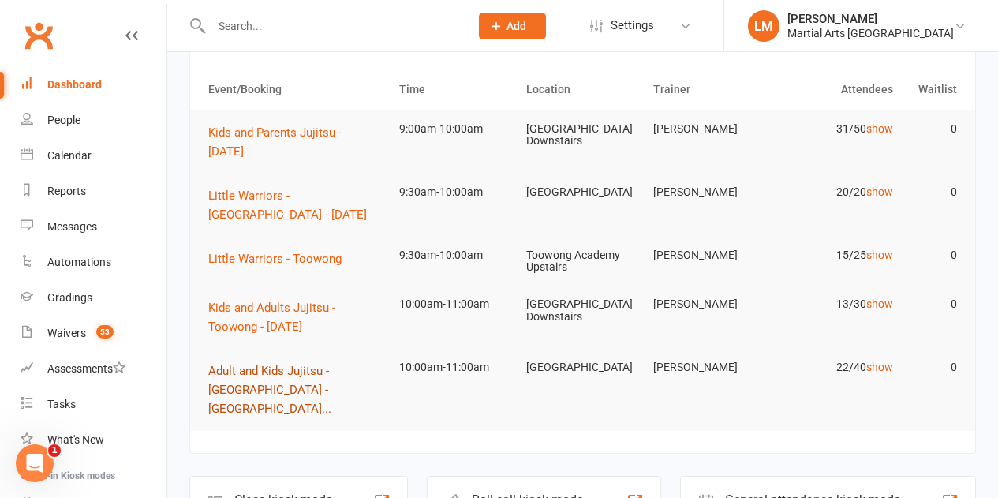
scroll to position [158, 0]
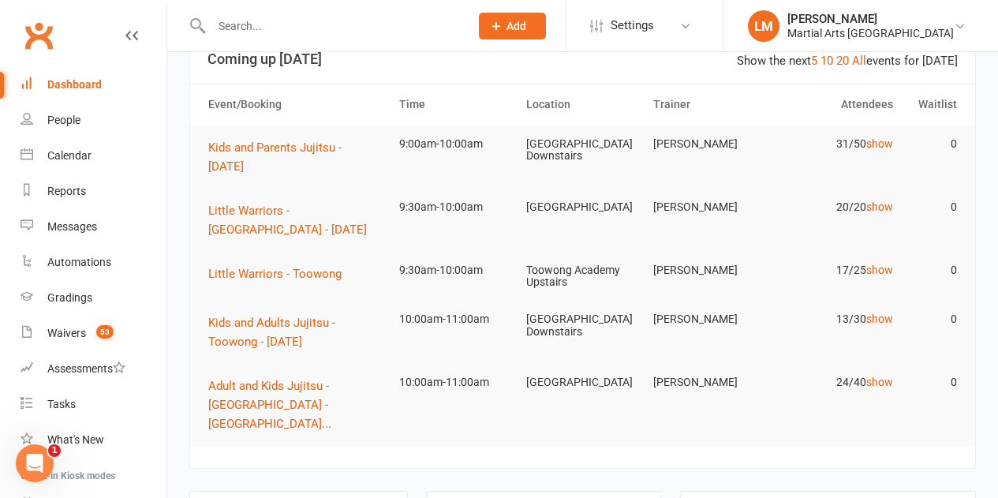
scroll to position [79, 0]
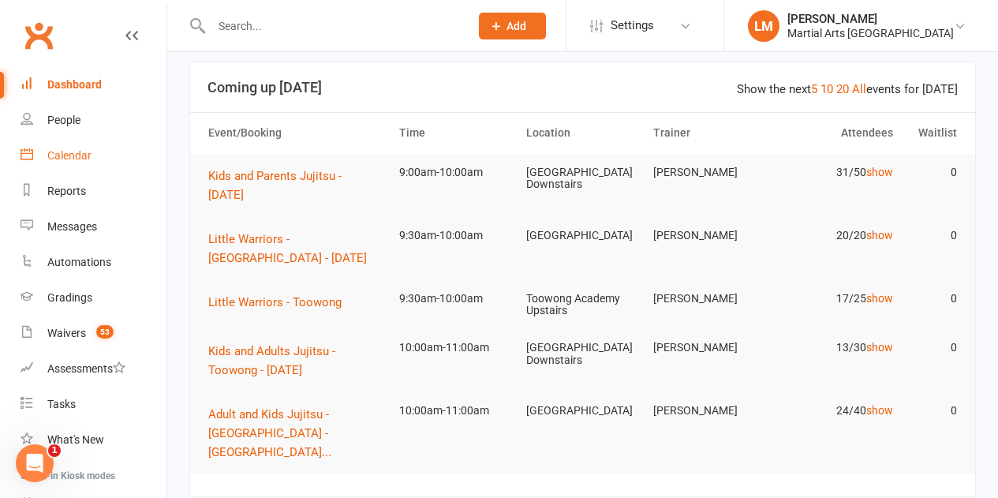
click at [80, 163] on link "Calendar" at bounding box center [94, 156] width 146 height 36
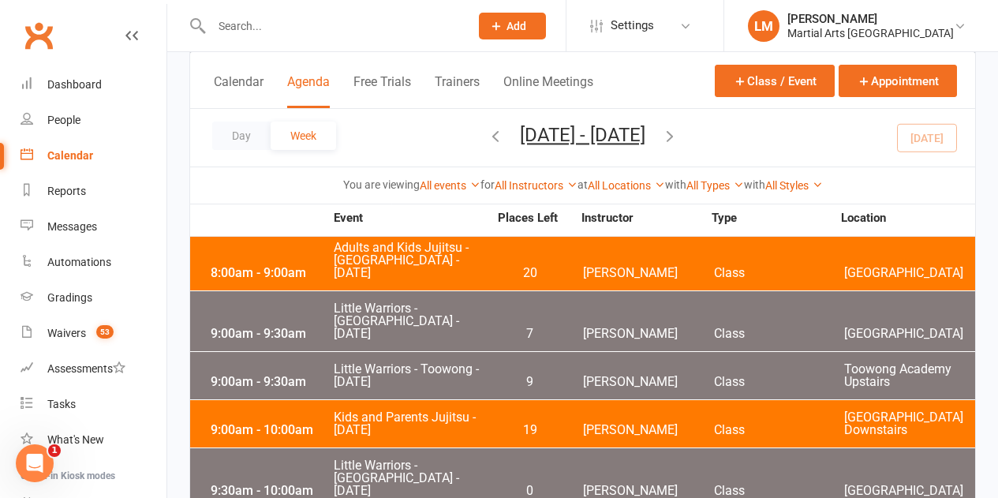
scroll to position [3866, 0]
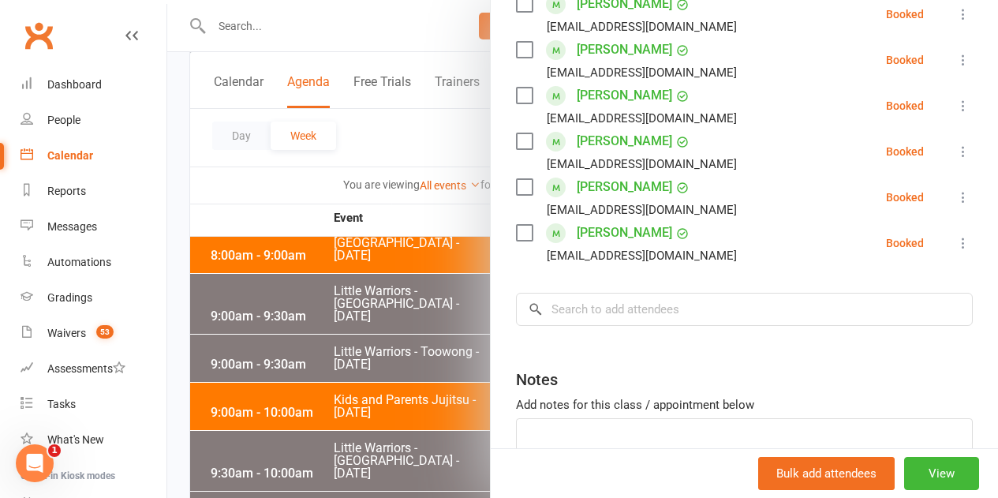
scroll to position [316, 0]
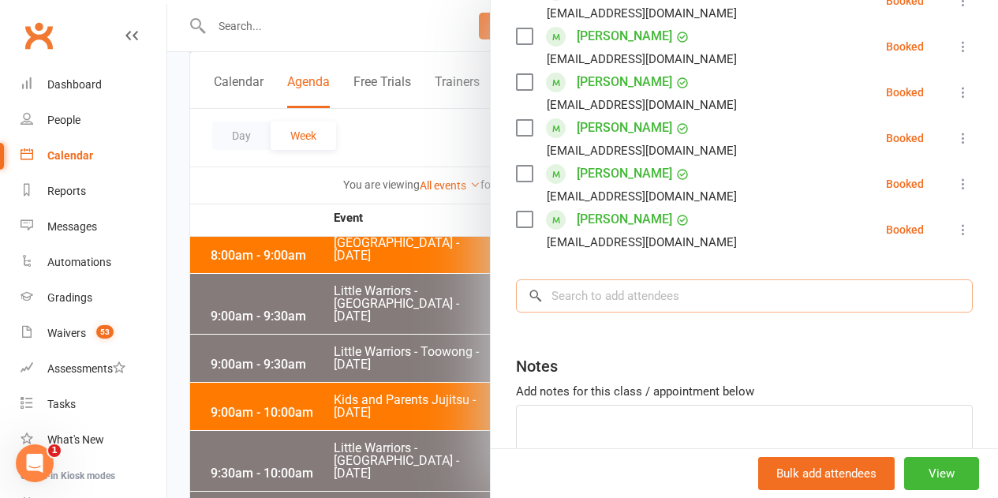
click at [585, 308] on input "search" at bounding box center [744, 295] width 457 height 33
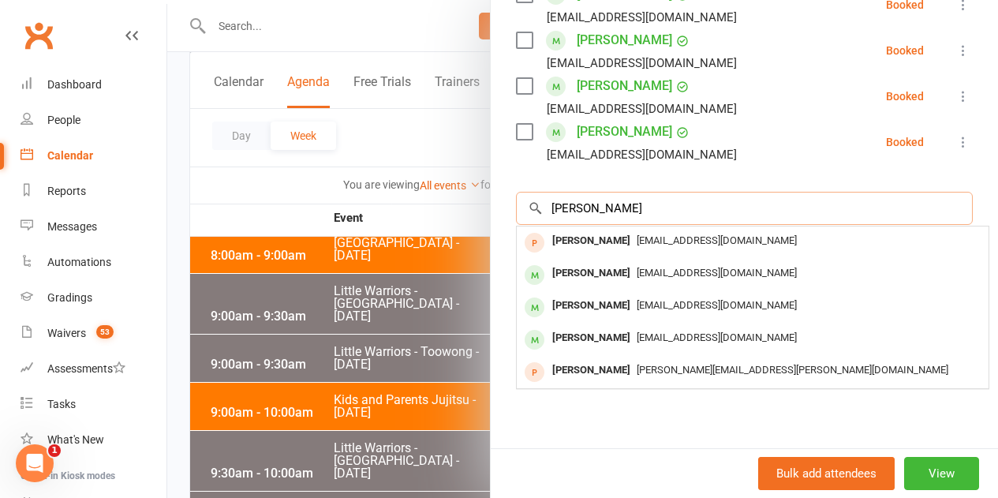
scroll to position [415, 0]
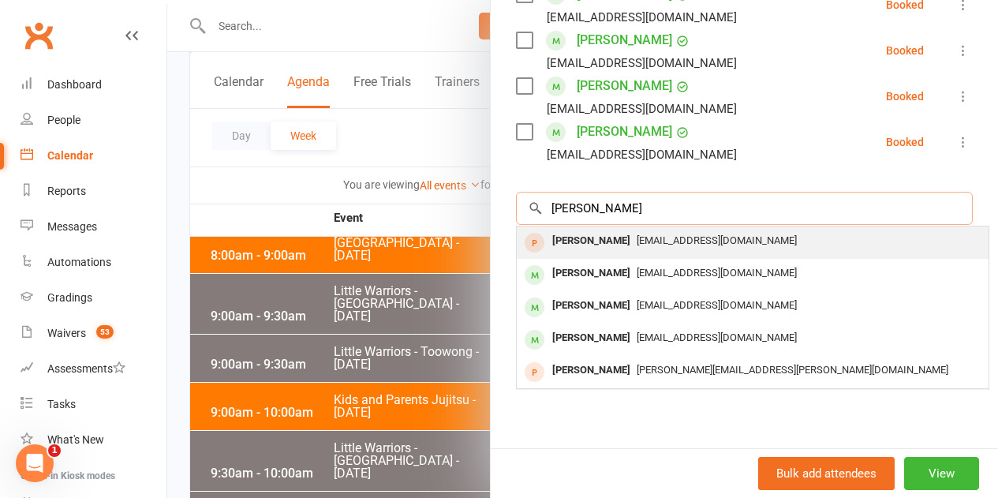
type input "[PERSON_NAME]"
click at [601, 230] on div "[PERSON_NAME]" at bounding box center [591, 241] width 91 height 23
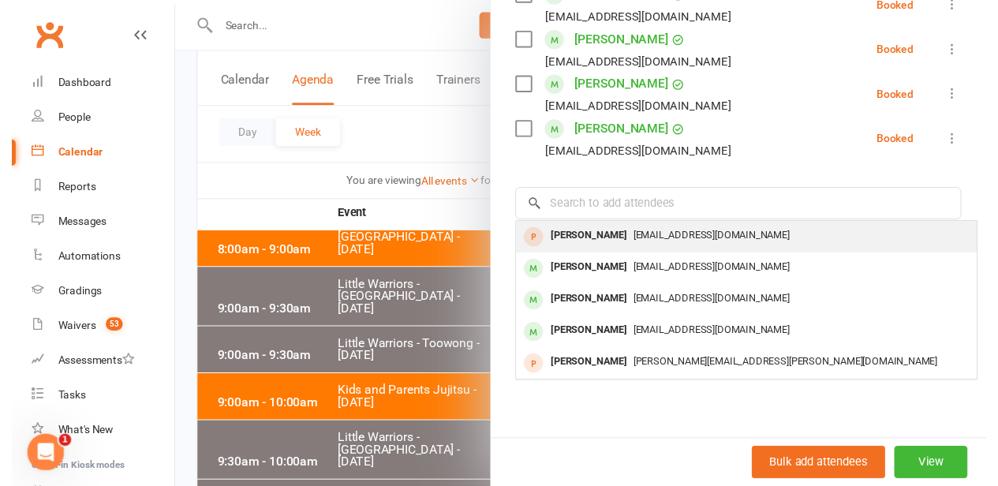
scroll to position [403, 0]
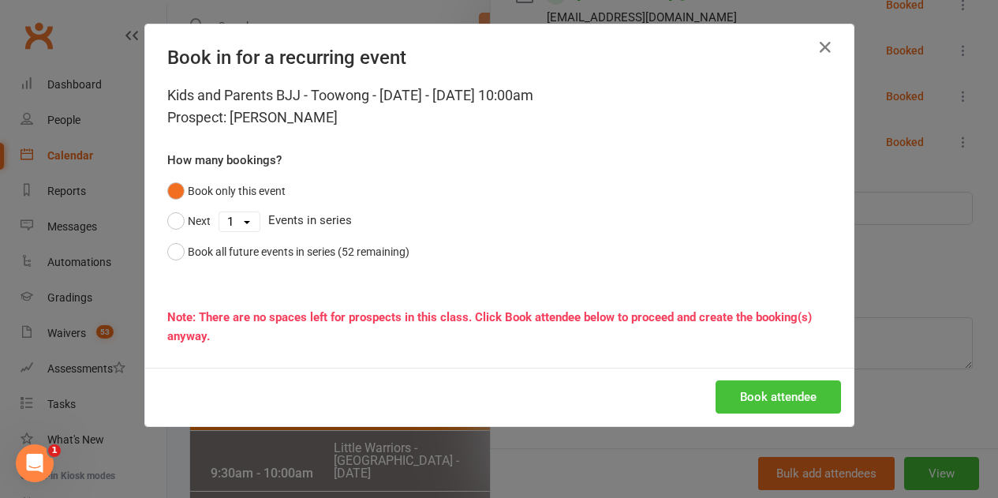
click at [782, 394] on button "Book attendee" at bounding box center [778, 396] width 125 height 33
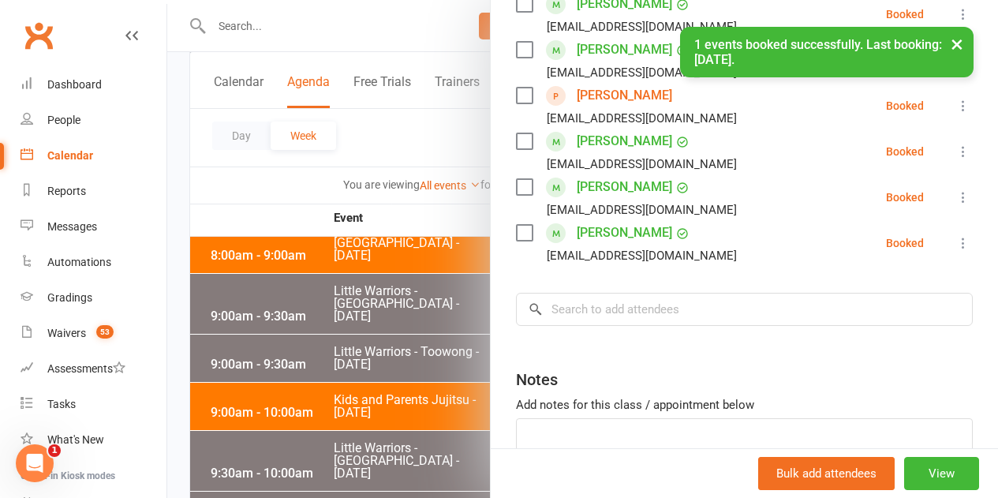
scroll to position [257, 0]
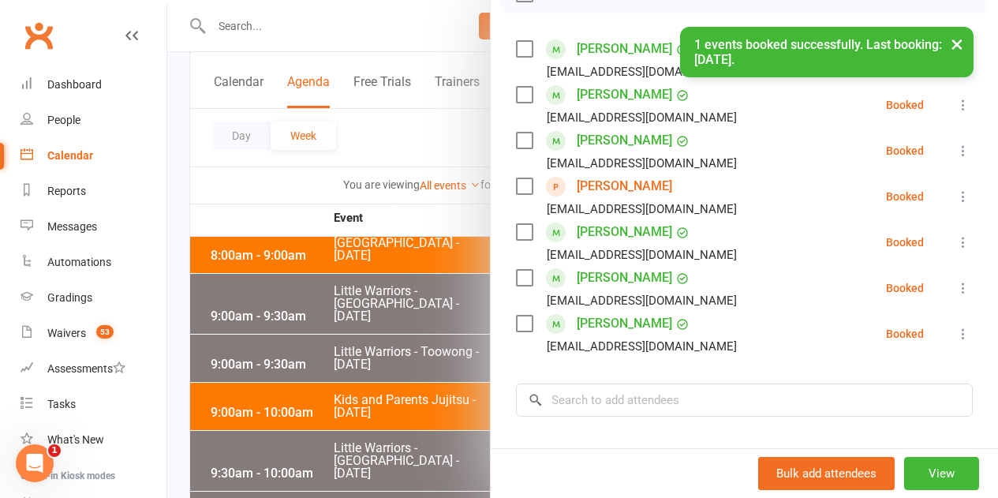
click at [516, 189] on label at bounding box center [524, 186] width 16 height 16
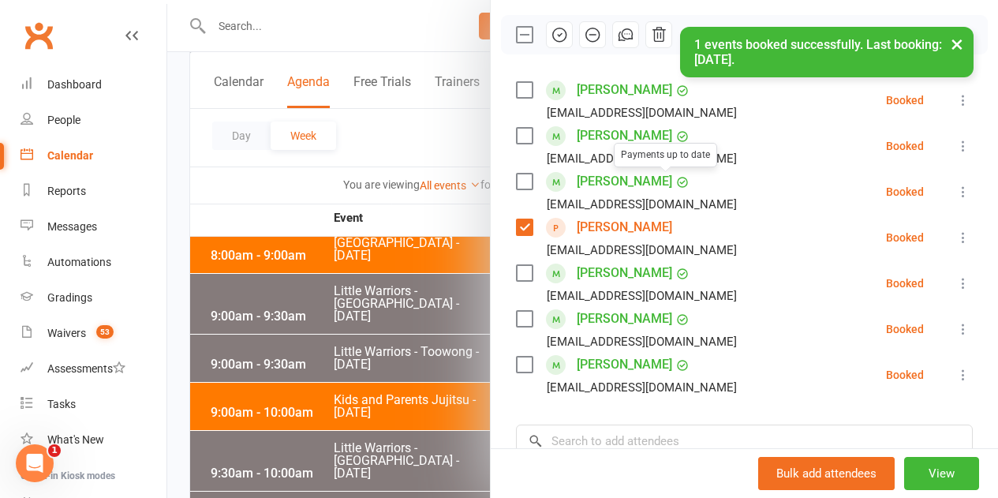
scroll to position [178, 0]
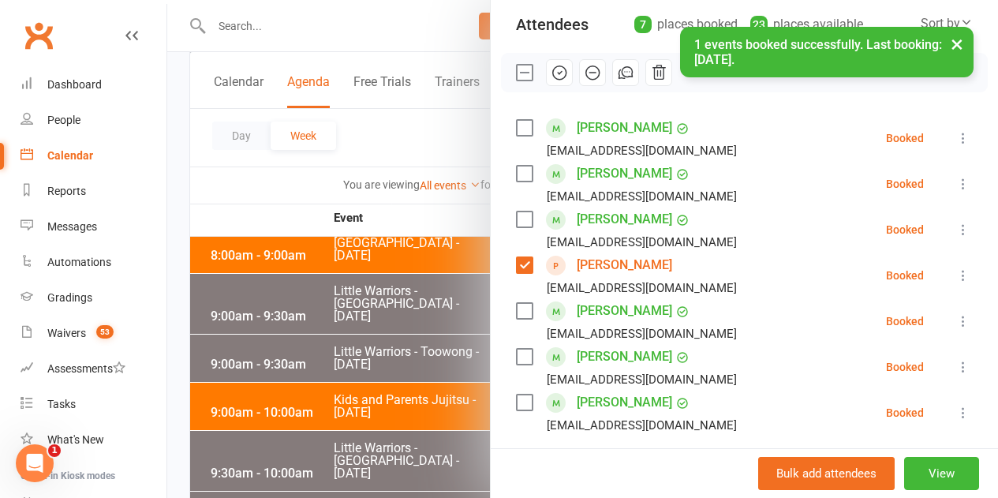
click at [543, 27] on div "× 1 events booked successfully. Last booking: [DATE]." at bounding box center [488, 27] width 977 height 0
click at [548, 27] on div "× 1 events booked successfully. Last booking: [DATE]." at bounding box center [488, 27] width 977 height 0
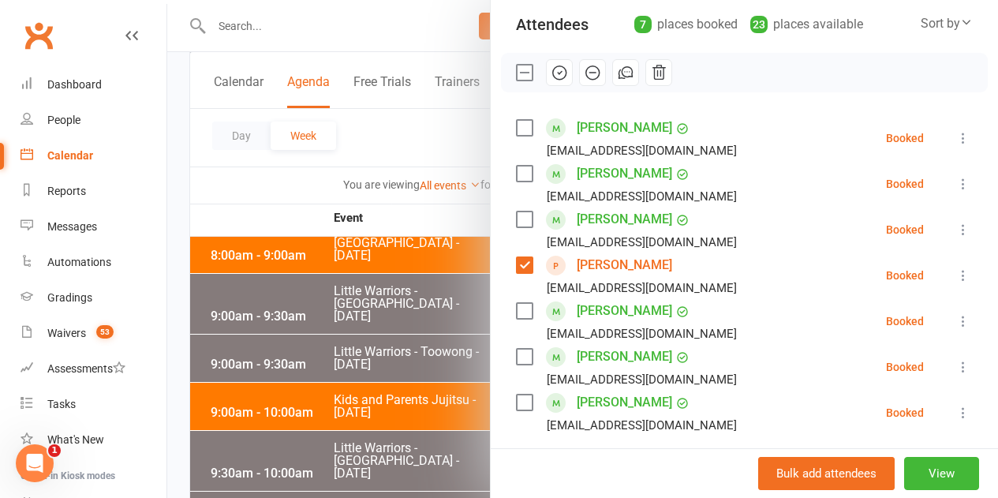
click at [554, 74] on icon "button" at bounding box center [559, 72] width 13 height 13
click at [516, 73] on label at bounding box center [524, 73] width 16 height 16
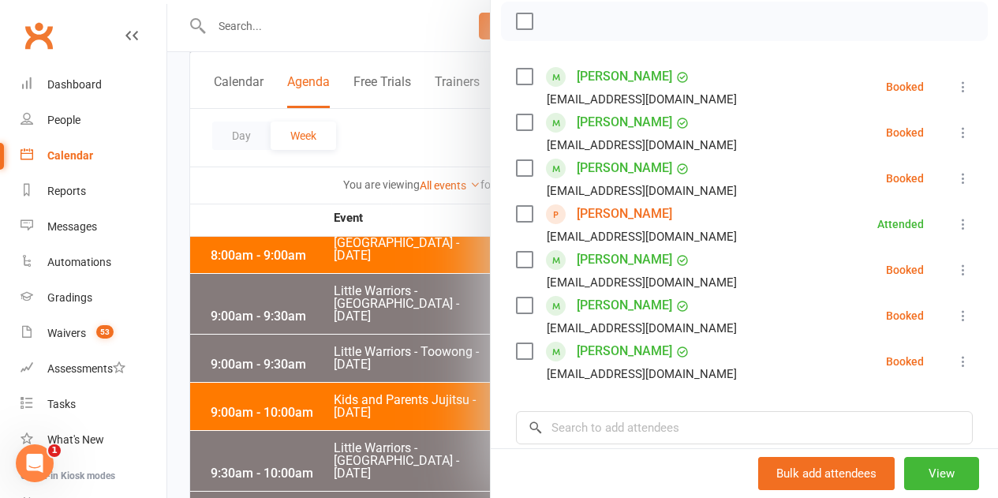
scroll to position [257, 0]
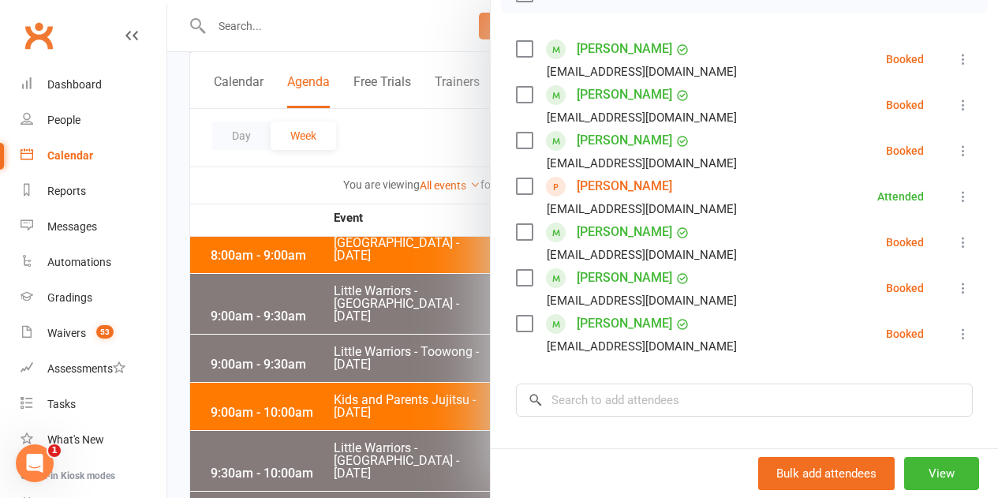
drag, startPoint x: 825, startPoint y: 164, endPoint x: 756, endPoint y: 314, distance: 165.2
drag, startPoint x: 756, startPoint y: 314, endPoint x: 606, endPoint y: 424, distance: 185.7
click at [606, 424] on div "Class kiosk mode Roll call 10:00 AM - 11:00 AM, [DATE] with [PERSON_NAME] at [G…" at bounding box center [744, 225] width 507 height 830
click at [516, 316] on label at bounding box center [524, 324] width 16 height 16
click at [516, 230] on label at bounding box center [524, 232] width 16 height 16
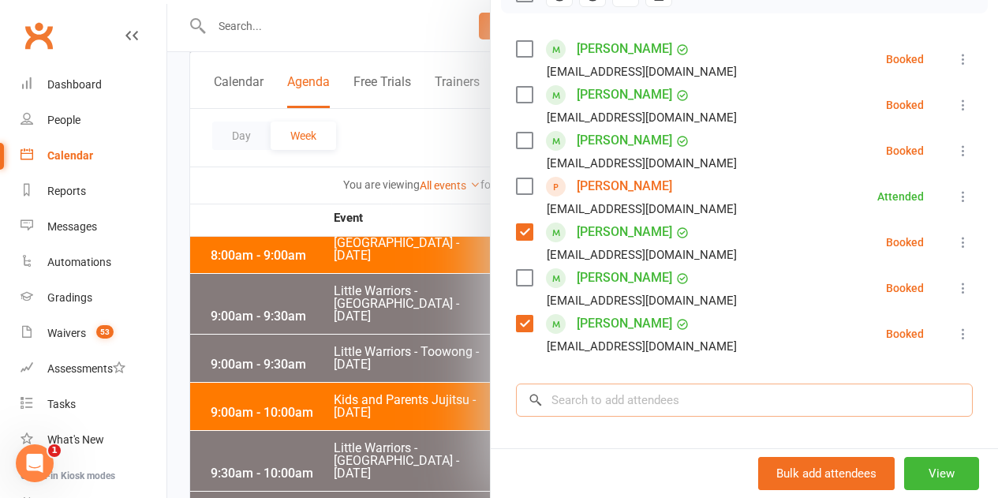
click at [566, 410] on input "search" at bounding box center [744, 399] width 457 height 33
click at [516, 97] on label at bounding box center [524, 95] width 16 height 16
click at [516, 189] on label at bounding box center [524, 186] width 16 height 16
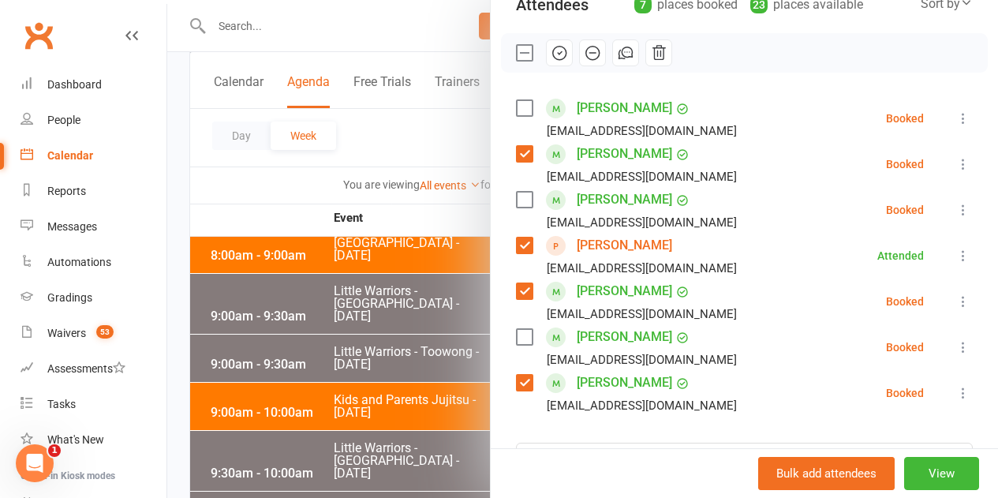
scroll to position [99, 0]
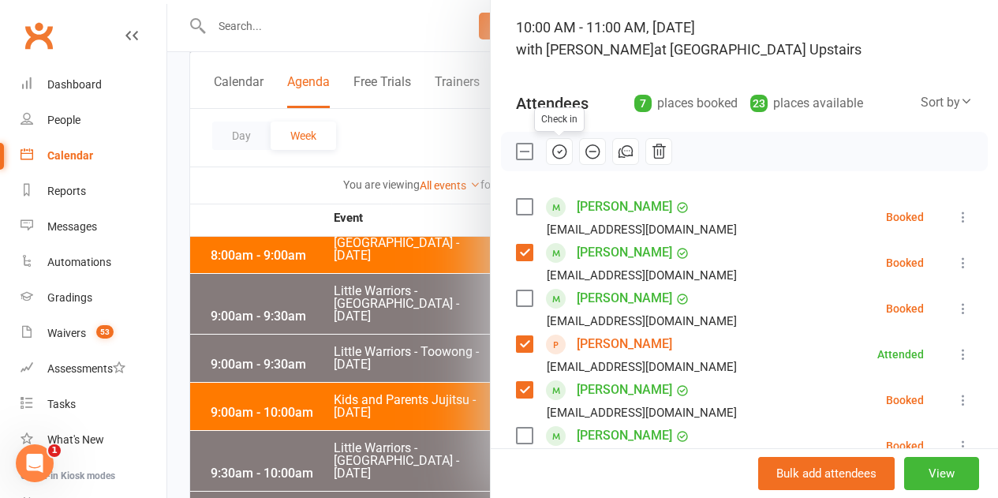
click at [551, 156] on icon "button" at bounding box center [559, 151] width 17 height 17
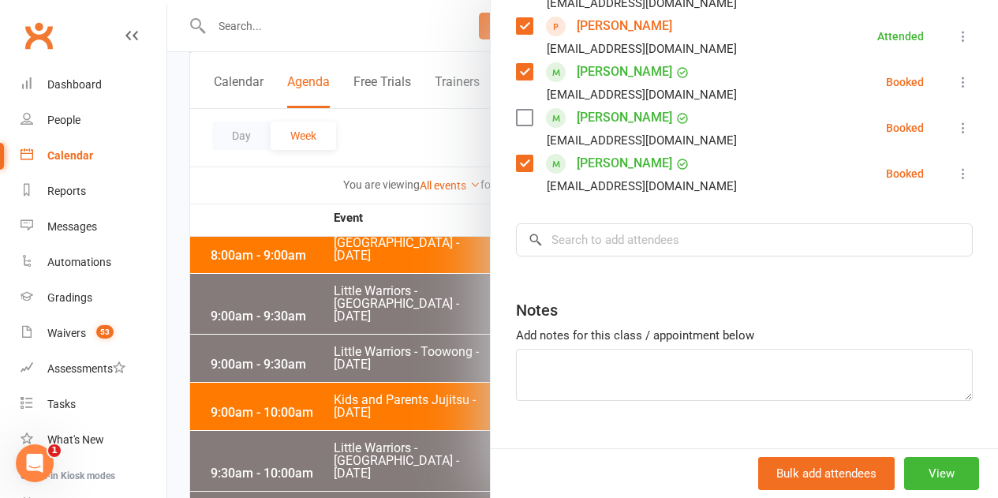
scroll to position [449, 0]
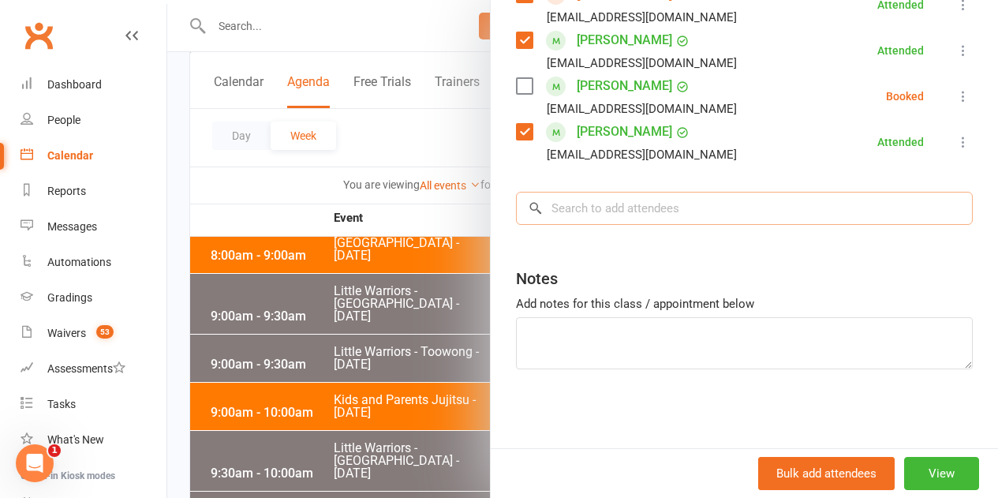
click at [579, 222] on input "search" at bounding box center [744, 208] width 457 height 33
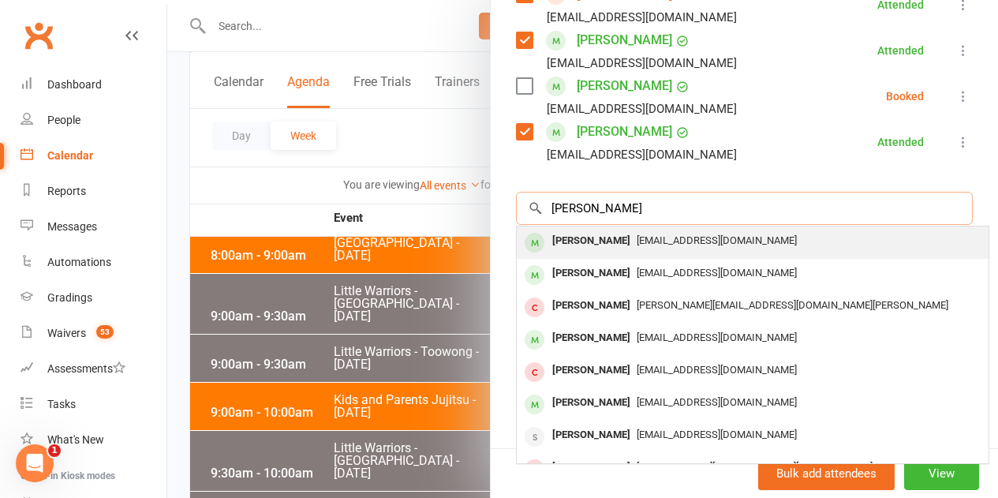
type input "[PERSON_NAME]"
click at [589, 236] on div "[PERSON_NAME]" at bounding box center [591, 241] width 91 height 23
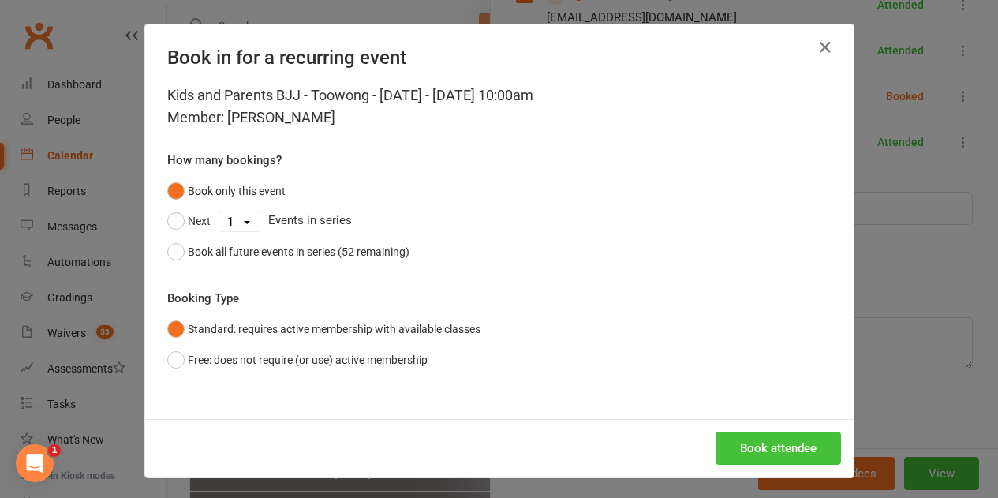
click at [737, 454] on button "Book attendee" at bounding box center [778, 448] width 125 height 33
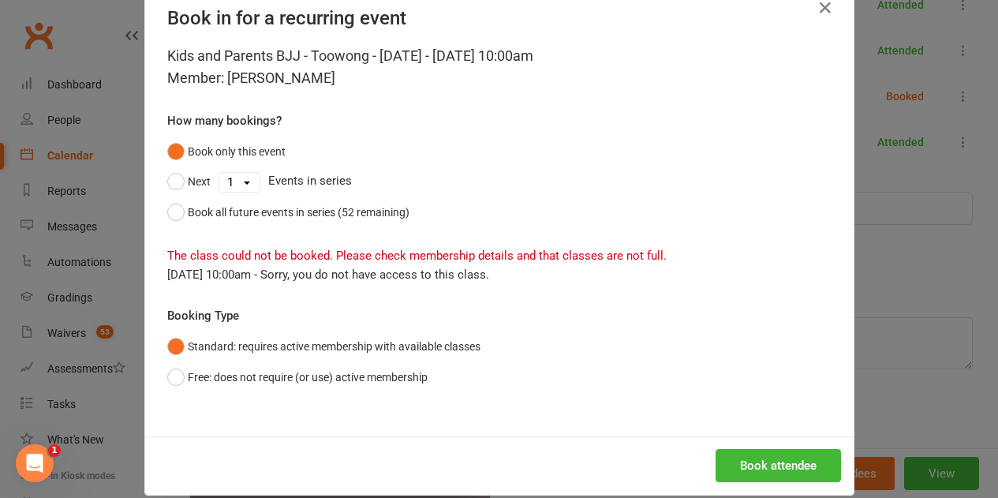
scroll to position [61, 0]
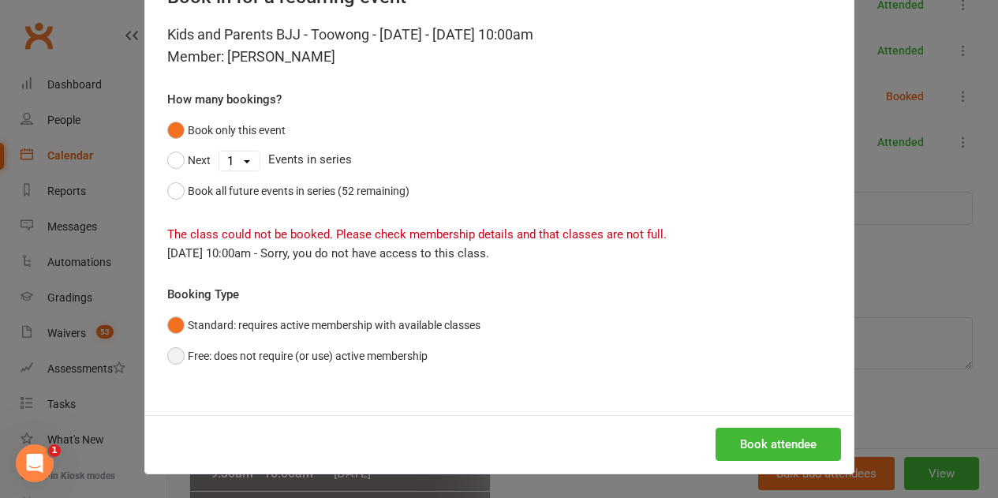
click at [237, 347] on button "Free: does not require (or use) active membership" at bounding box center [297, 356] width 260 height 30
click at [753, 452] on button "Book attendee" at bounding box center [778, 444] width 125 height 33
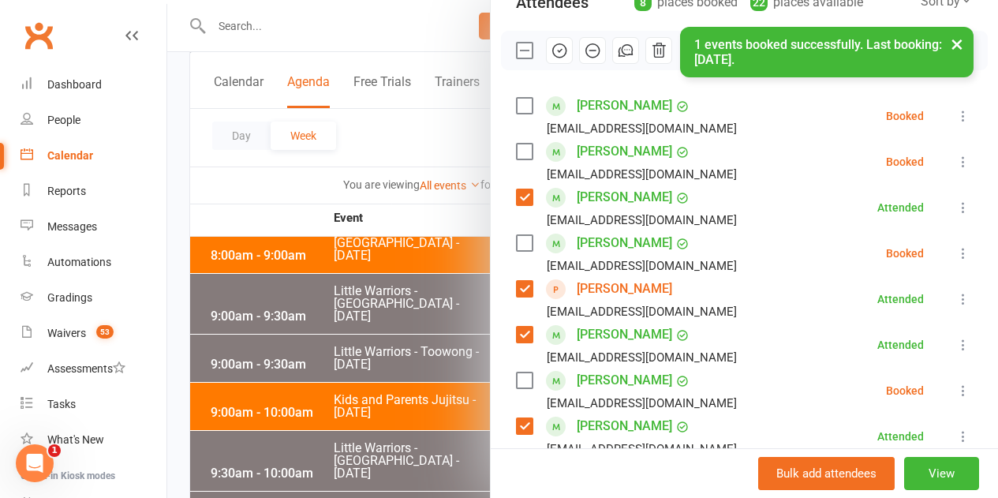
scroll to position [125, 0]
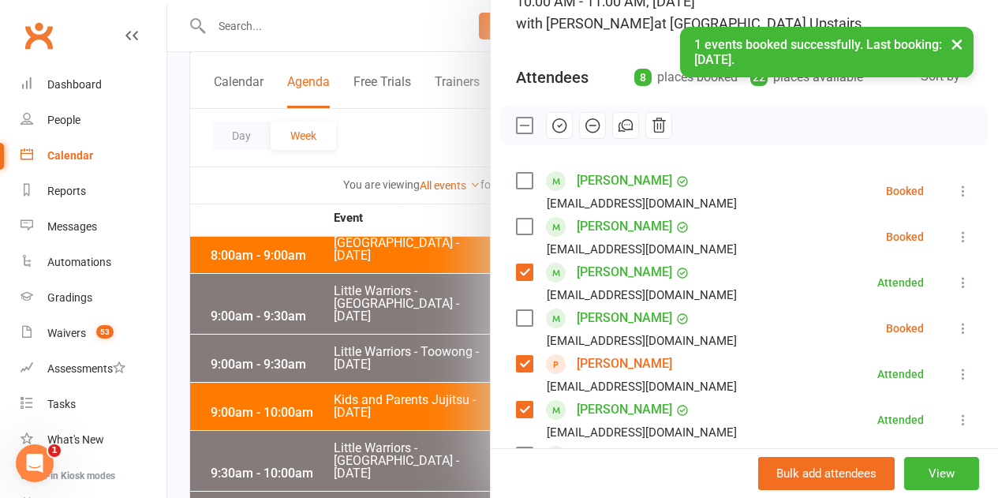
click at [516, 202] on div "[PERSON_NAME] [EMAIL_ADDRESS][DOMAIN_NAME]" at bounding box center [629, 191] width 227 height 46
click at [516, 189] on label at bounding box center [524, 181] width 16 height 16
click at [551, 127] on icon "button" at bounding box center [559, 125] width 17 height 17
